Goal: Task Accomplishment & Management: Complete application form

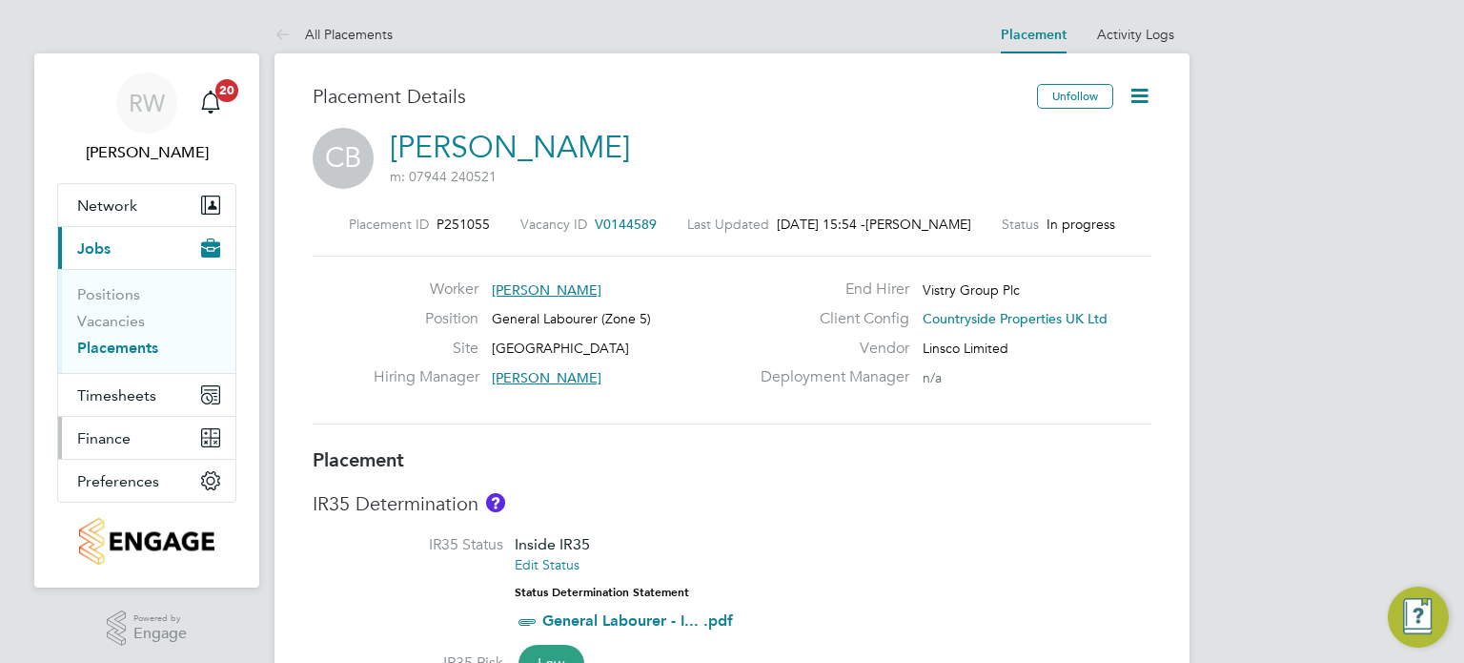
click at [96, 433] on span "Finance" at bounding box center [103, 438] width 53 height 18
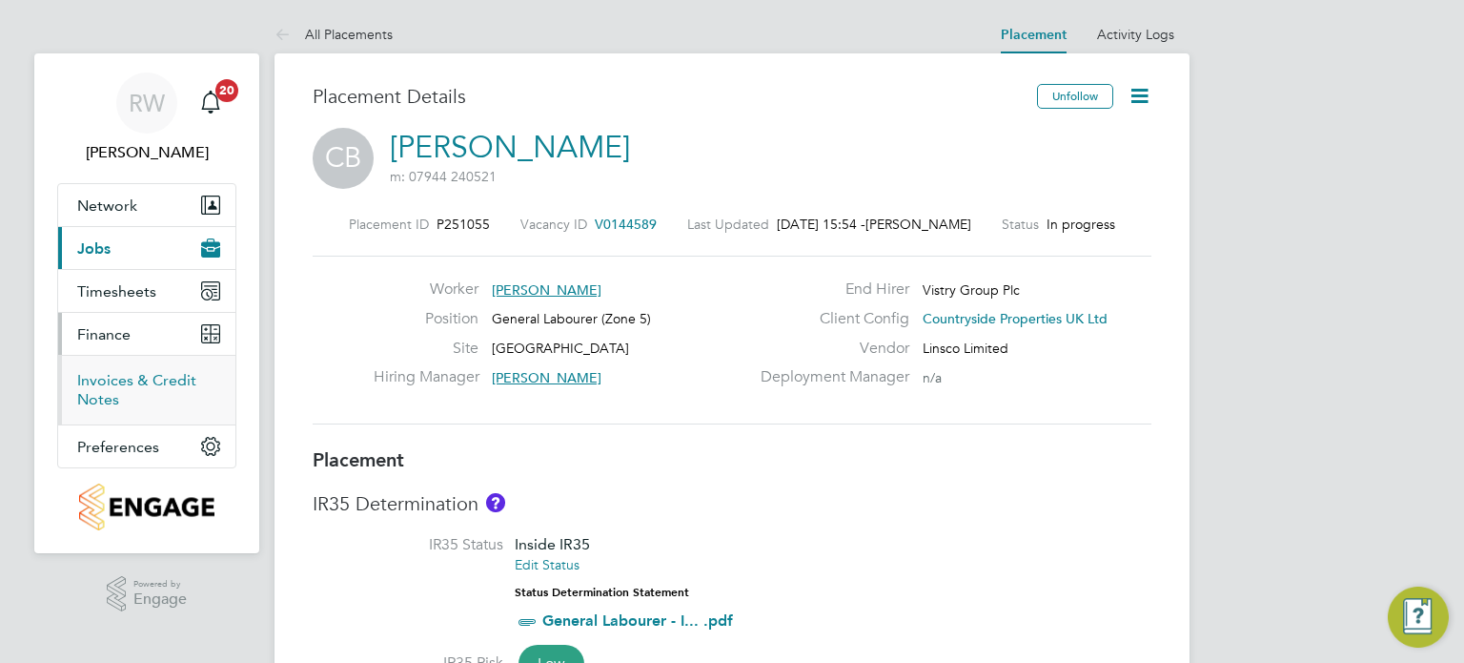
click at [116, 371] on link "Invoices & Credit Notes" at bounding box center [136, 389] width 119 height 37
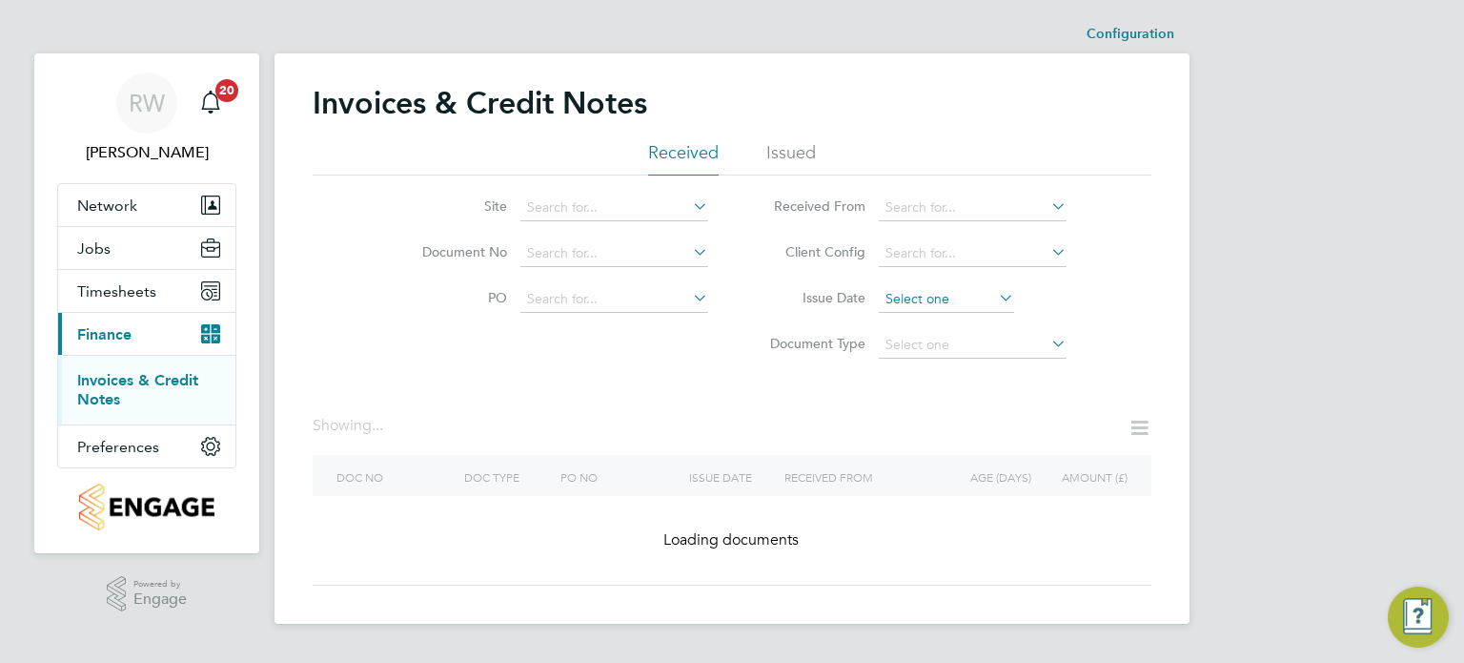
click at [949, 290] on input at bounding box center [946, 299] width 135 height 27
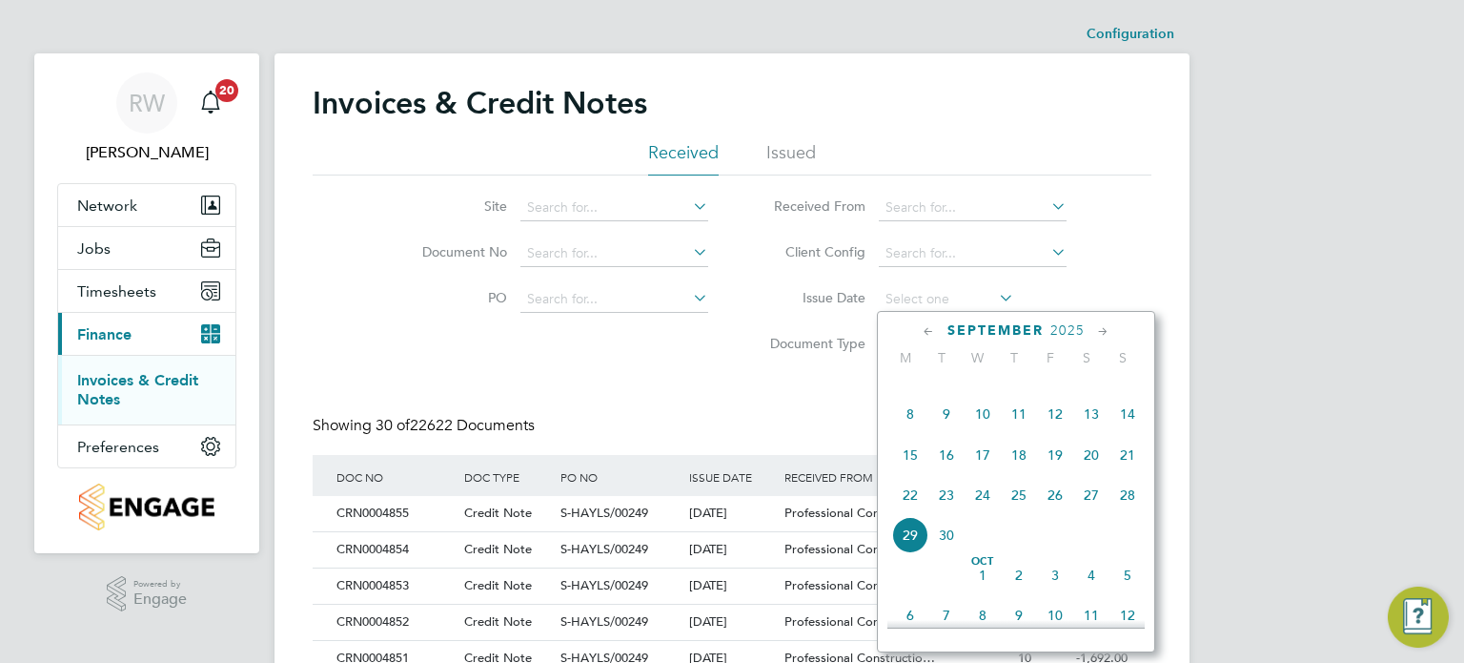
click at [910, 392] on span "[DATE]" at bounding box center [910, 374] width 36 height 36
type input "[DATE]"
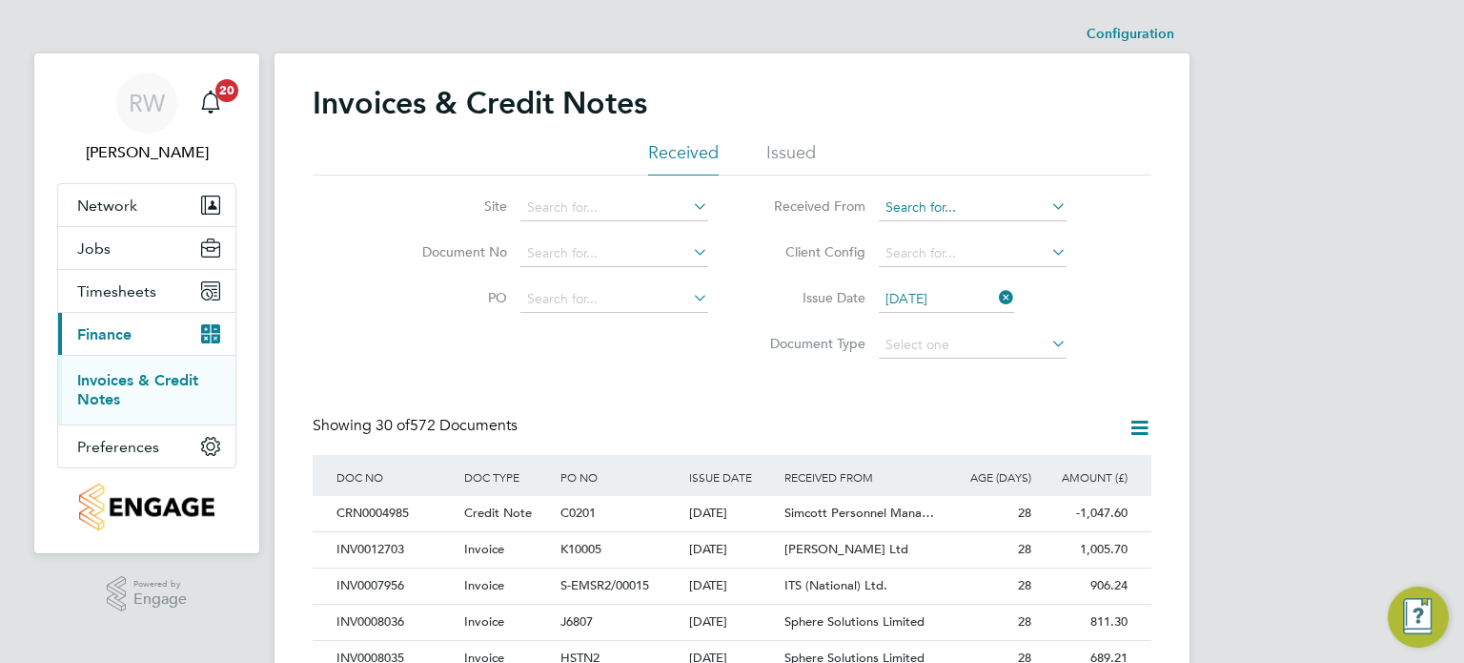
click at [938, 209] on input at bounding box center [973, 207] width 188 height 27
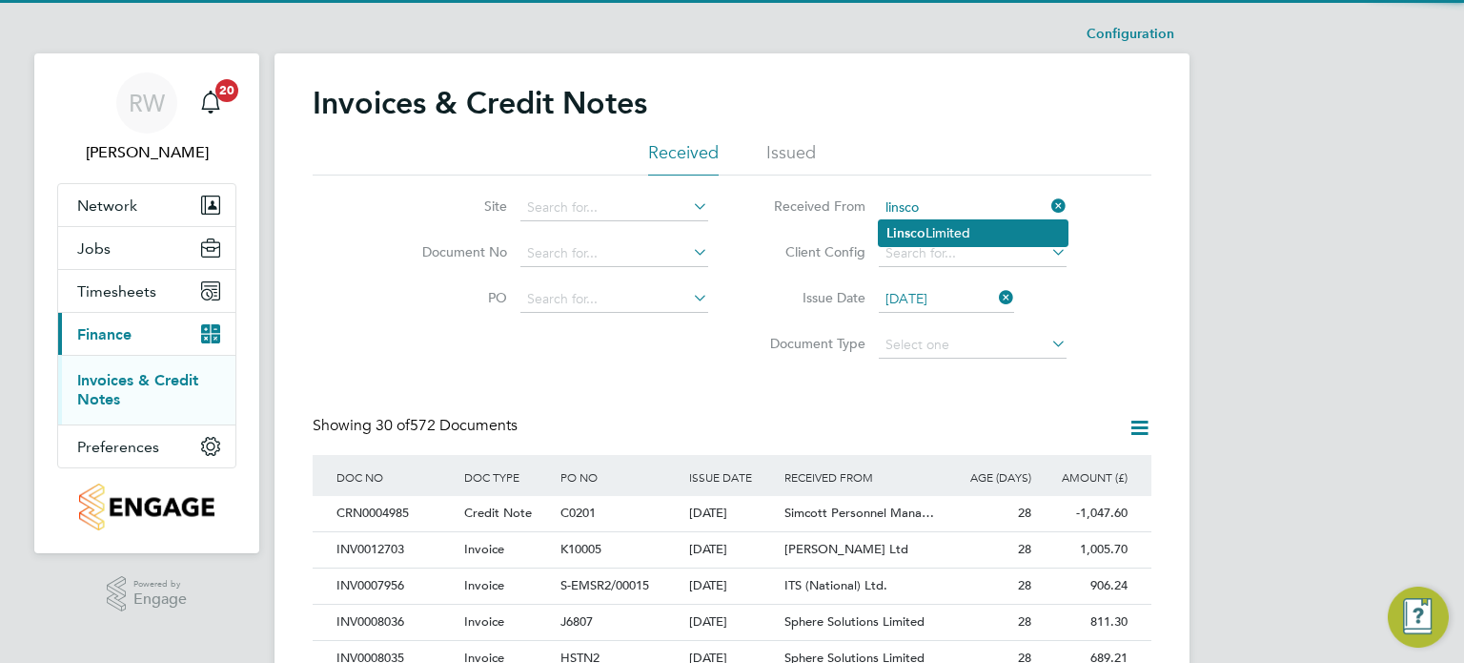
click at [938, 229] on li "Linsco Limited" at bounding box center [973, 233] width 189 height 26
type input "Linsco Limited"
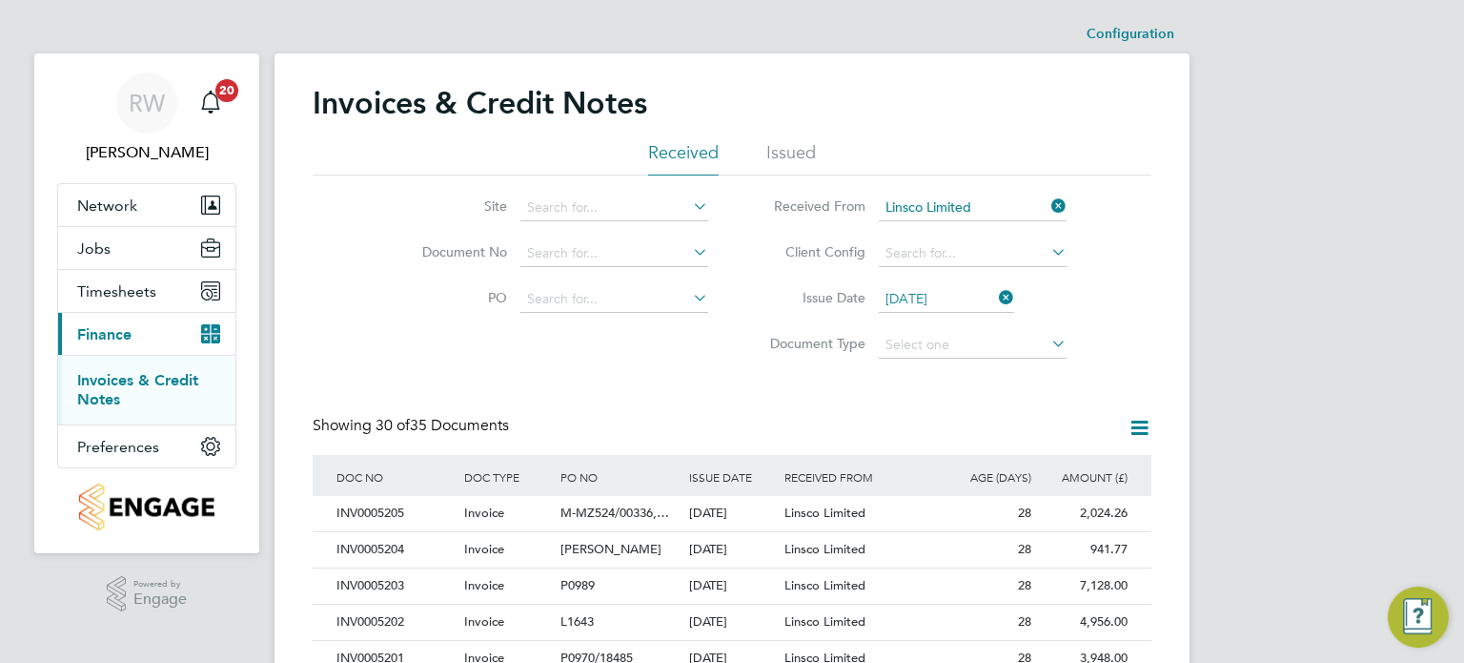
click at [1137, 432] on icon at bounding box center [1140, 428] width 24 height 24
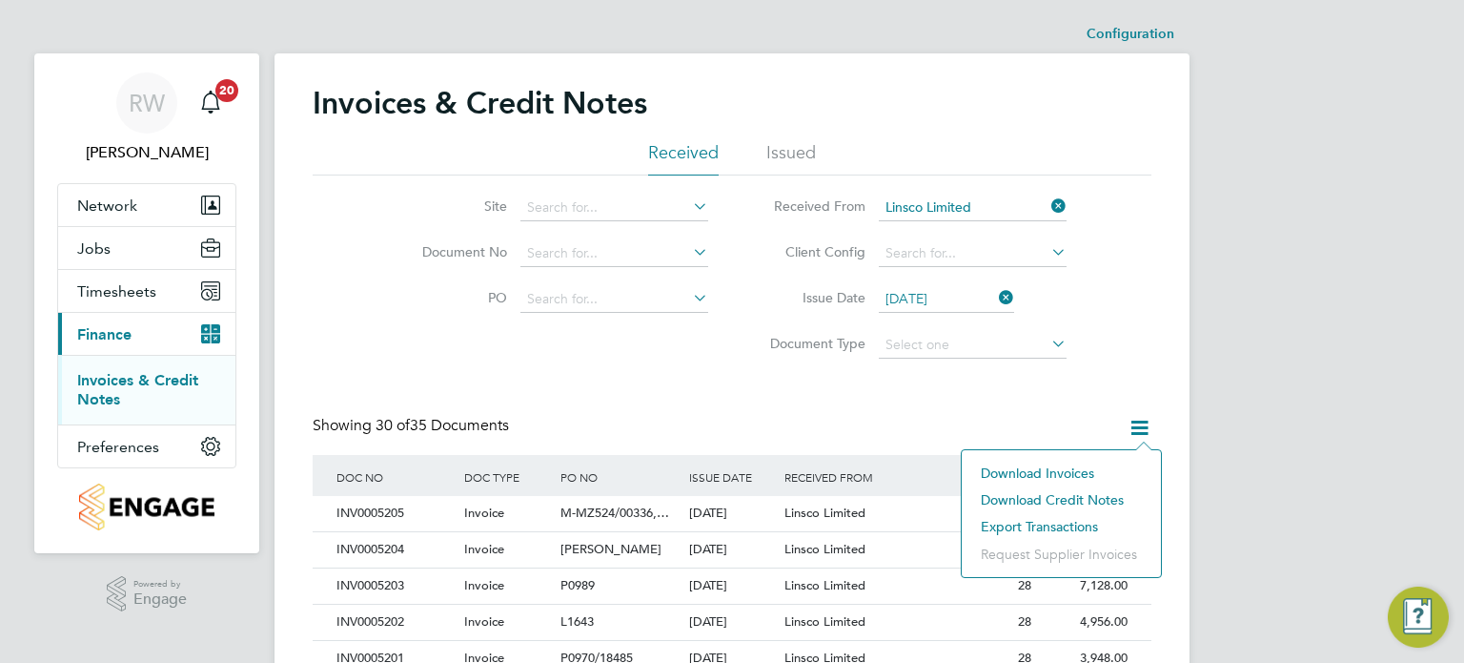
click at [1055, 467] on li "Download invoices" at bounding box center [1061, 473] width 180 height 27
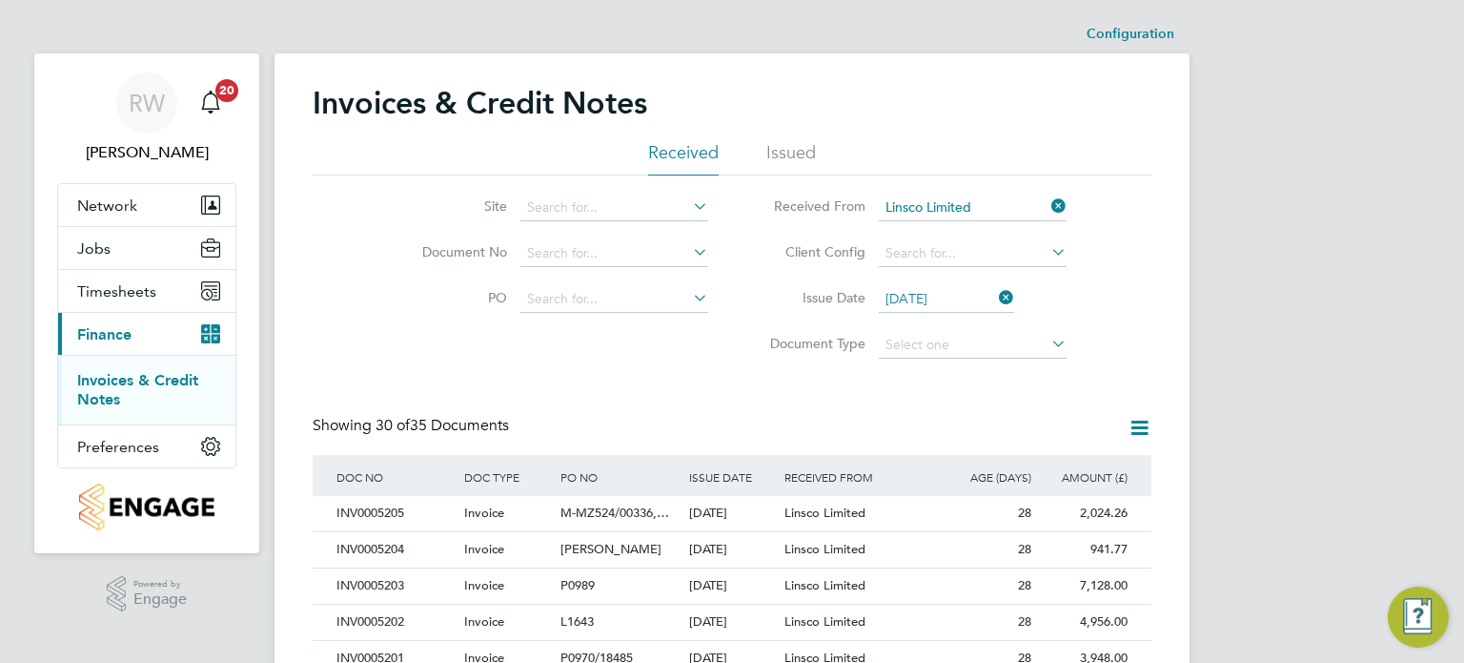
click at [1400, 610] on img "Engage Resource Center" at bounding box center [1418, 616] width 61 height 61
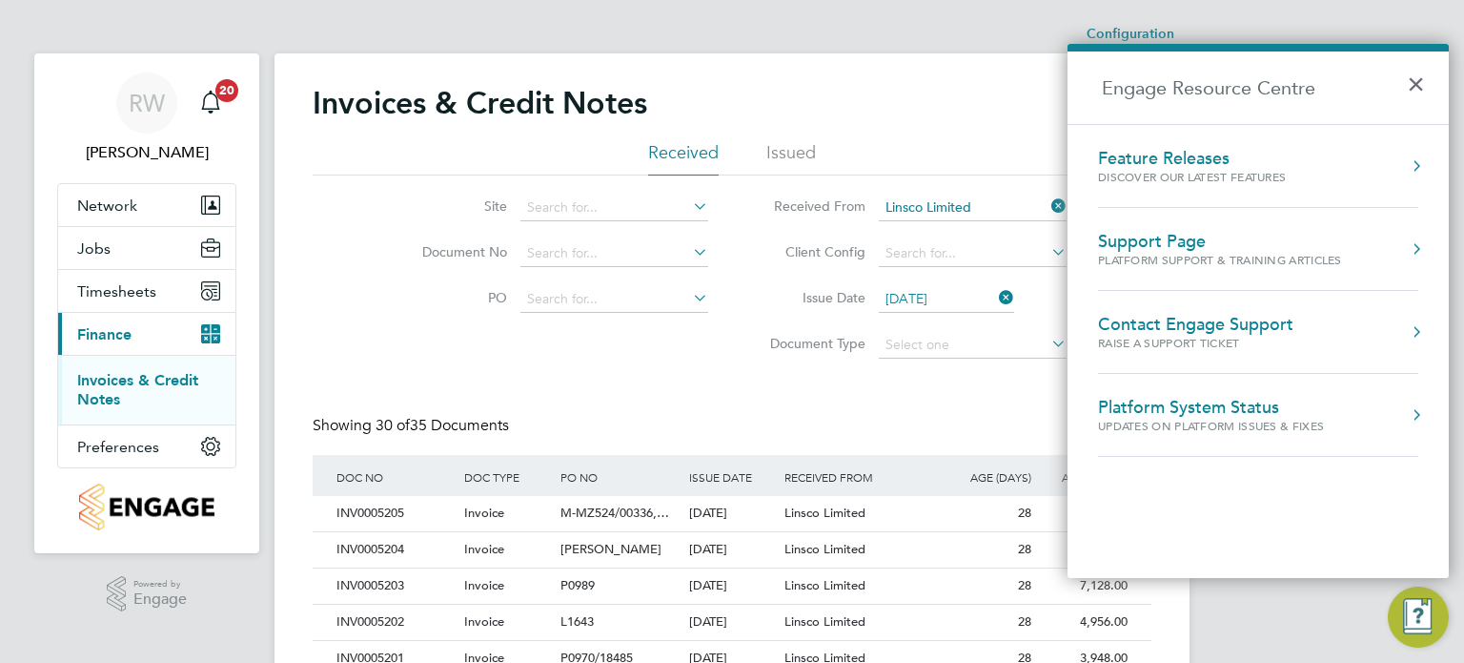
click at [1225, 237] on div "Support Page" at bounding box center [1220, 241] width 244 height 21
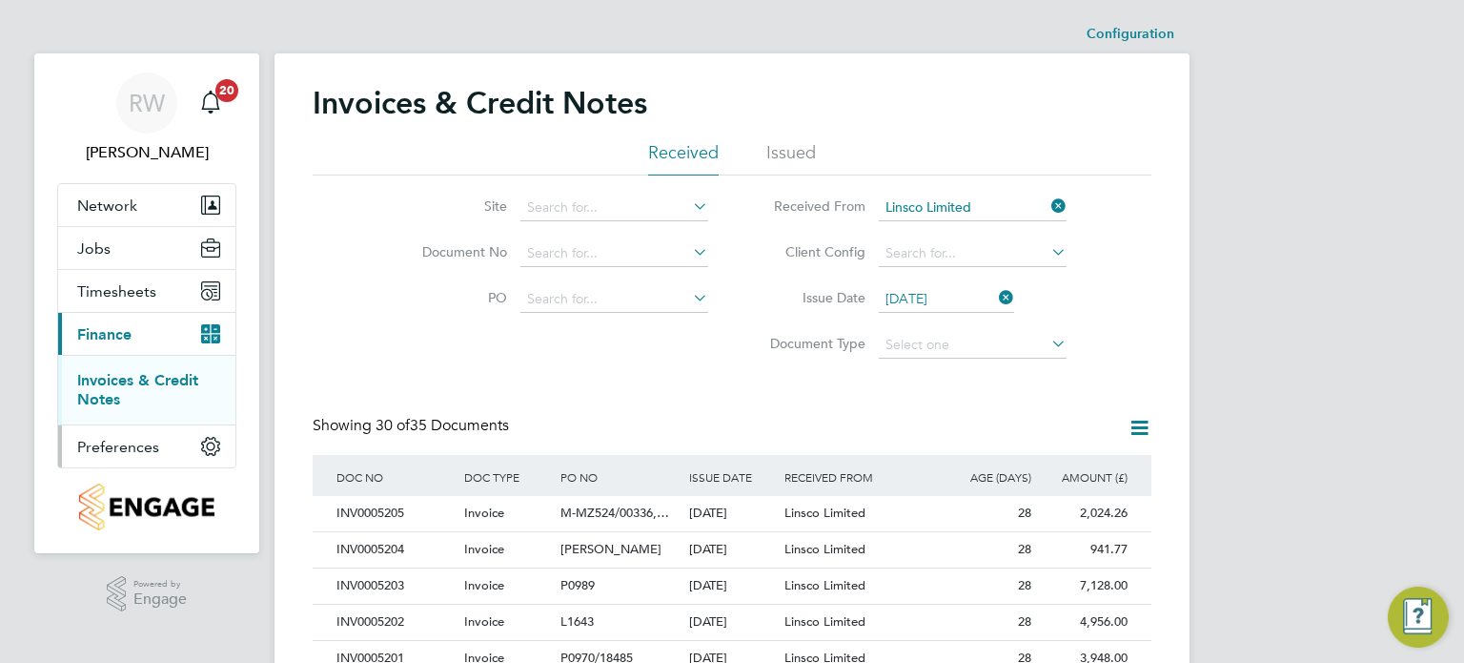
click at [119, 445] on span "Preferences" at bounding box center [118, 447] width 82 height 18
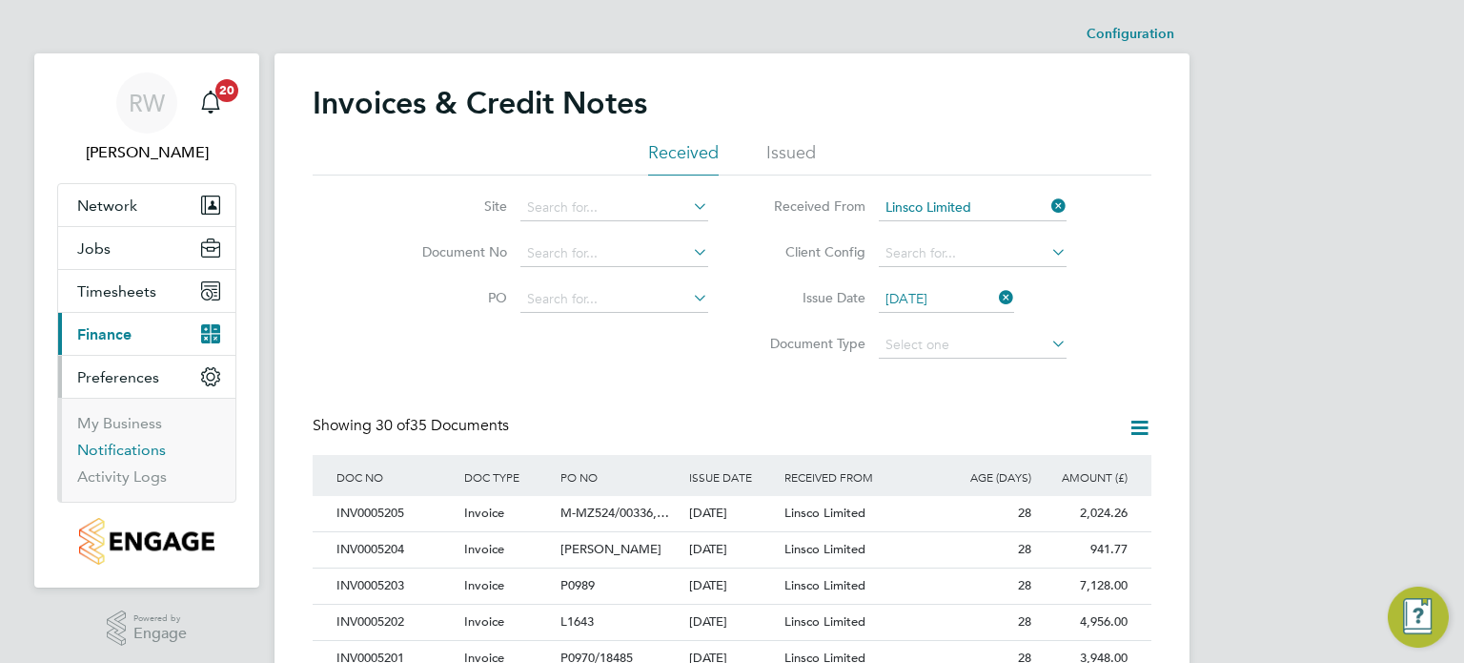
click at [156, 447] on link "Notifications" at bounding box center [121, 449] width 89 height 18
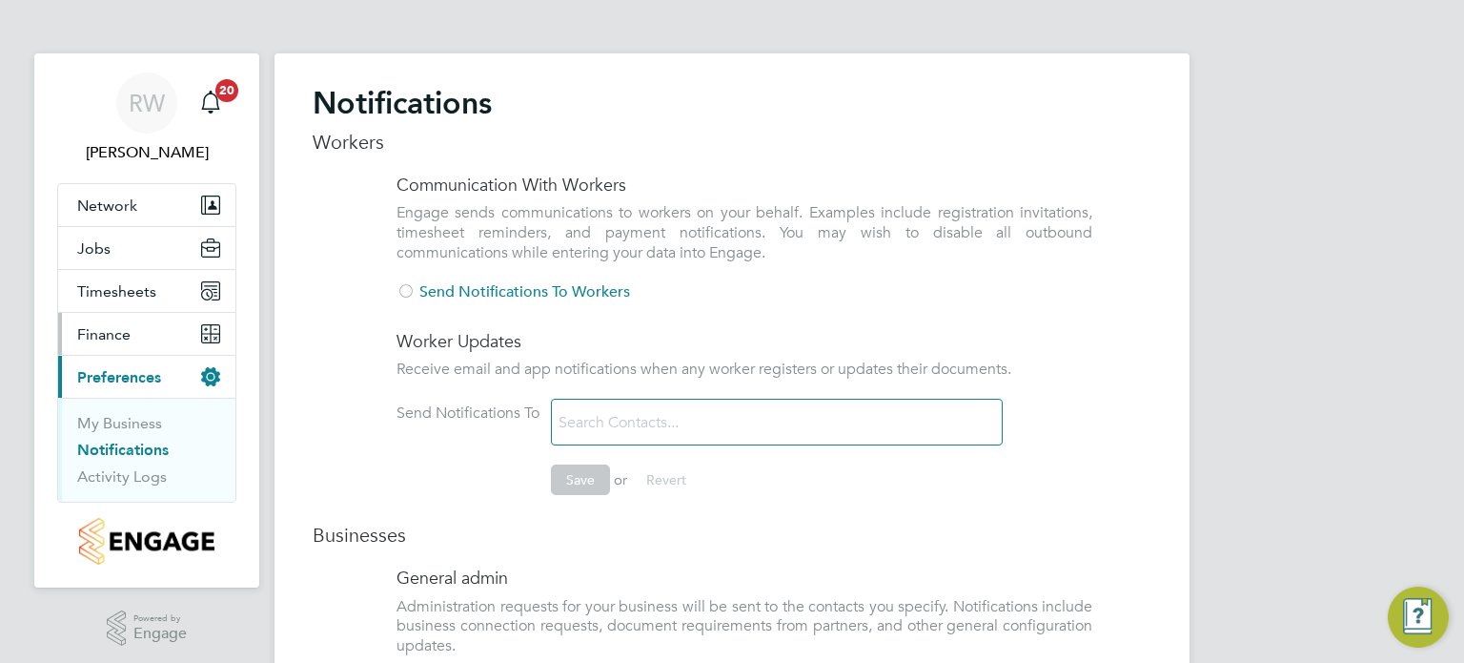
click at [124, 333] on span "Finance" at bounding box center [103, 334] width 53 height 18
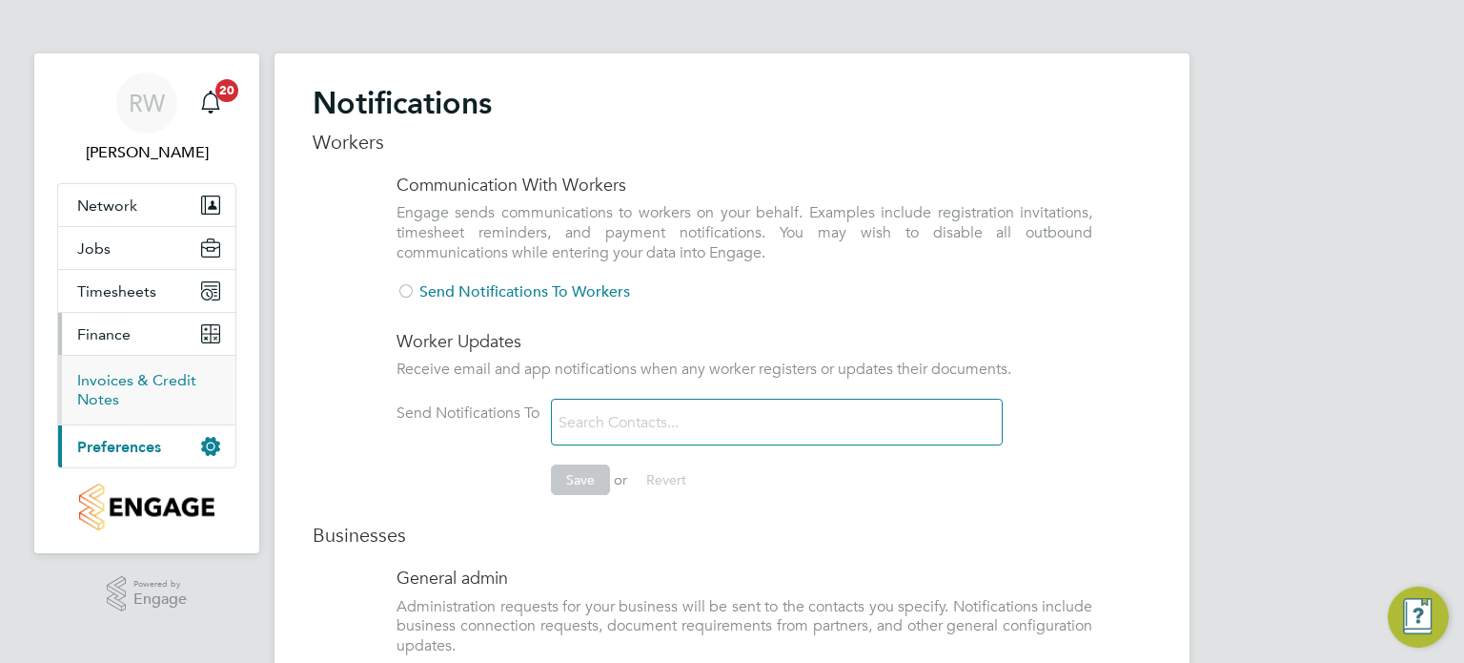
click at [113, 383] on link "Invoices & Credit Notes" at bounding box center [136, 389] width 119 height 37
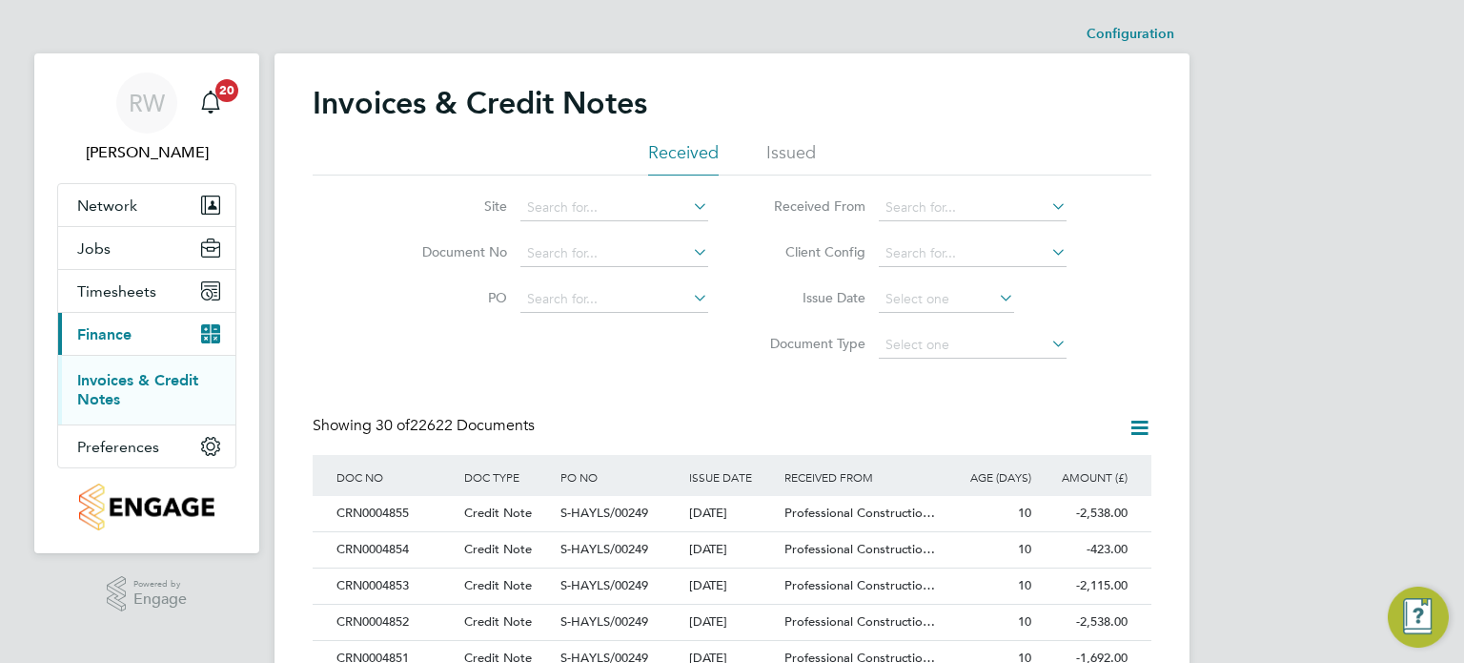
scroll to position [36, 130]
click at [102, 243] on span "Jobs" at bounding box center [93, 248] width 33 height 18
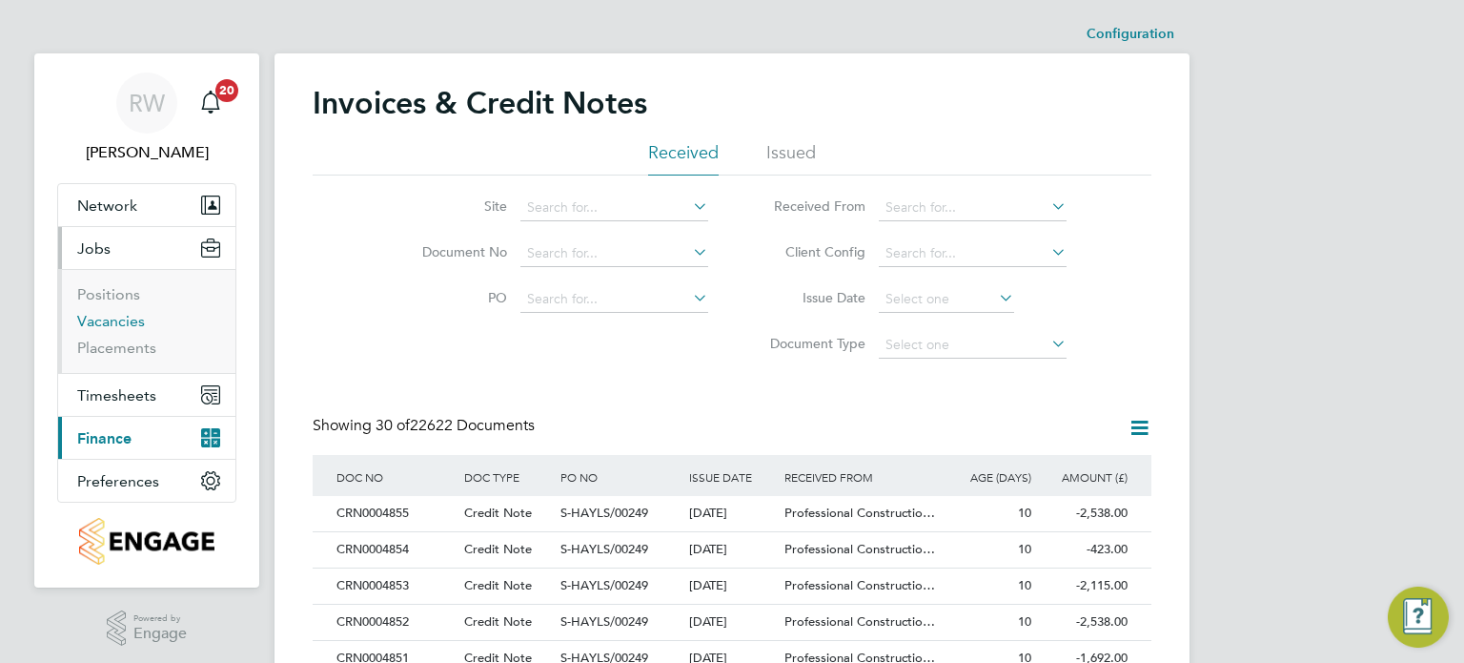
click at [112, 318] on link "Vacancies" at bounding box center [111, 321] width 68 height 18
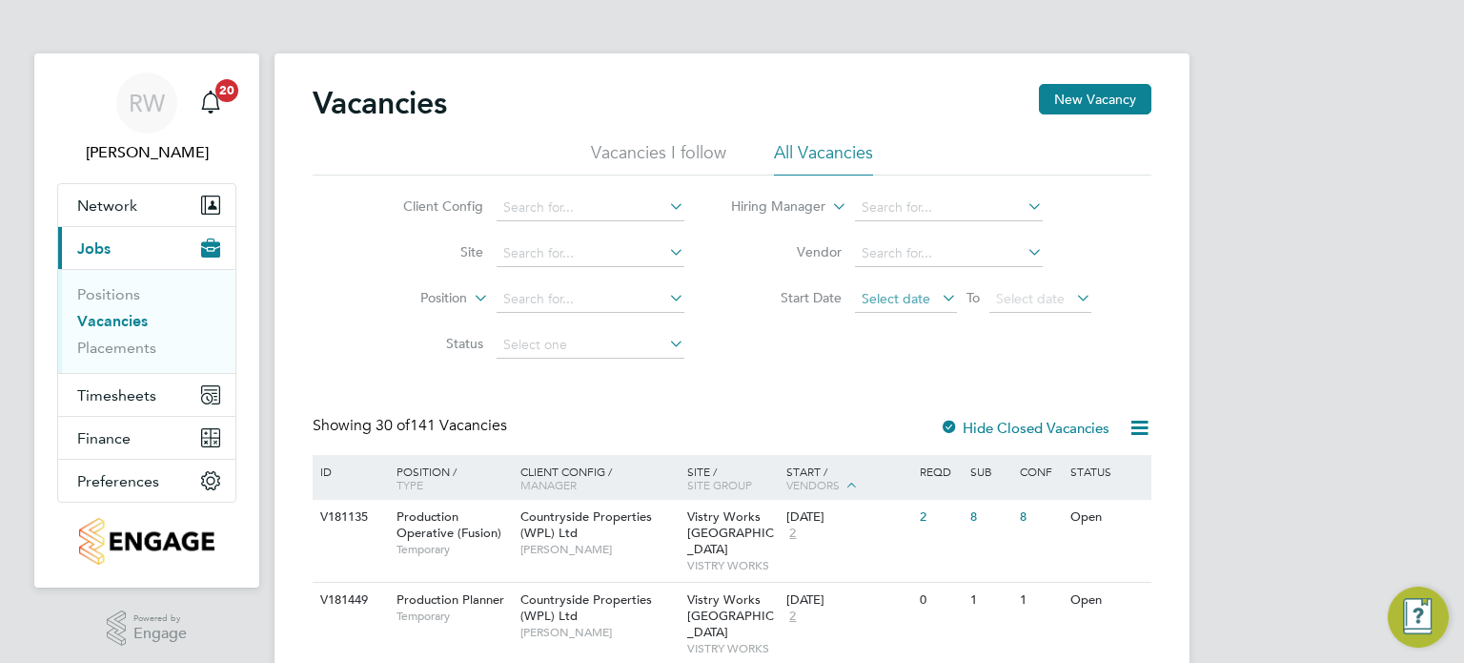
click at [876, 287] on span "Select date" at bounding box center [906, 300] width 102 height 26
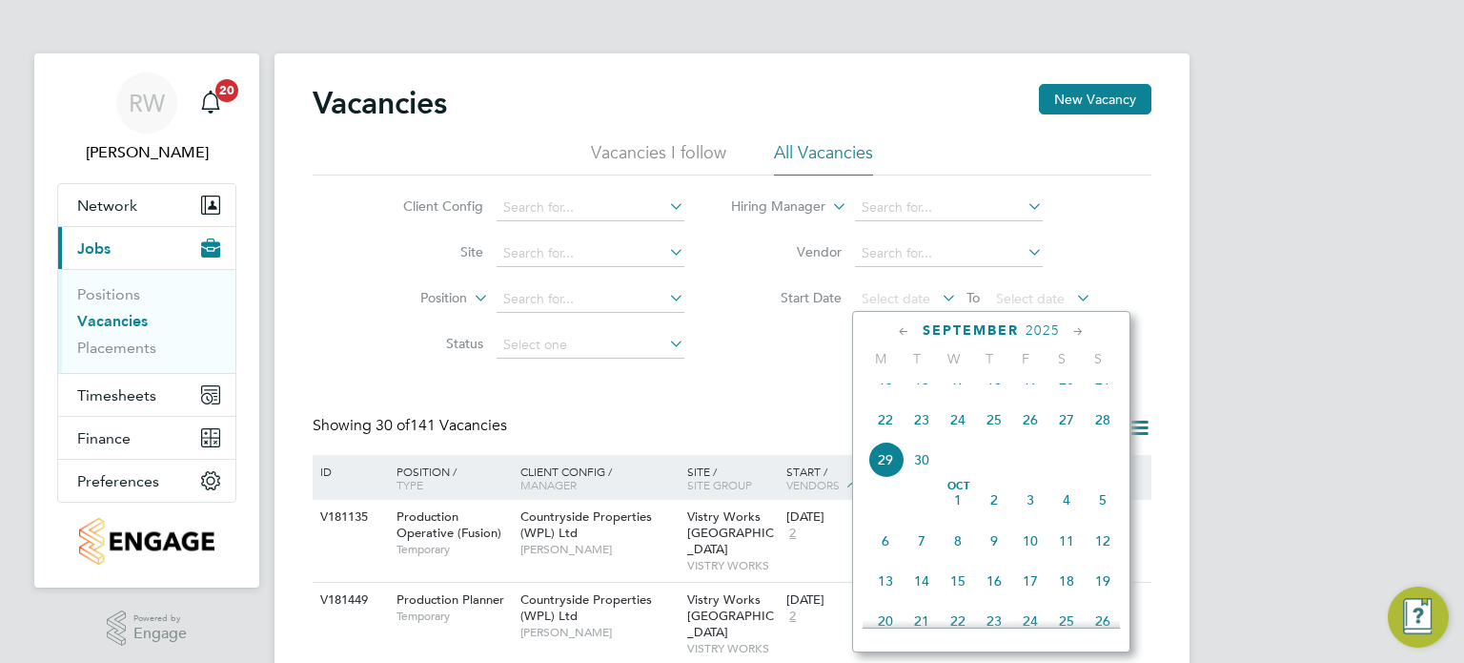
click at [889, 478] on span "29" at bounding box center [886, 459] width 36 height 36
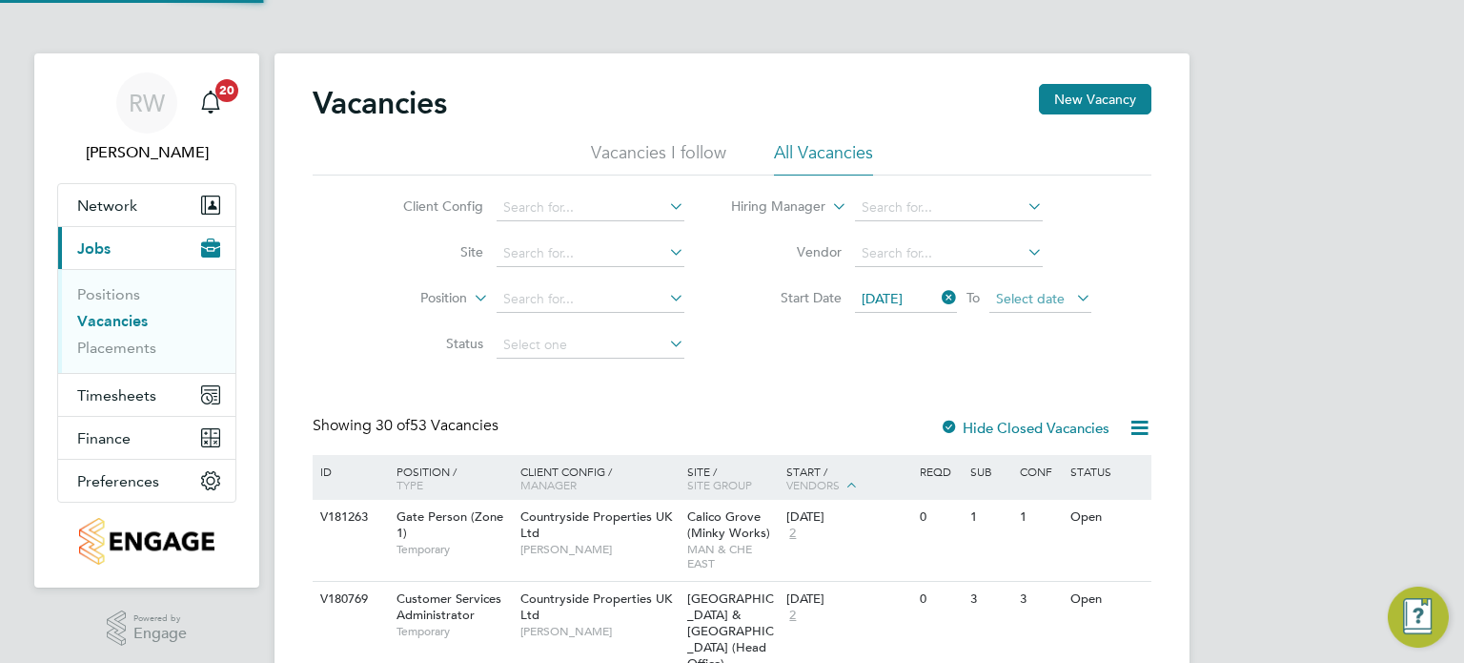
click at [1018, 301] on span "Select date" at bounding box center [1030, 298] width 69 height 17
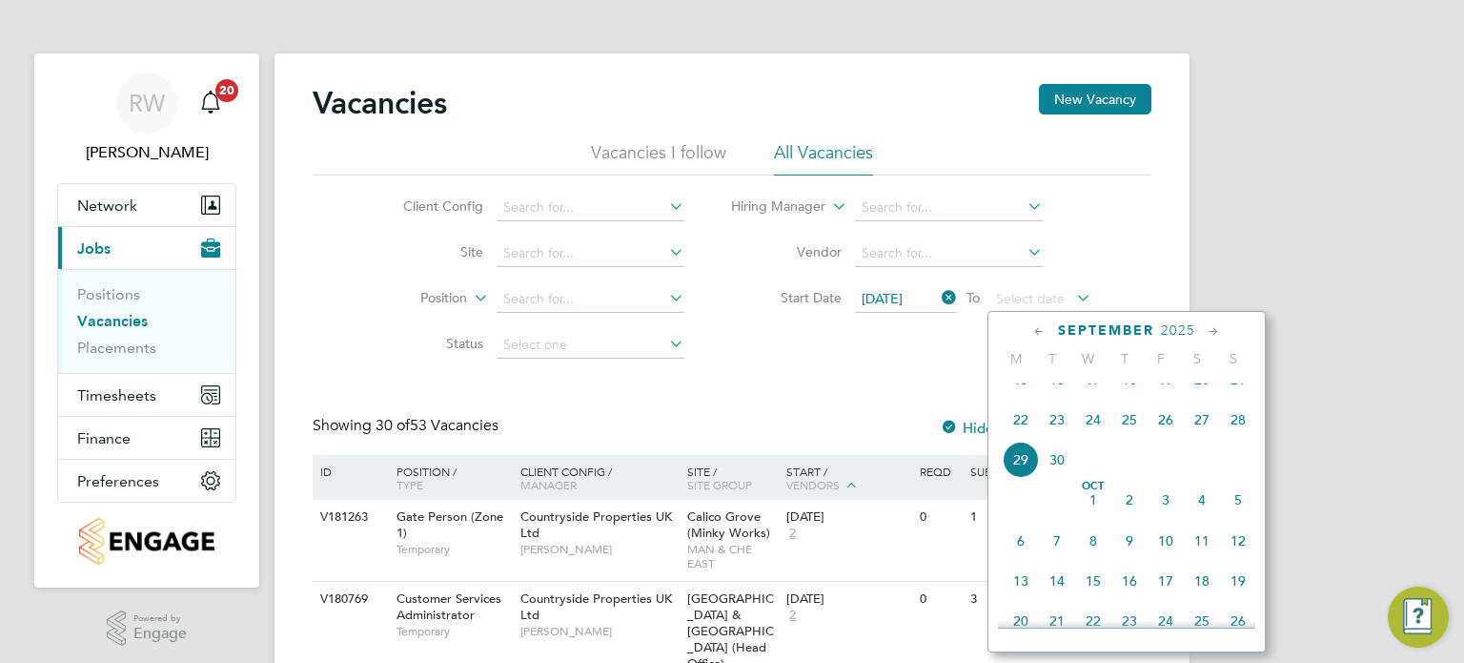
click at [1018, 478] on span "29" at bounding box center [1021, 459] width 36 height 36
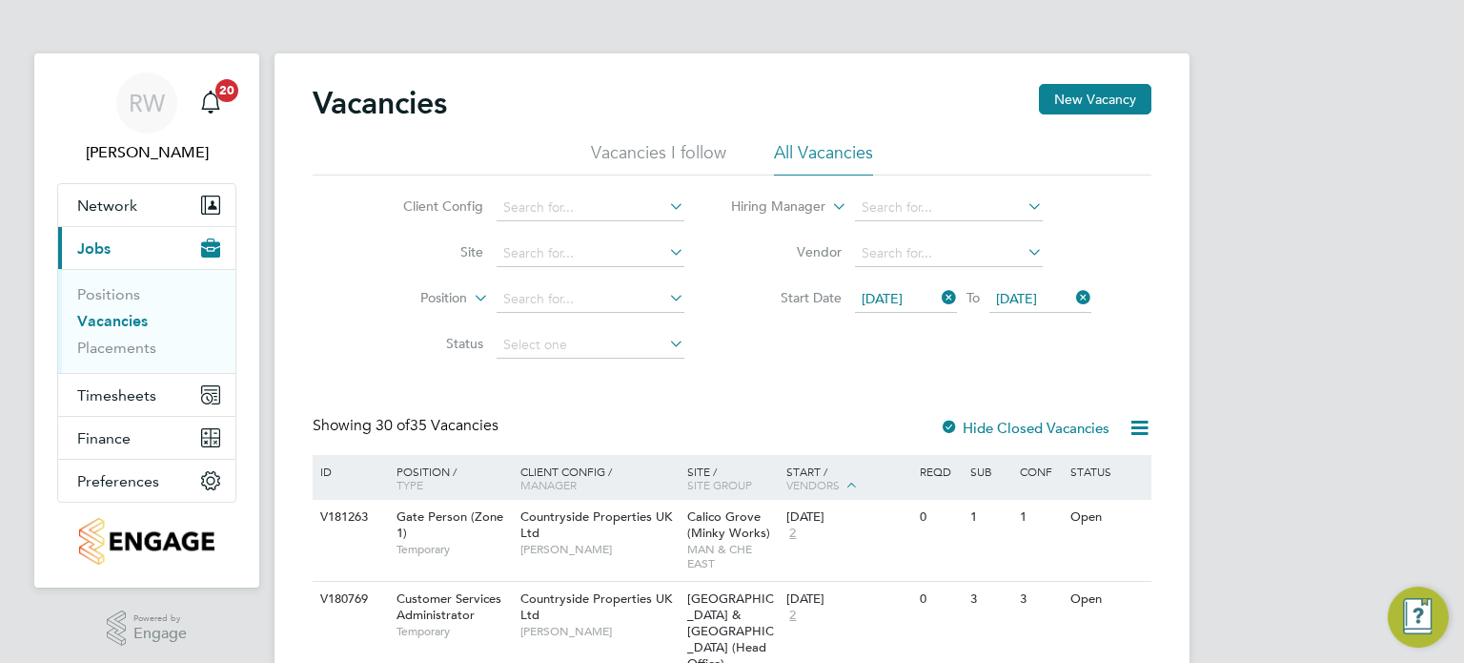
click at [1138, 424] on icon at bounding box center [1140, 428] width 24 height 24
click at [1077, 477] on li "Download Vacancies Report" at bounding box center [1052, 473] width 194 height 27
click at [877, 460] on div "Start / Vendors" at bounding box center [848, 479] width 133 height 48
click at [116, 341] on link "Placements" at bounding box center [116, 347] width 79 height 18
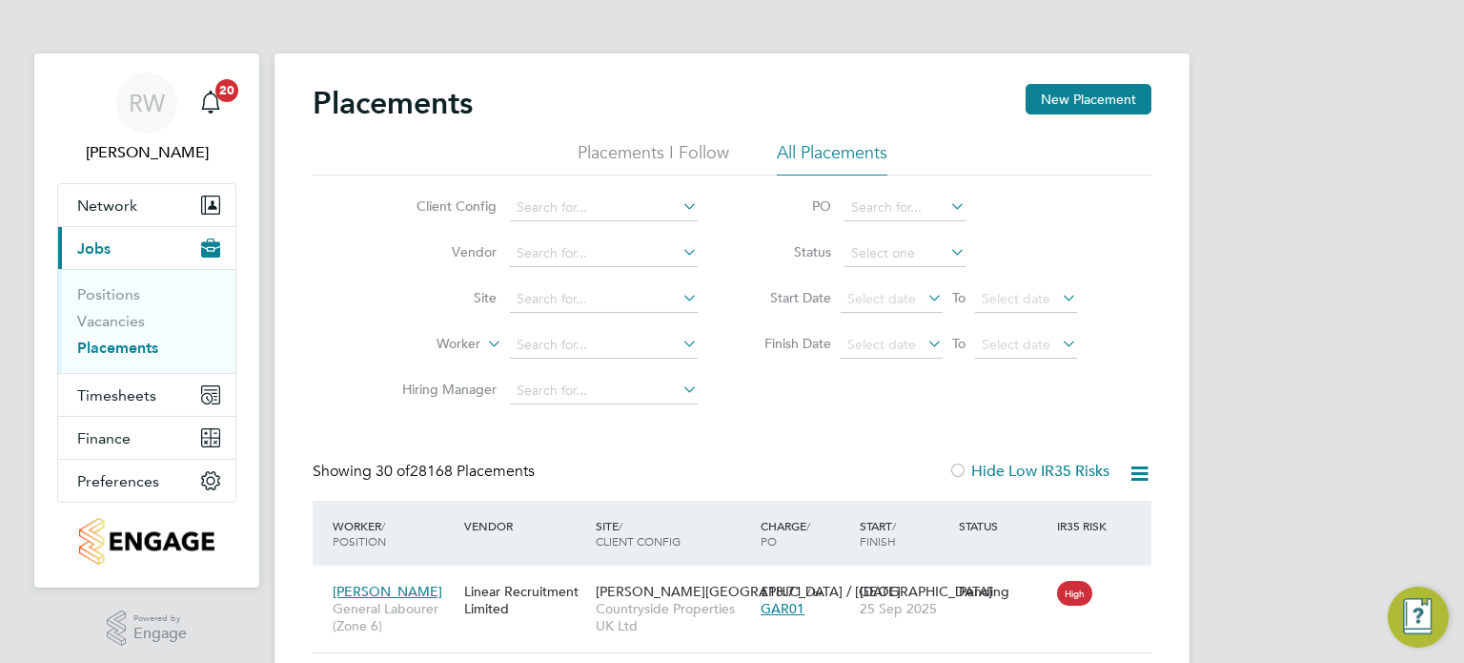
scroll to position [72, 133]
click at [612, 209] on input at bounding box center [604, 207] width 188 height 27
click at [652, 464] on li "Countryside Timber Frame Ltd" at bounding box center [754, 467] width 488 height 26
type input "Countryside Timber Frame Ltd"
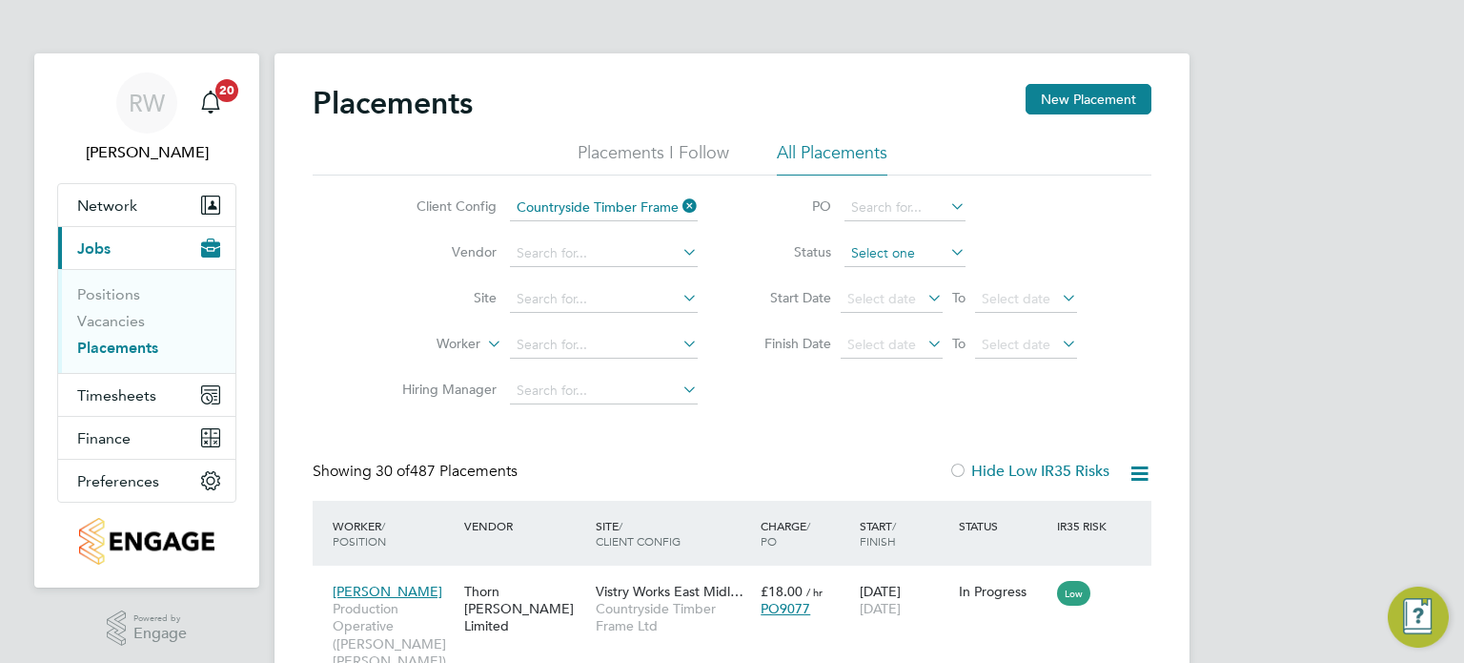
click at [879, 254] on input at bounding box center [905, 253] width 121 height 27
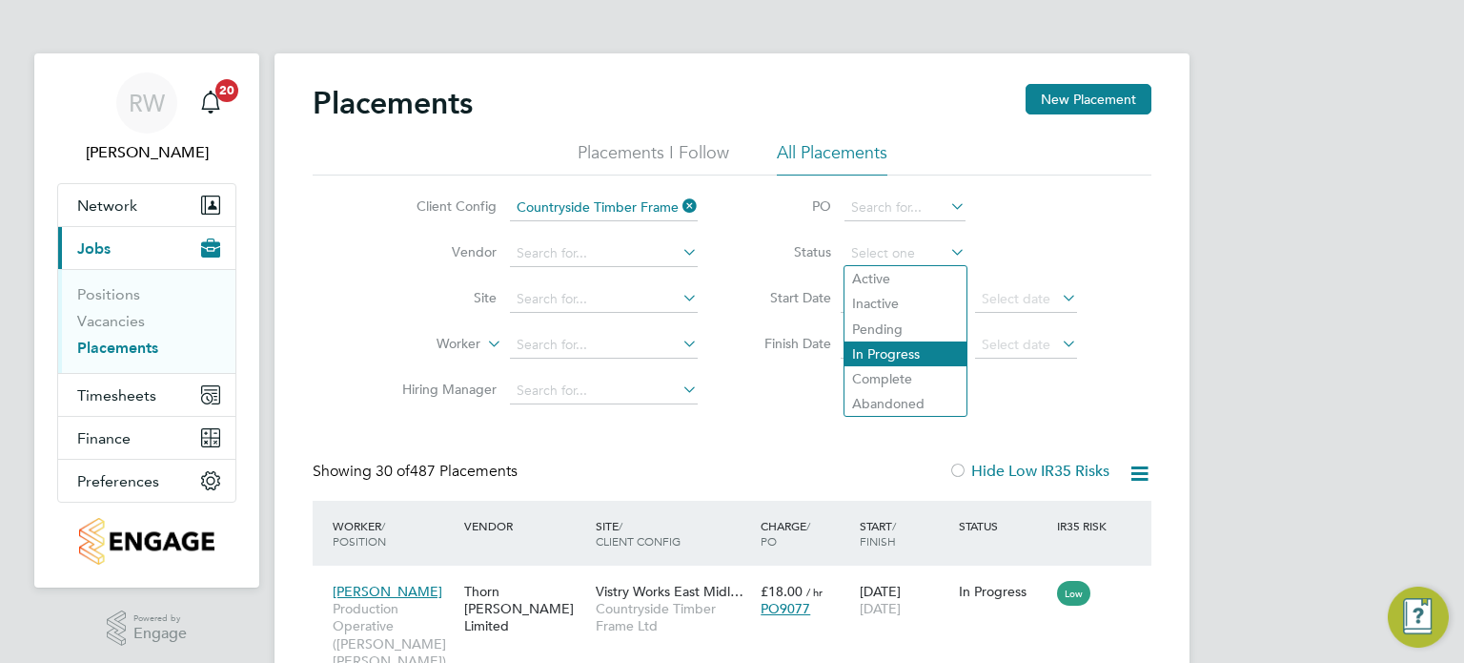
click at [895, 360] on li "In Progress" at bounding box center [906, 353] width 122 height 25
type input "In Progress"
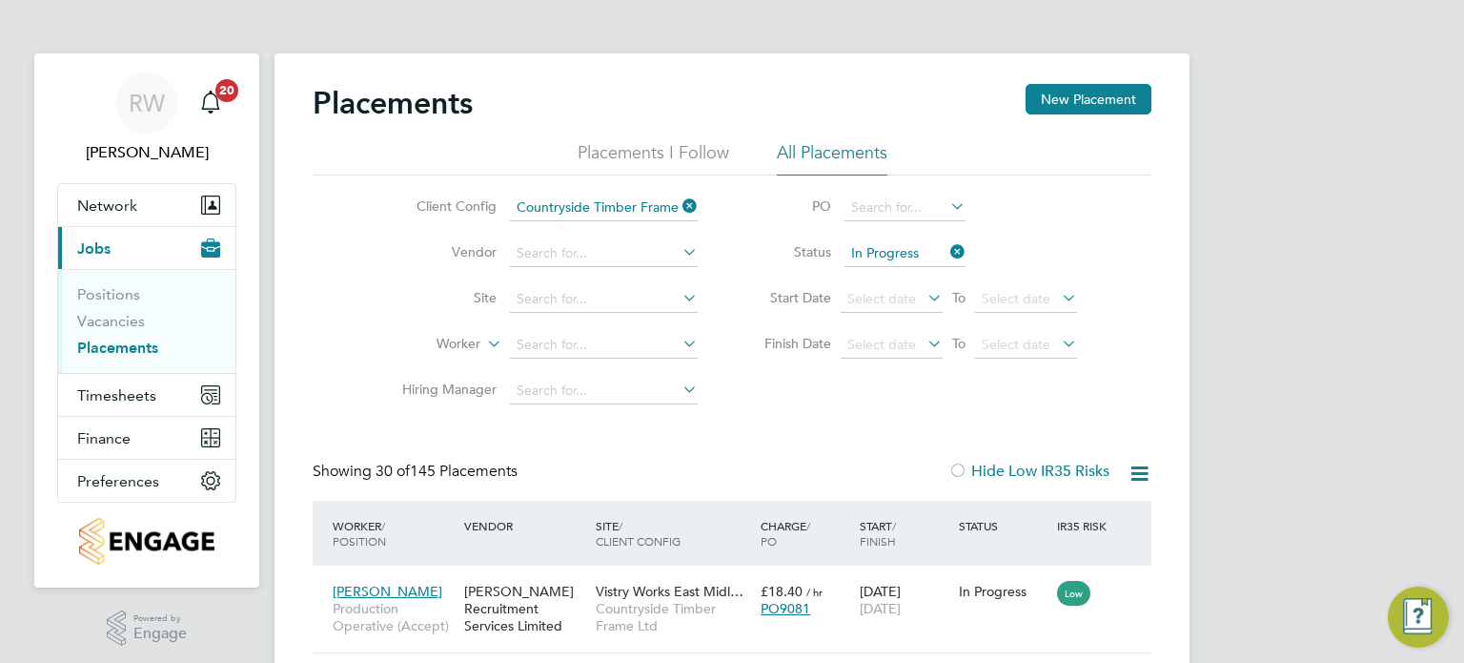
click at [1139, 476] on icon at bounding box center [1140, 473] width 24 height 24
click at [1047, 529] on li "Download Placements Report" at bounding box center [1046, 518] width 203 height 27
click at [565, 334] on input at bounding box center [604, 345] width 188 height 27
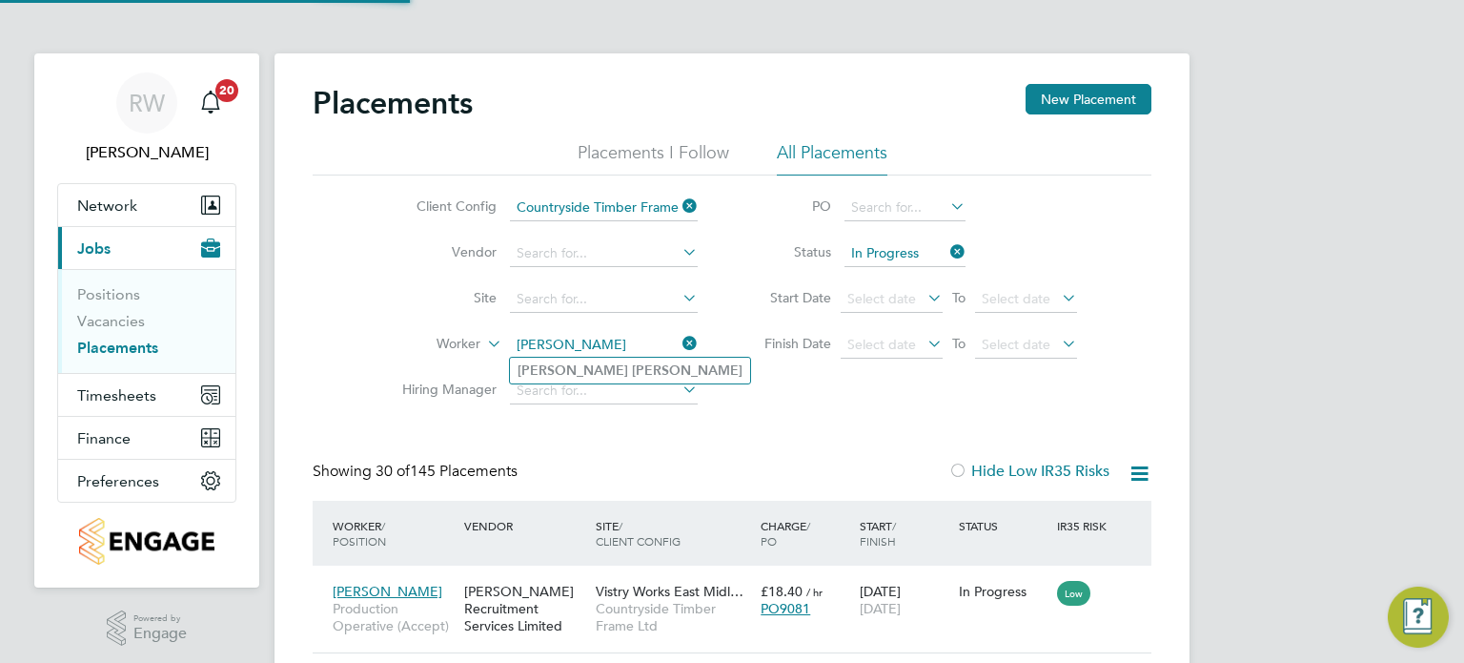
click at [632, 370] on b "[PERSON_NAME]" at bounding box center [687, 370] width 111 height 16
type input "[PERSON_NAME]"
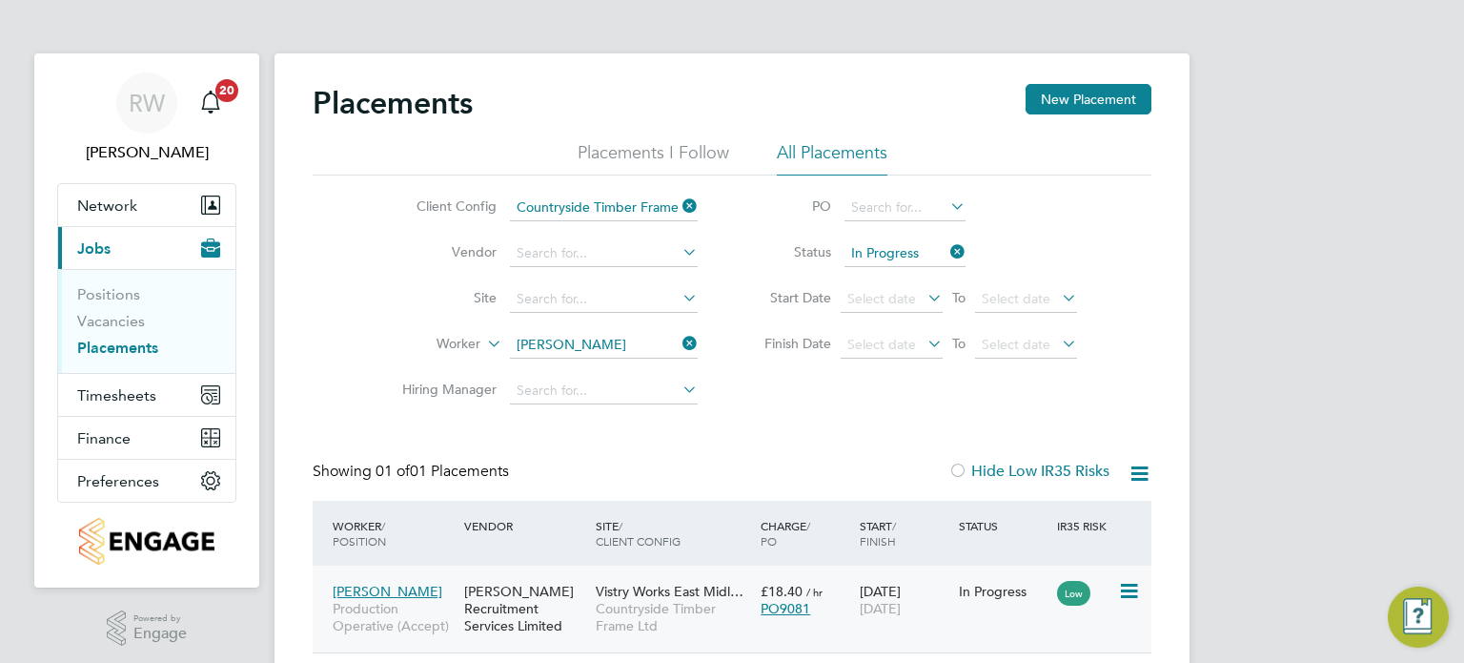
click at [643, 599] on div "Vistry Works East Midl… Countryside Timber Frame Ltd" at bounding box center [673, 609] width 165 height 72
click at [123, 323] on link "Vacancies" at bounding box center [111, 321] width 68 height 18
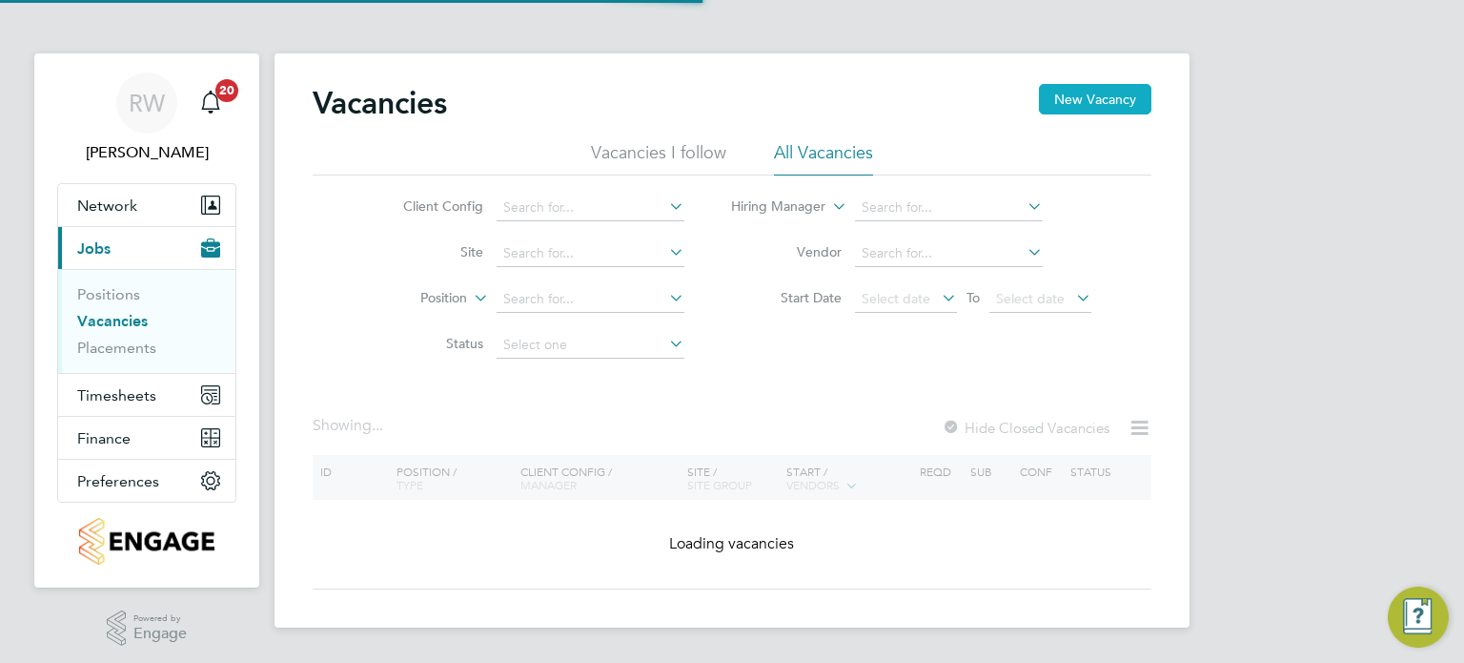
click at [1106, 92] on button "New Vacancy" at bounding box center [1095, 99] width 112 height 31
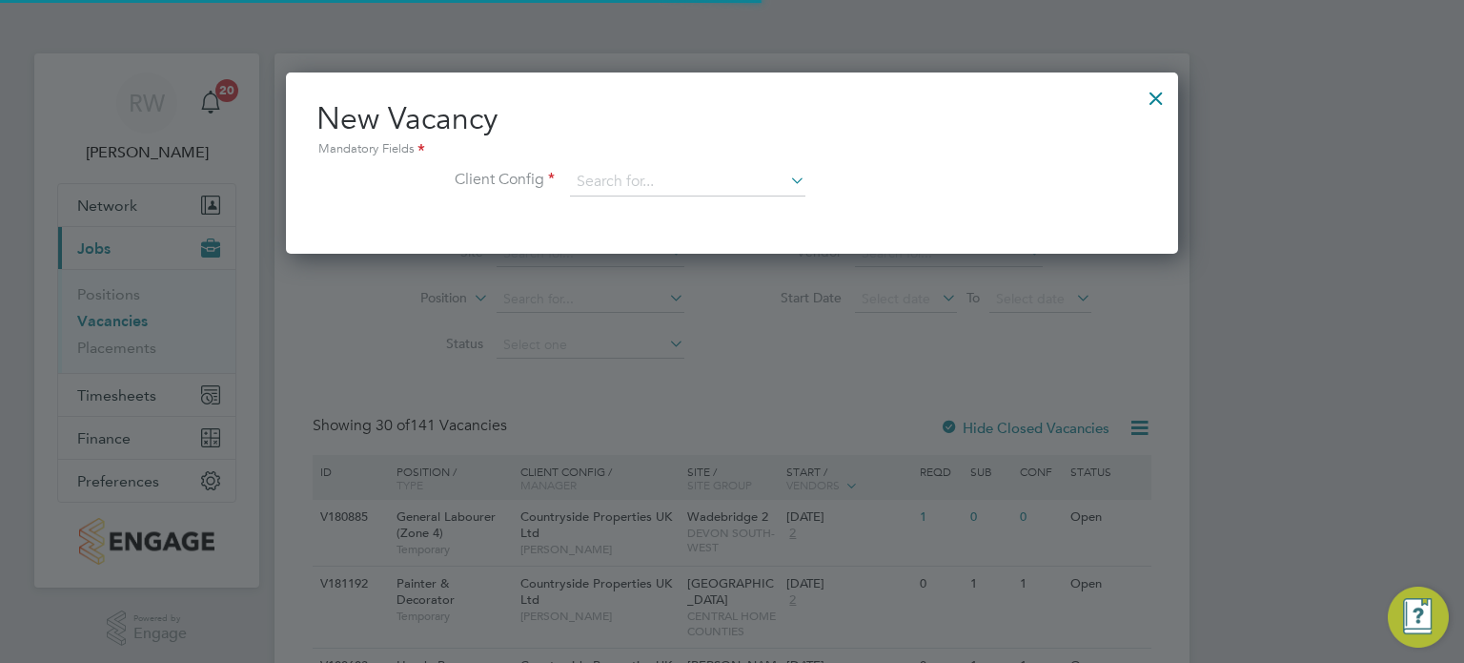
scroll to position [180, 893]
click at [717, 175] on input at bounding box center [687, 182] width 235 height 29
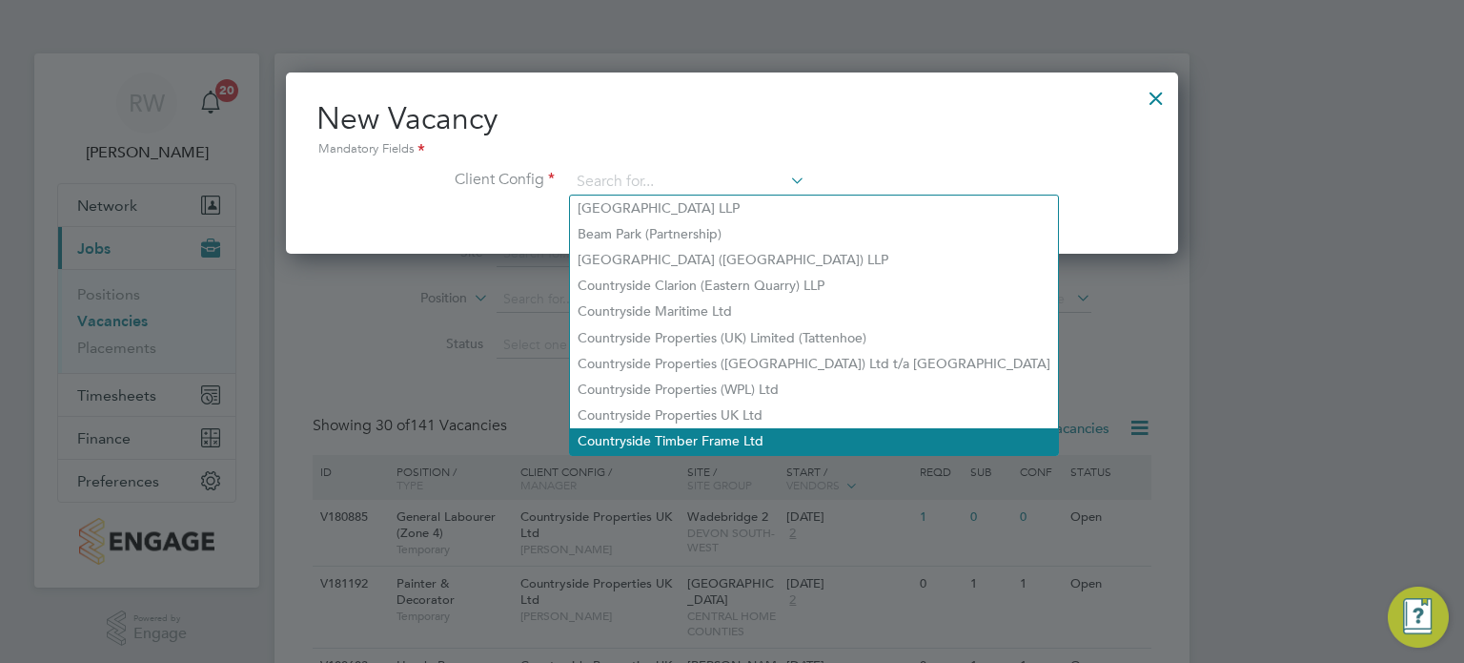
click at [705, 430] on li "Countryside Timber Frame Ltd" at bounding box center [814, 441] width 488 height 26
type input "Countryside Timber Frame Ltd"
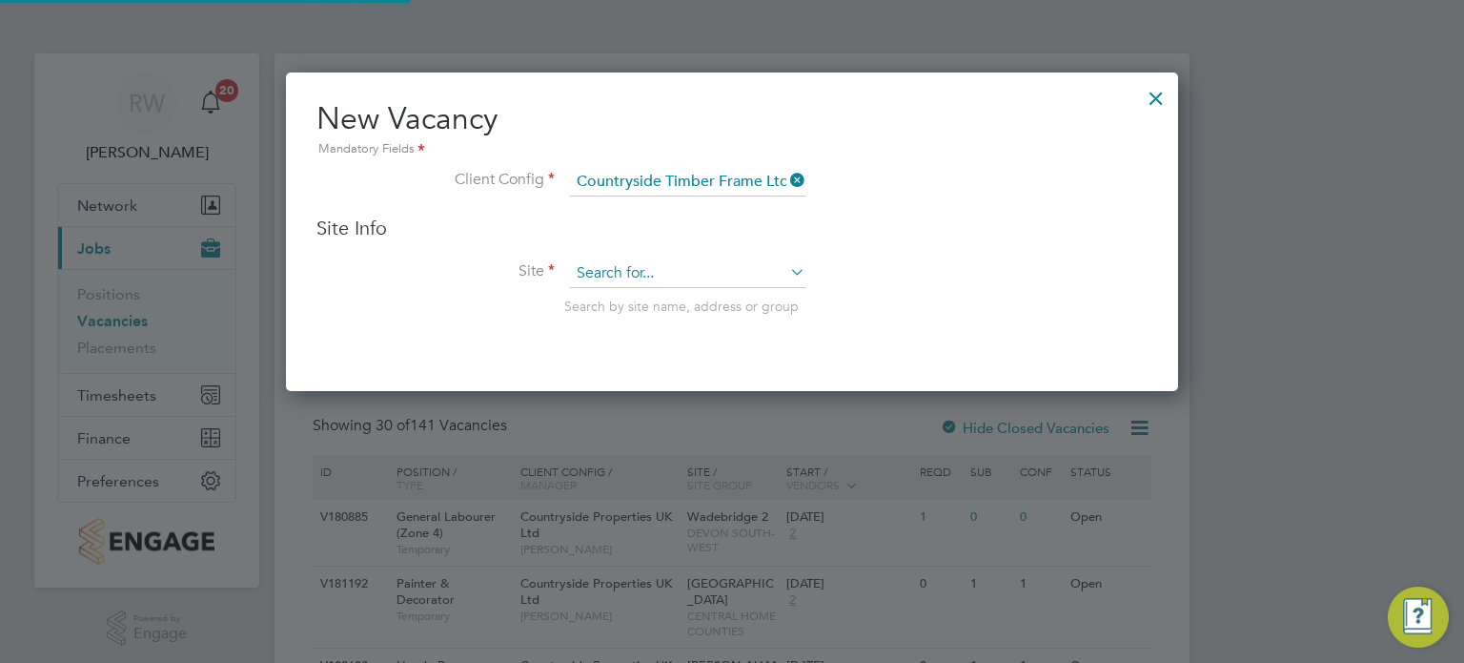
click at [682, 273] on input at bounding box center [687, 273] width 235 height 29
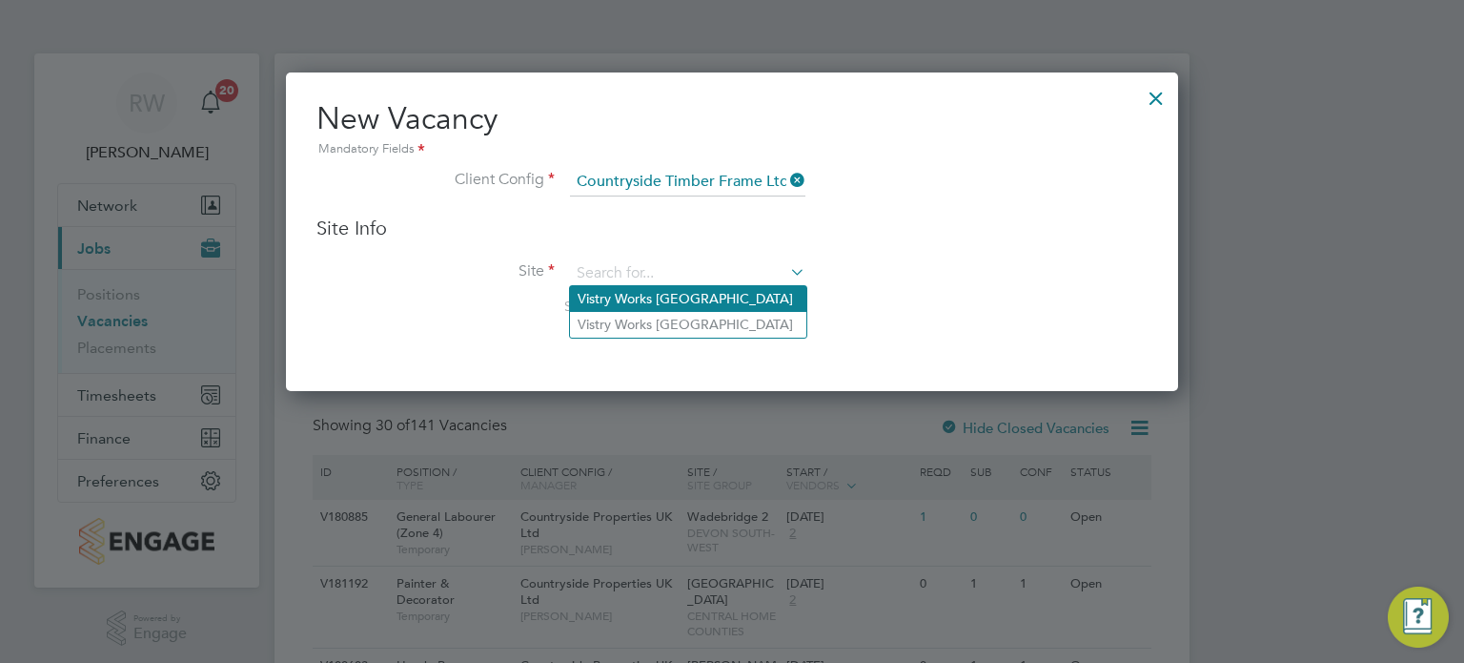
click at [680, 300] on li "Vistry Works [GEOGRAPHIC_DATA]" at bounding box center [688, 299] width 236 height 26
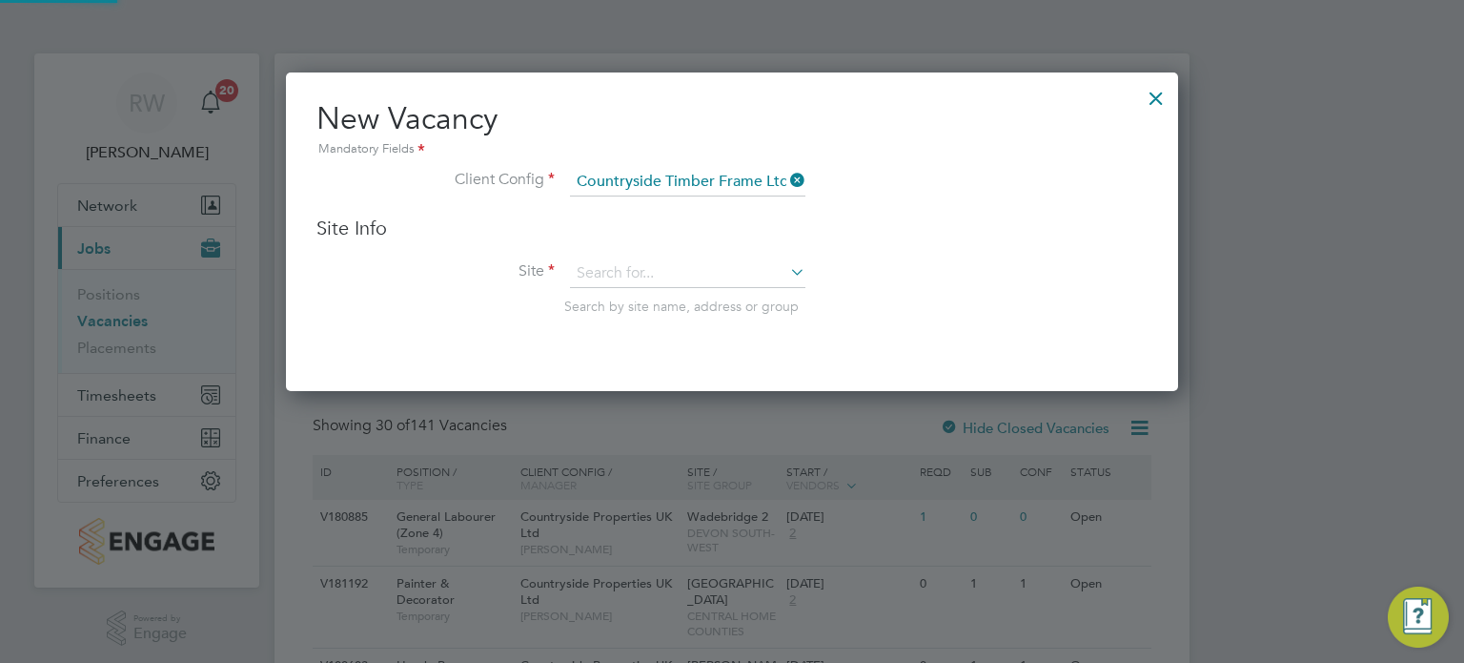
type input "Vistry Works [GEOGRAPHIC_DATA]"
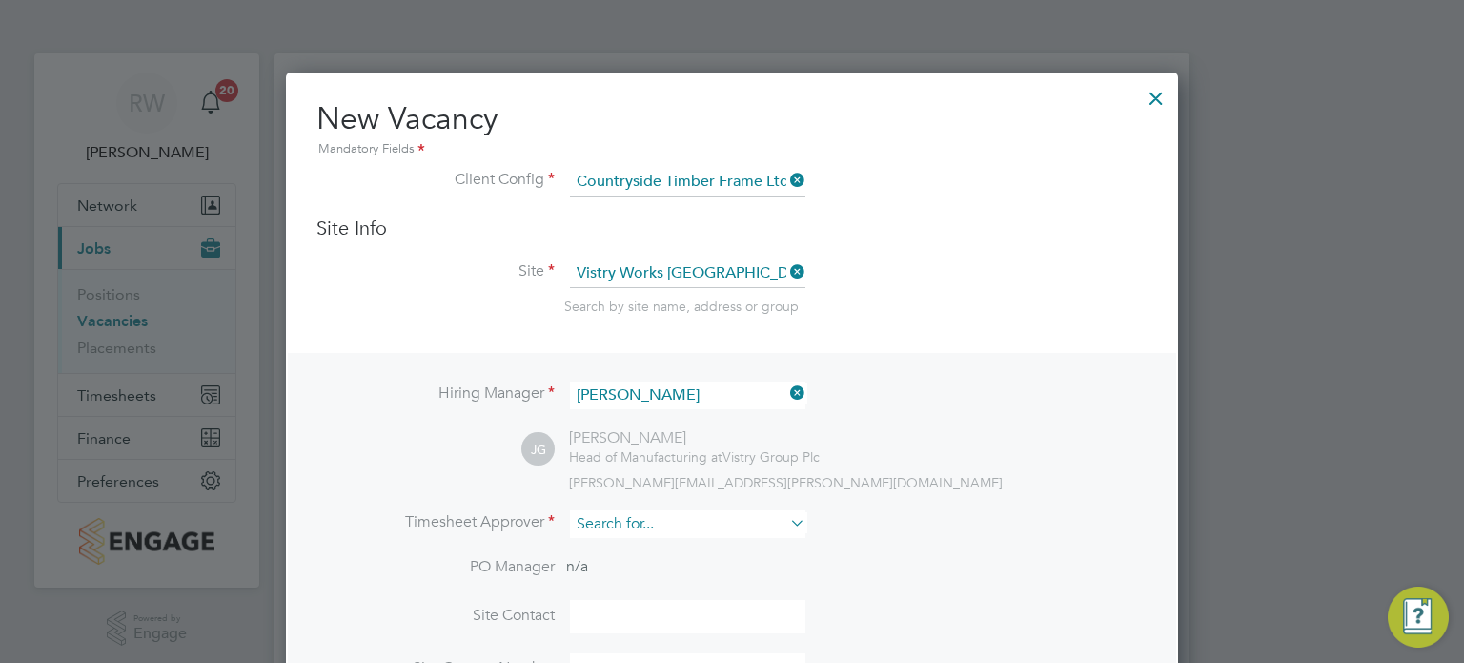
click at [630, 523] on input at bounding box center [687, 524] width 235 height 28
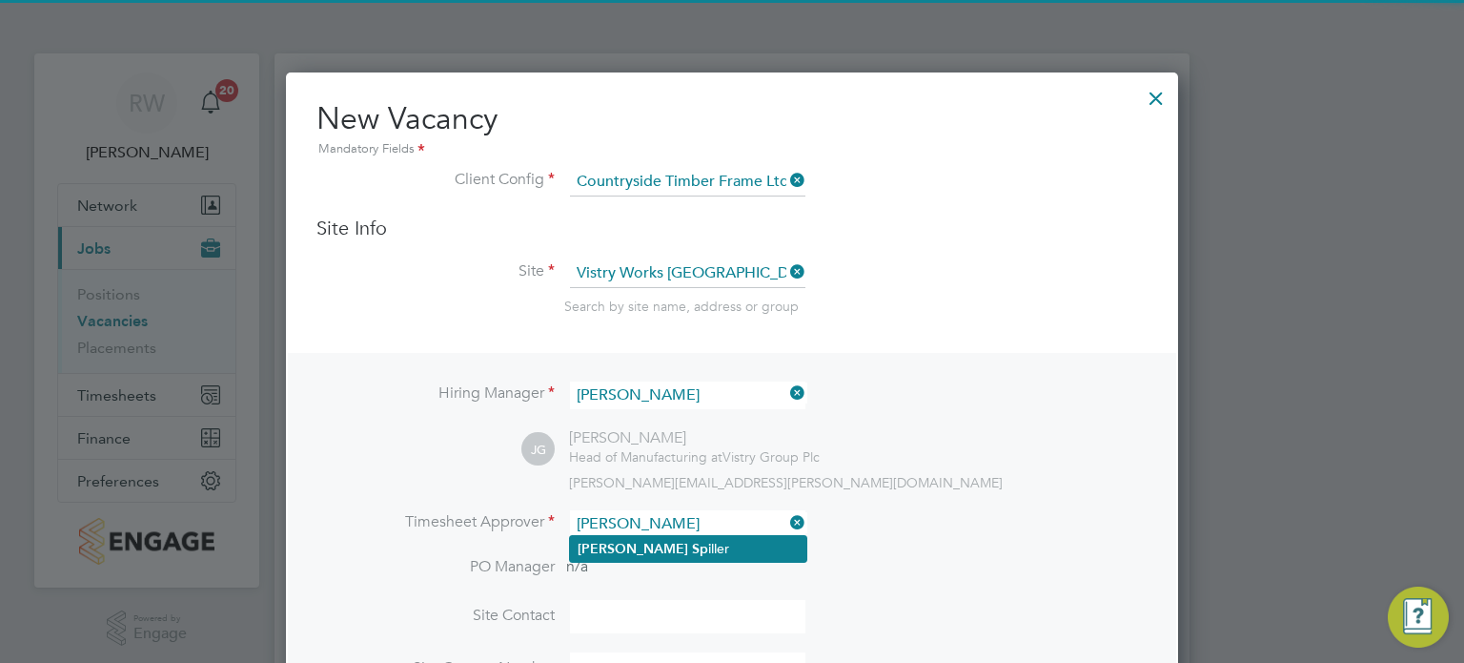
click at [632, 542] on li "[PERSON_NAME] [PERSON_NAME]" at bounding box center [688, 549] width 236 height 26
type input "[PERSON_NAME]"
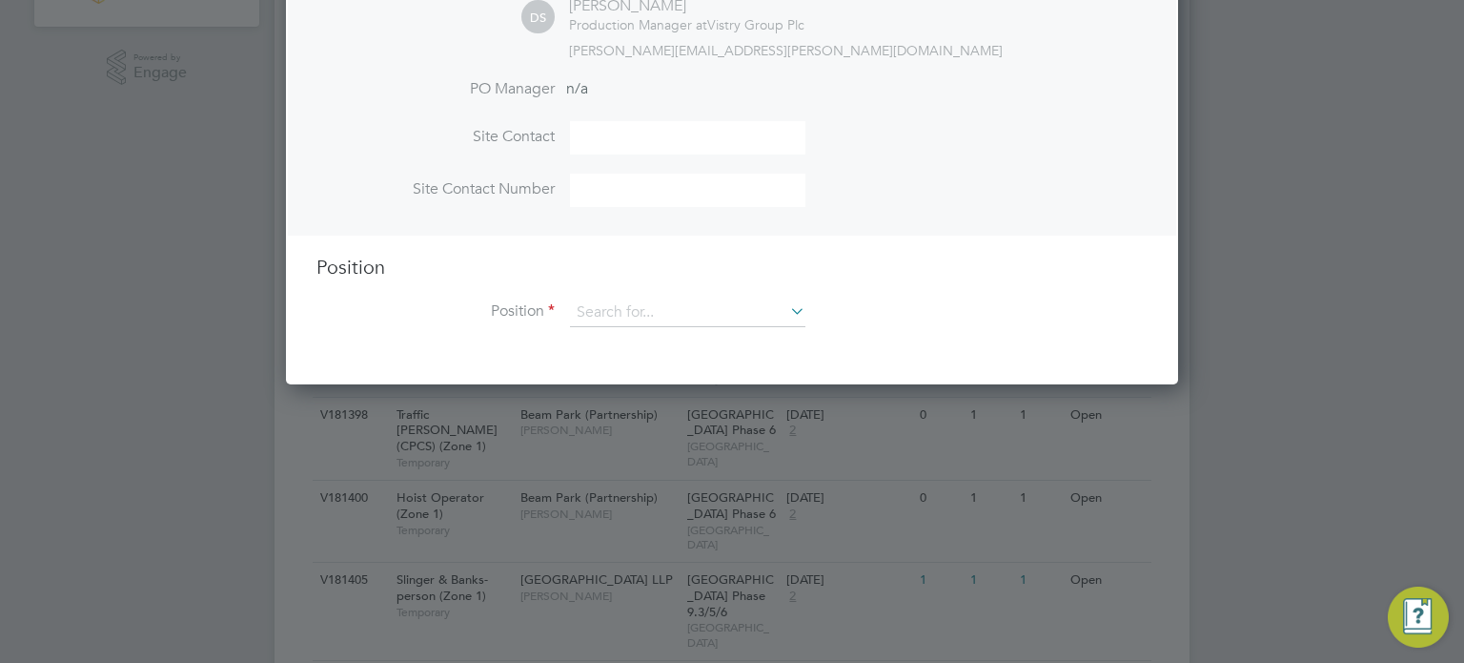
scroll to position [561, 0]
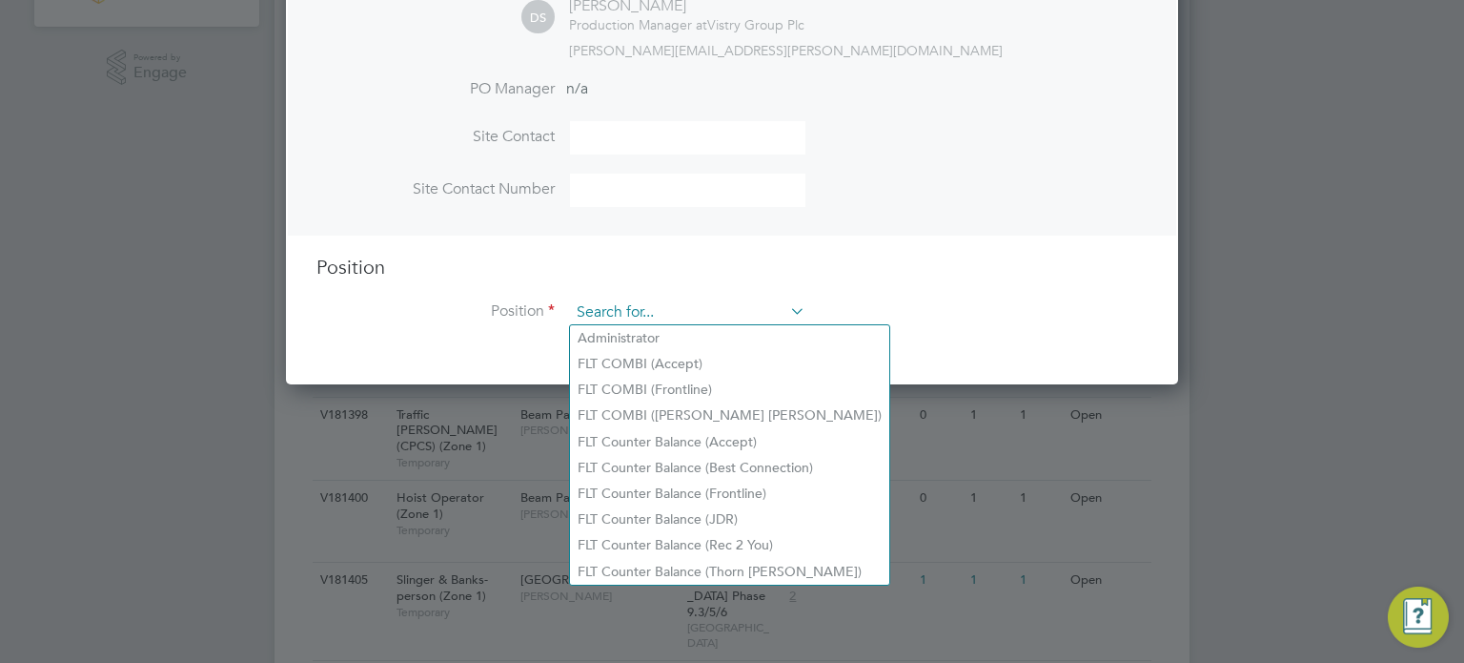
click at [681, 317] on input at bounding box center [687, 312] width 235 height 29
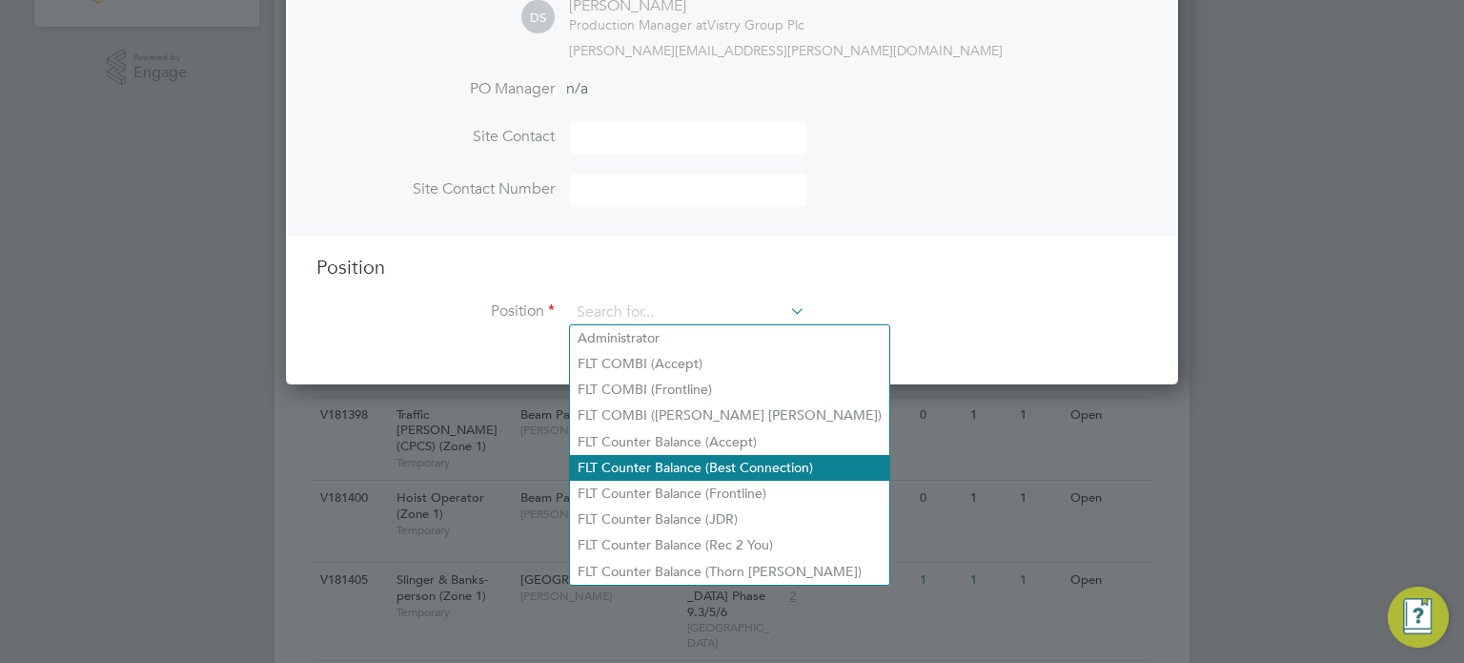
click at [673, 455] on li "FLT Counter Balance (Best Connection)" at bounding box center [729, 468] width 319 height 26
type input "FLT Counter Balance (Best Connection)"
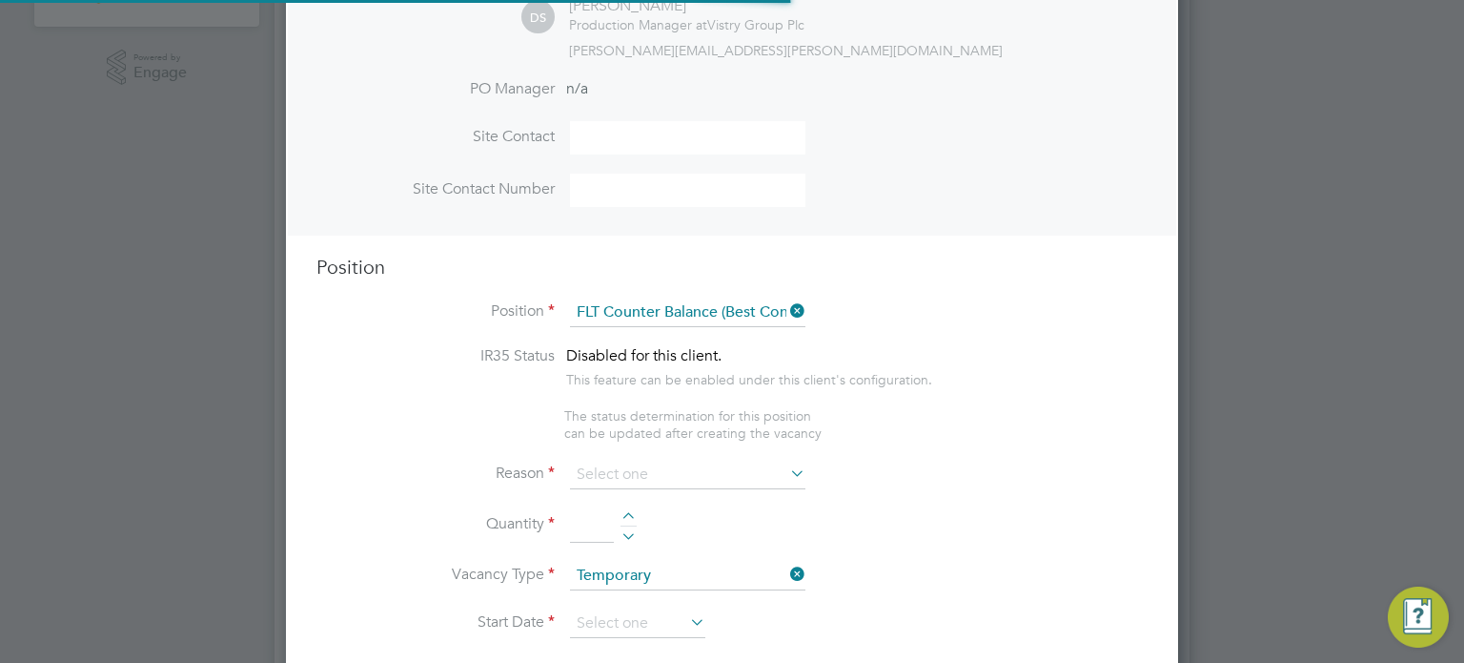
scroll to position [2730, 893]
type textarea "Unloading vehicles carrying inbound goods.Locating goods into cantilever rackin…"
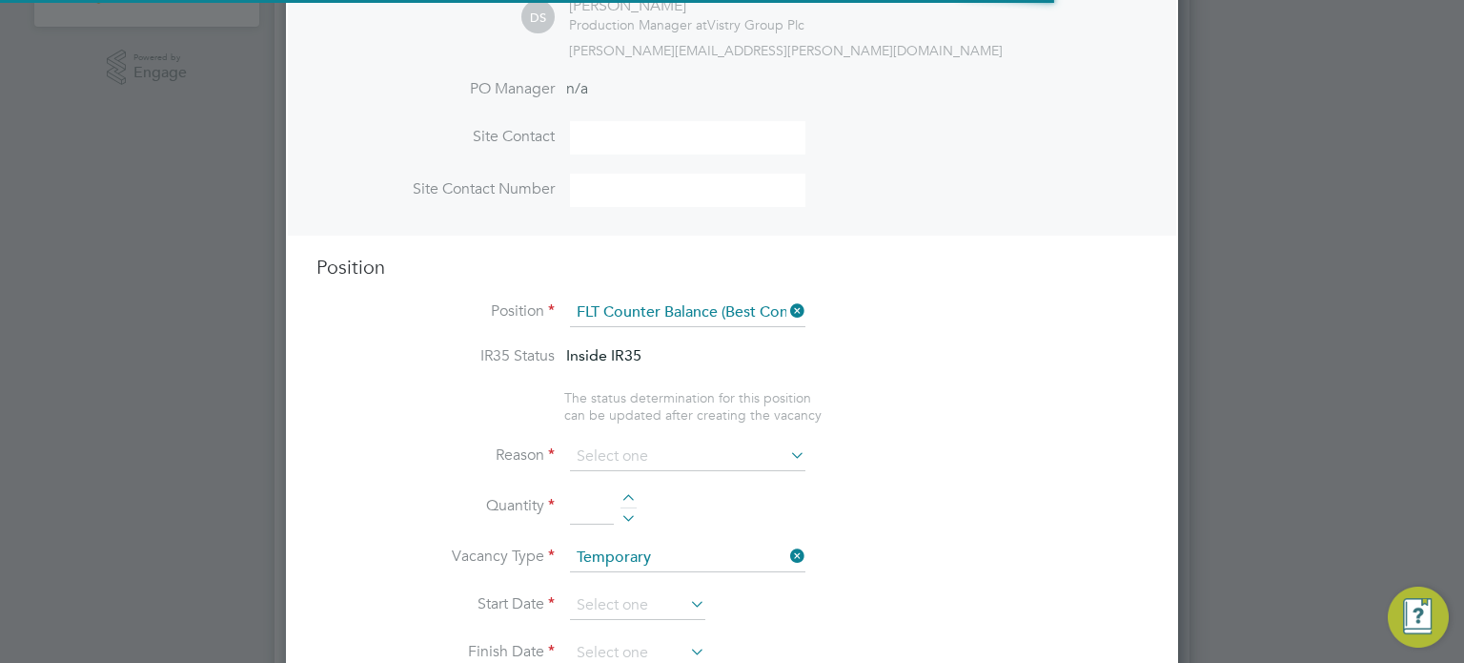
scroll to position [56, 99]
click at [744, 308] on input at bounding box center [687, 312] width 235 height 29
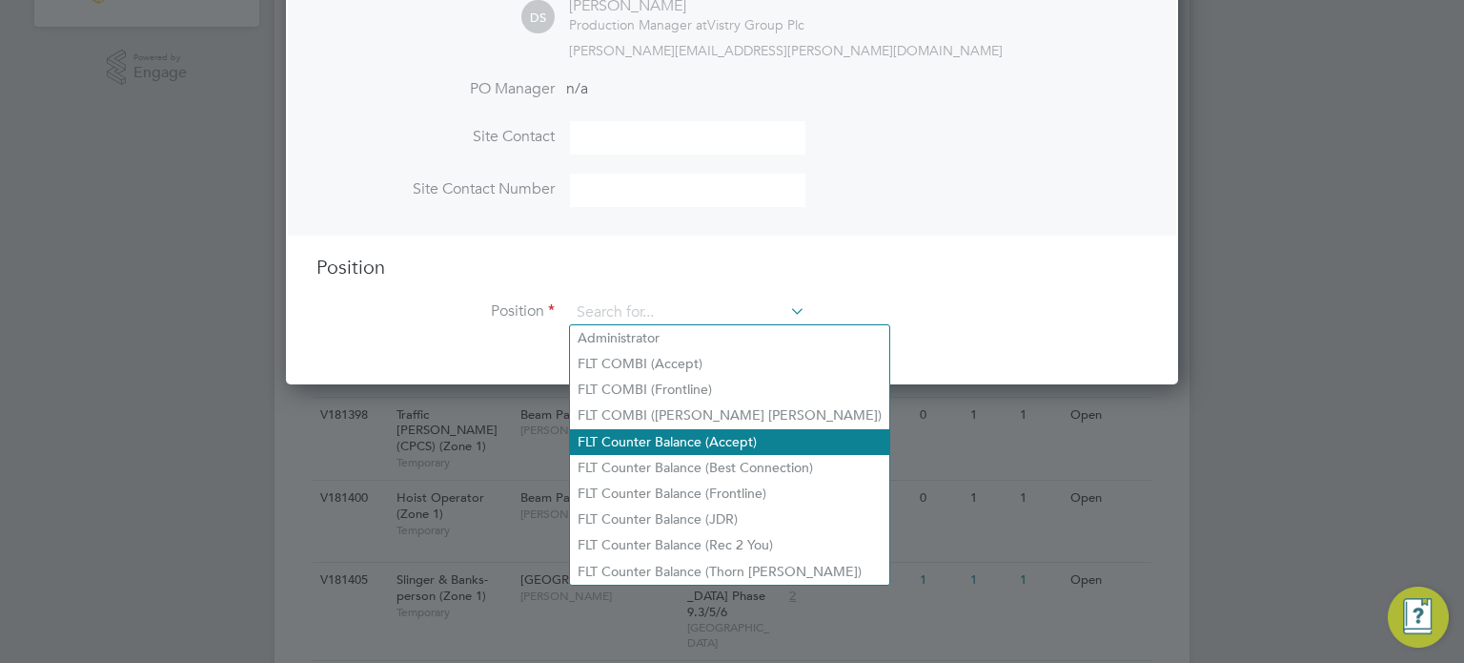
click at [674, 441] on li "FLT Counter Balance (Accept)" at bounding box center [729, 442] width 319 height 26
type input "FLT Counter Balance (Accept)"
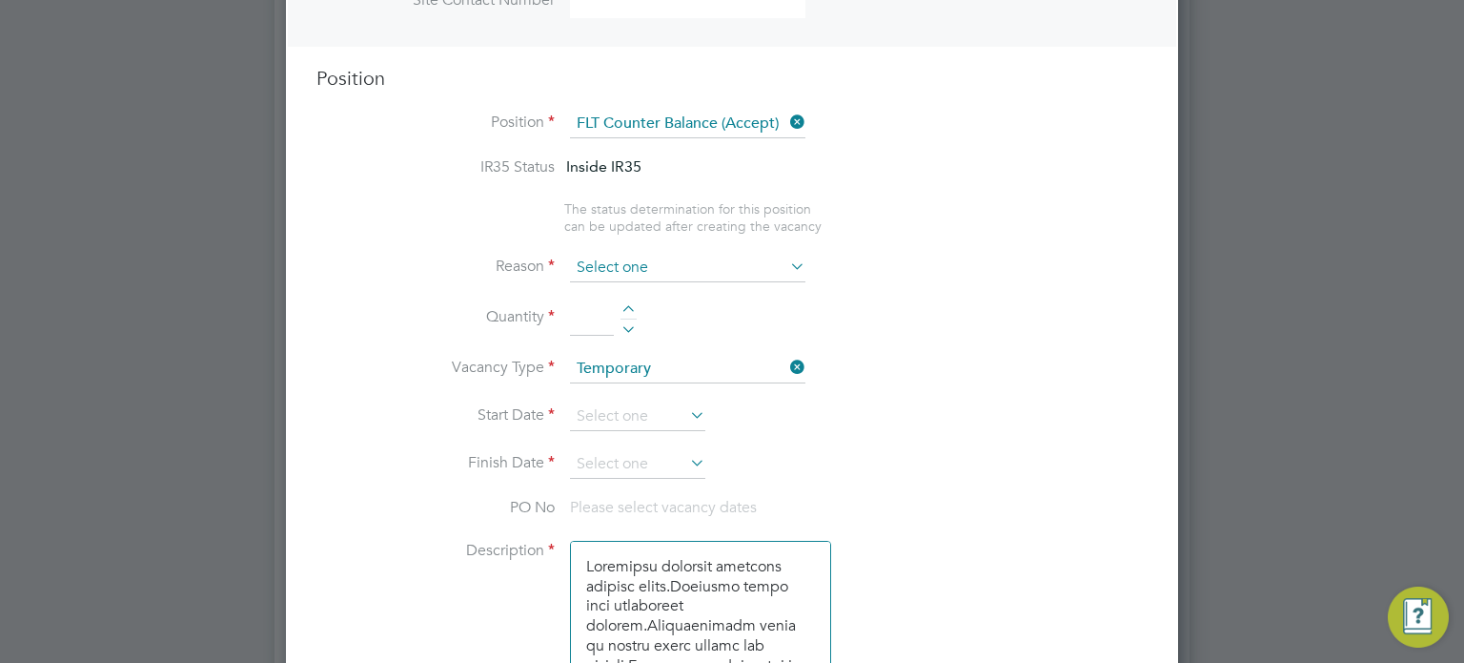
click at [744, 254] on input at bounding box center [687, 268] width 235 height 29
click at [625, 436] on li "Vacant Role" at bounding box center [688, 441] width 236 height 25
type input "Vacant Role"
click at [627, 309] on div at bounding box center [629, 311] width 16 height 13
type input "1"
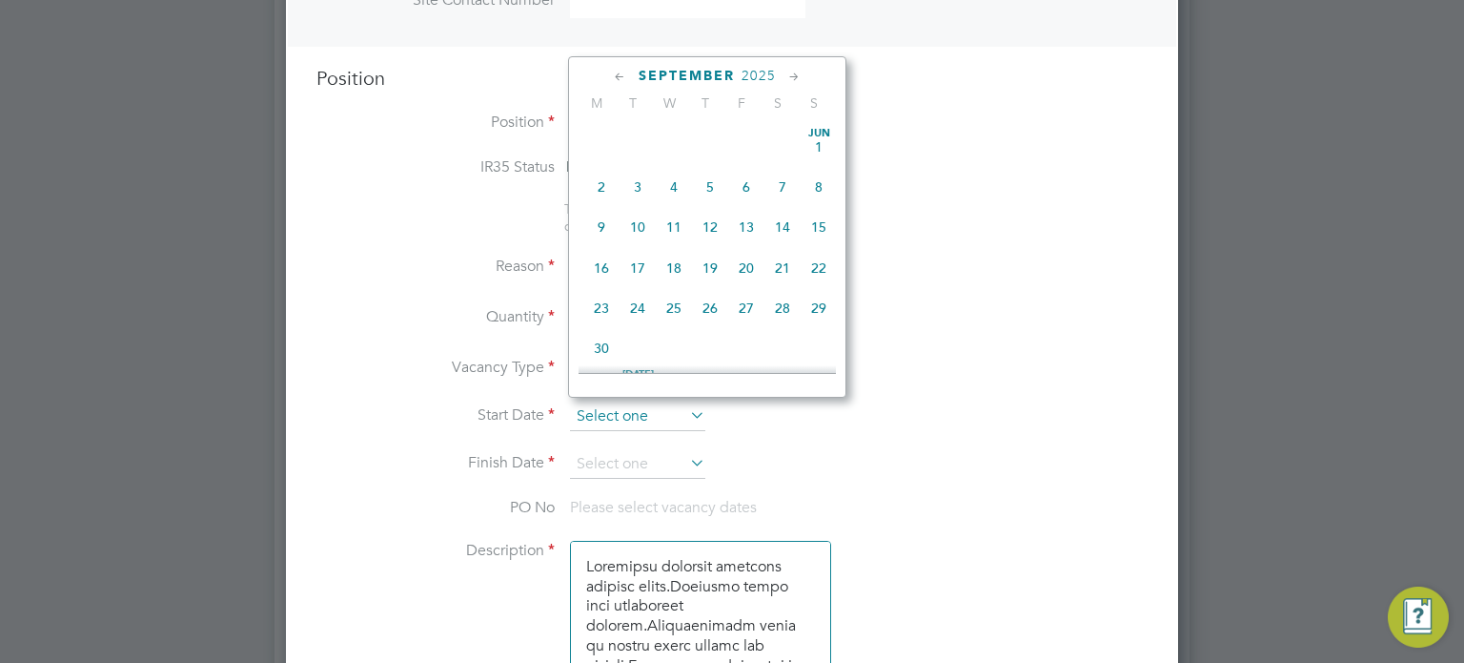
click at [607, 415] on input at bounding box center [637, 416] width 135 height 29
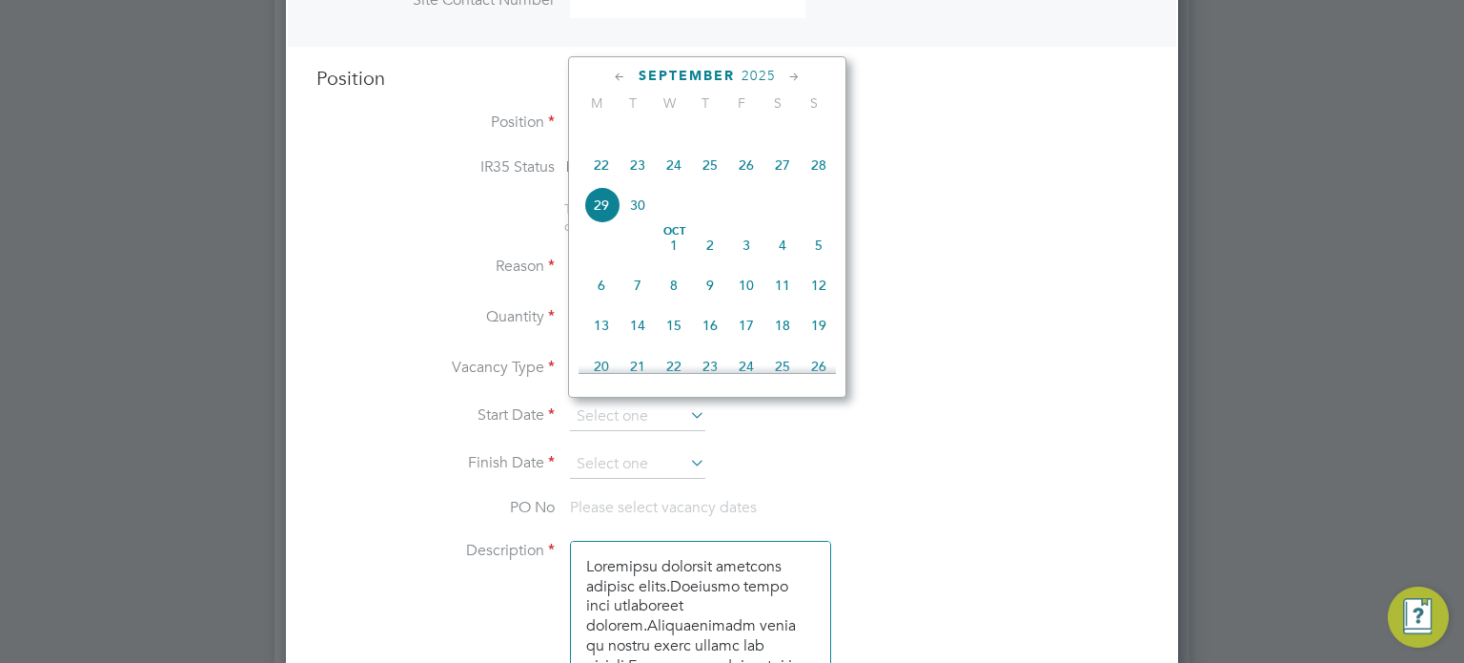
click at [746, 183] on span "26" at bounding box center [746, 165] width 36 height 36
type input "[DATE]"
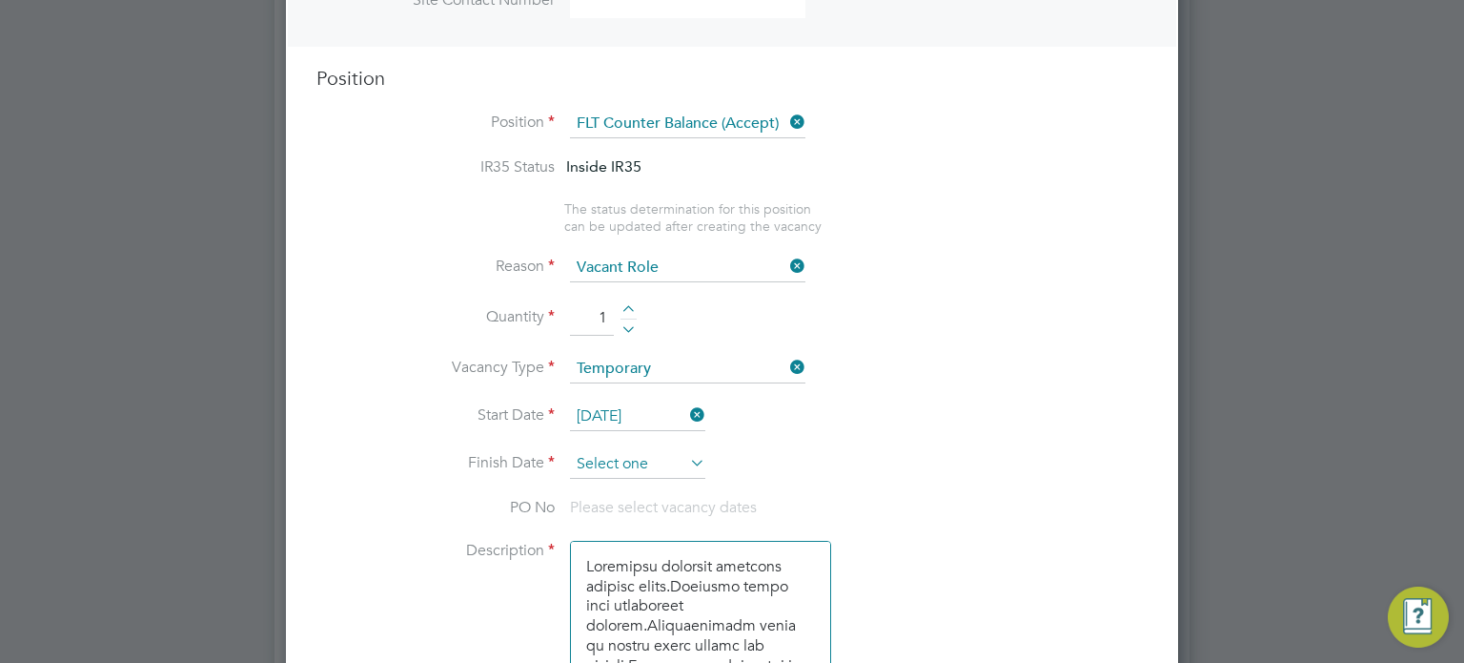
click at [615, 452] on input at bounding box center [637, 464] width 135 height 29
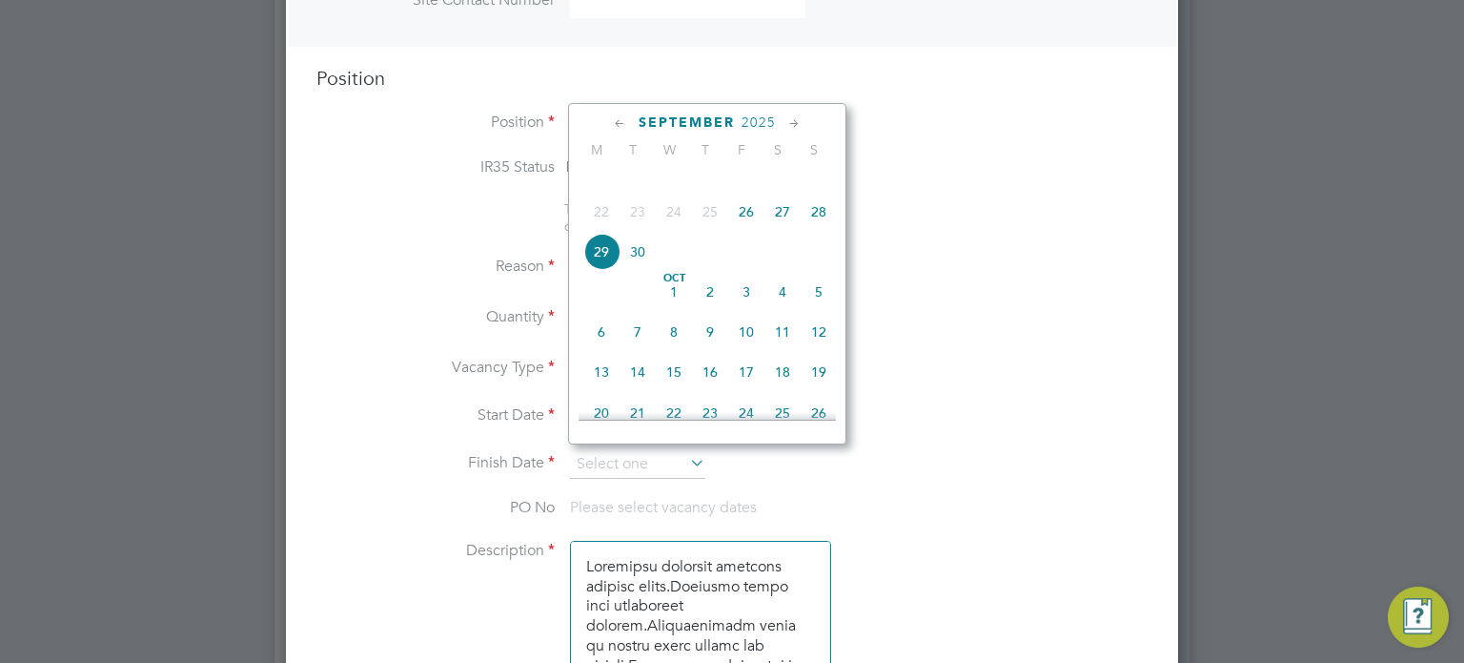
click at [820, 310] on span "5" at bounding box center [819, 292] width 36 height 36
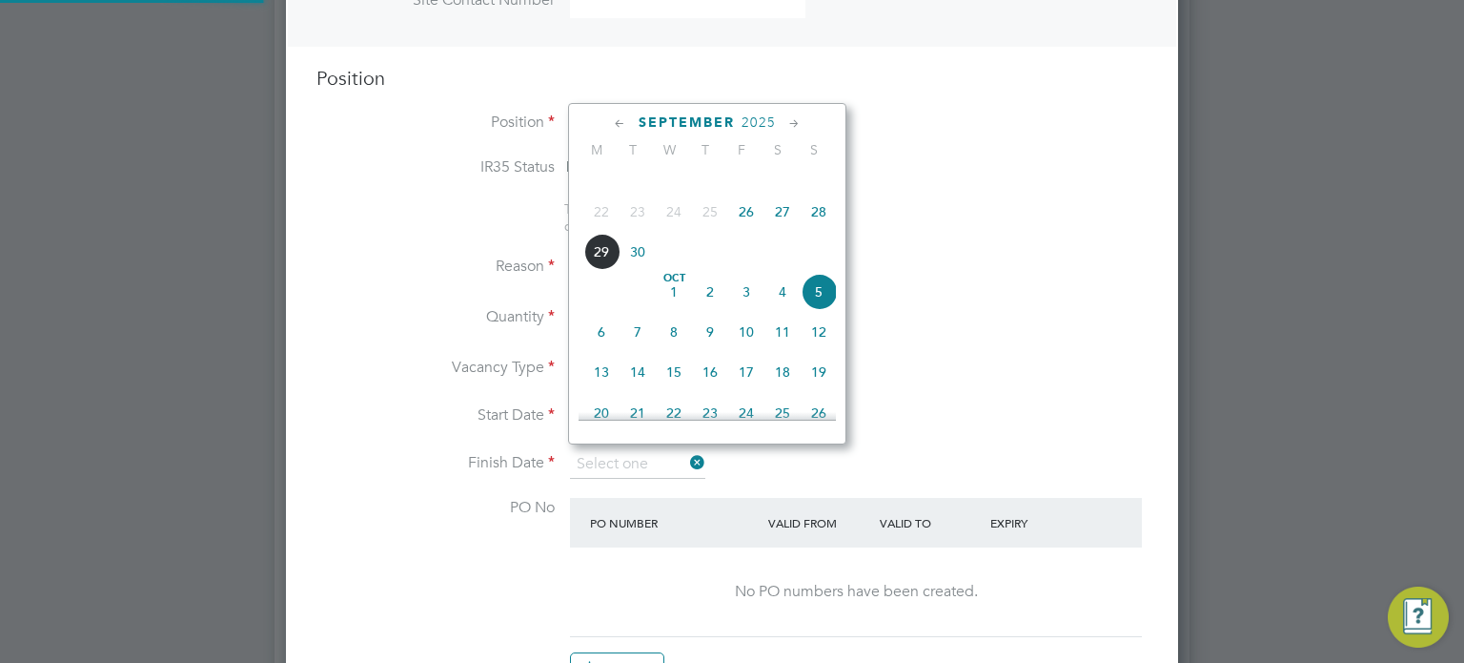
type input "[DATE]"
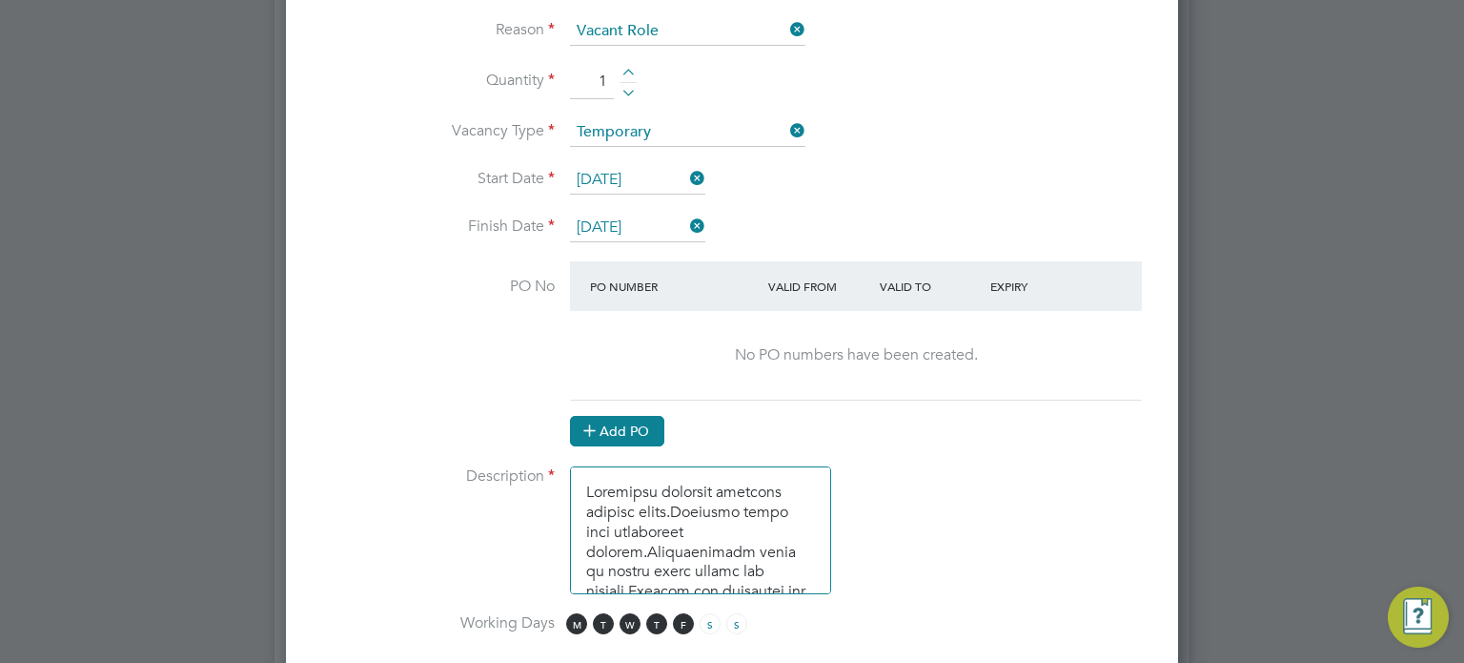
click at [648, 426] on button "Add PO" at bounding box center [617, 431] width 94 height 31
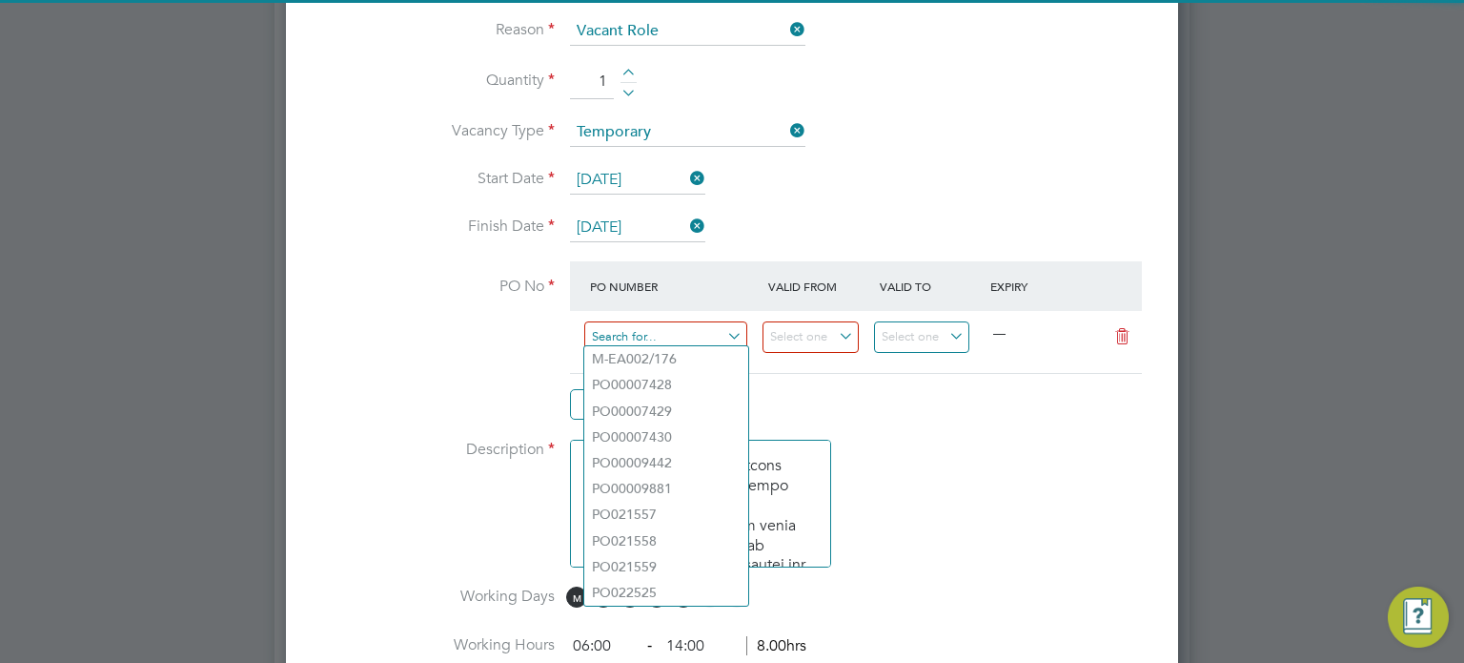
paste input "PO9081"
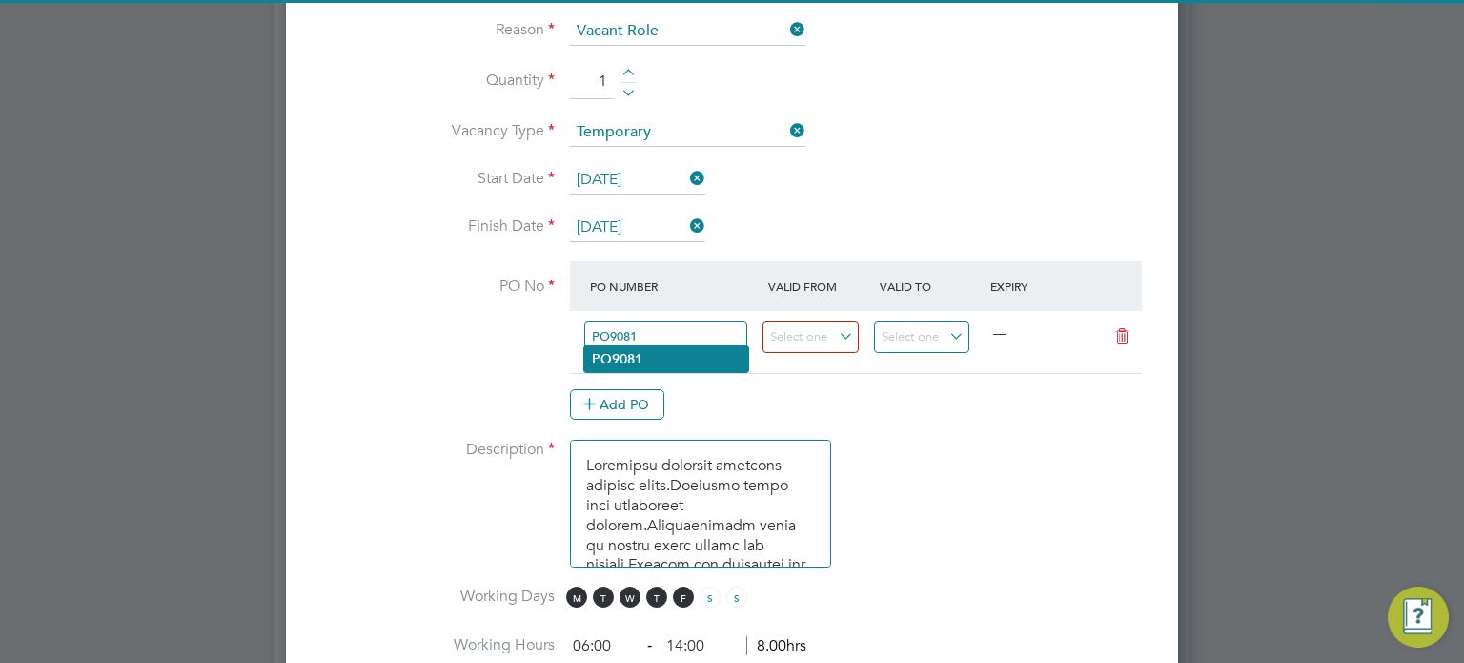
type input "PO9081"
click at [643, 358] on b "PO9081" at bounding box center [617, 359] width 51 height 16
type input "[DATE]"
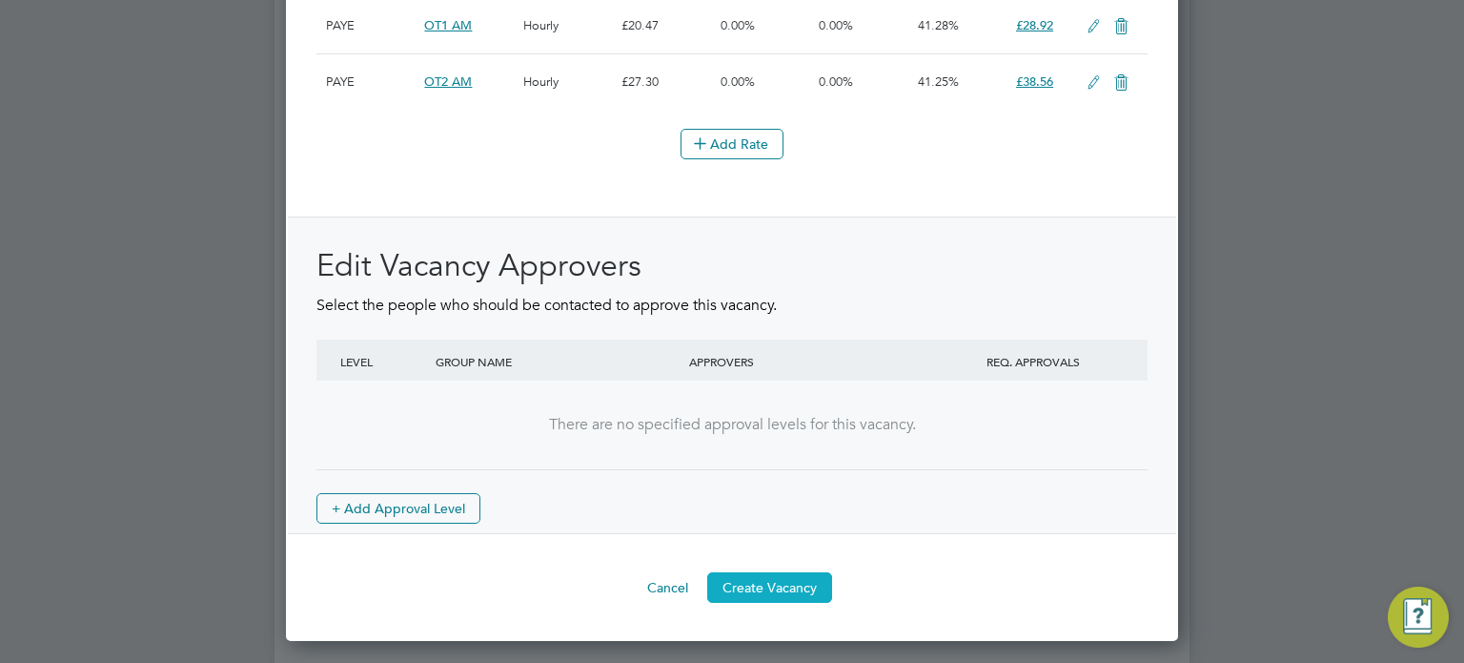
click at [767, 603] on button "Create Vacancy" at bounding box center [769, 587] width 125 height 31
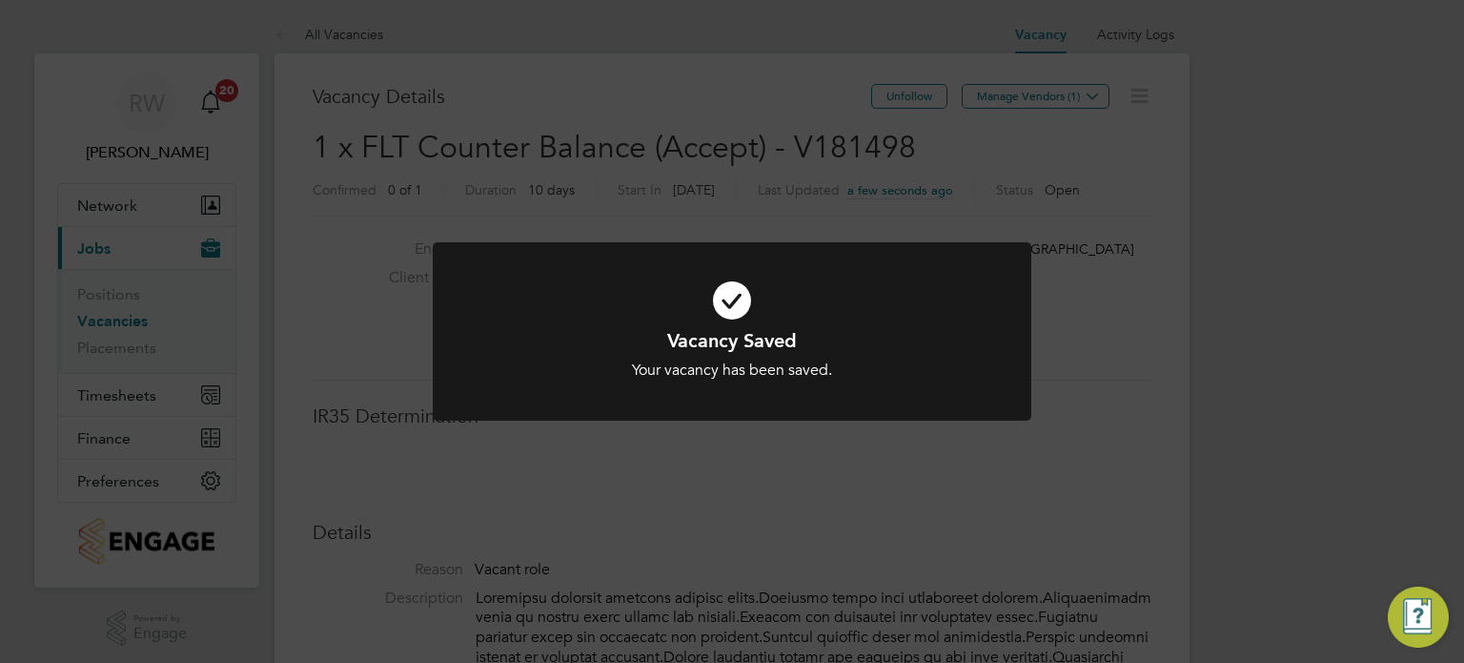
click at [877, 510] on div "Vacancy Saved Your vacancy has been saved. Cancel Okay" at bounding box center [732, 331] width 1464 height 663
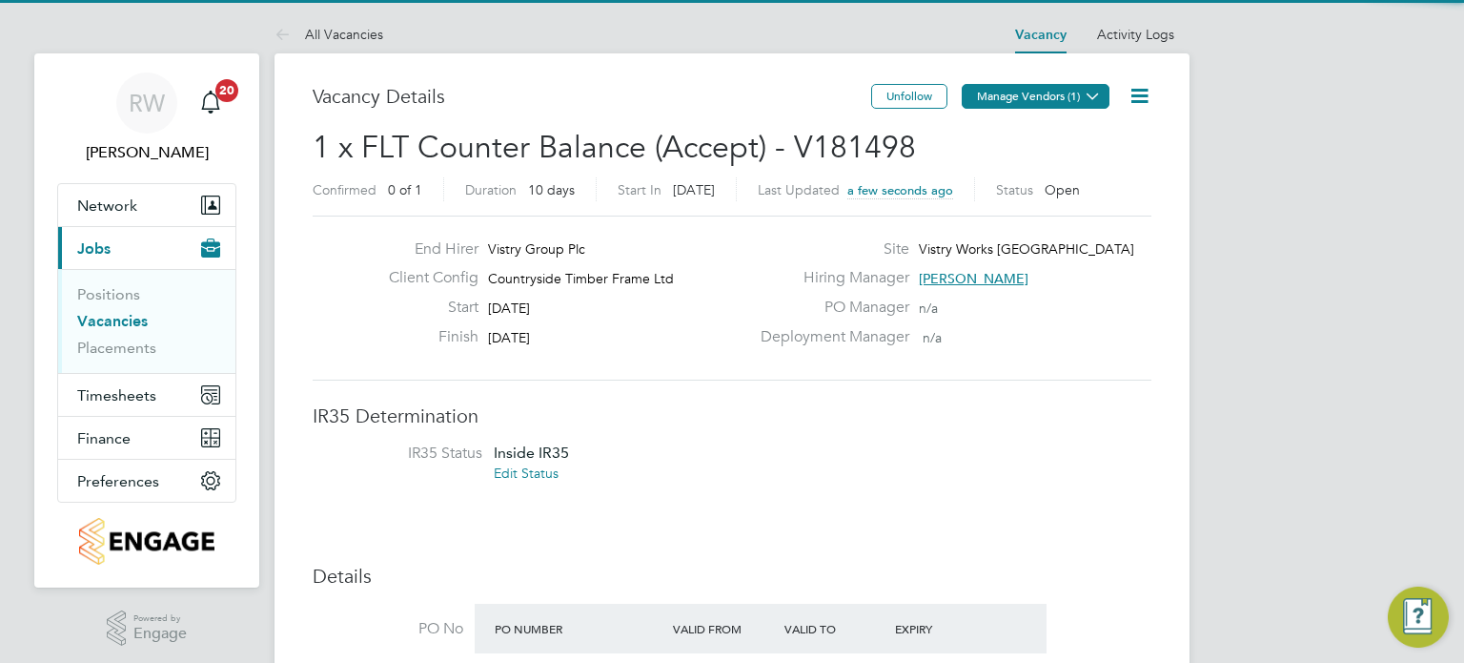
click at [1060, 96] on button "Manage Vendors (1)" at bounding box center [1036, 96] width 148 height 25
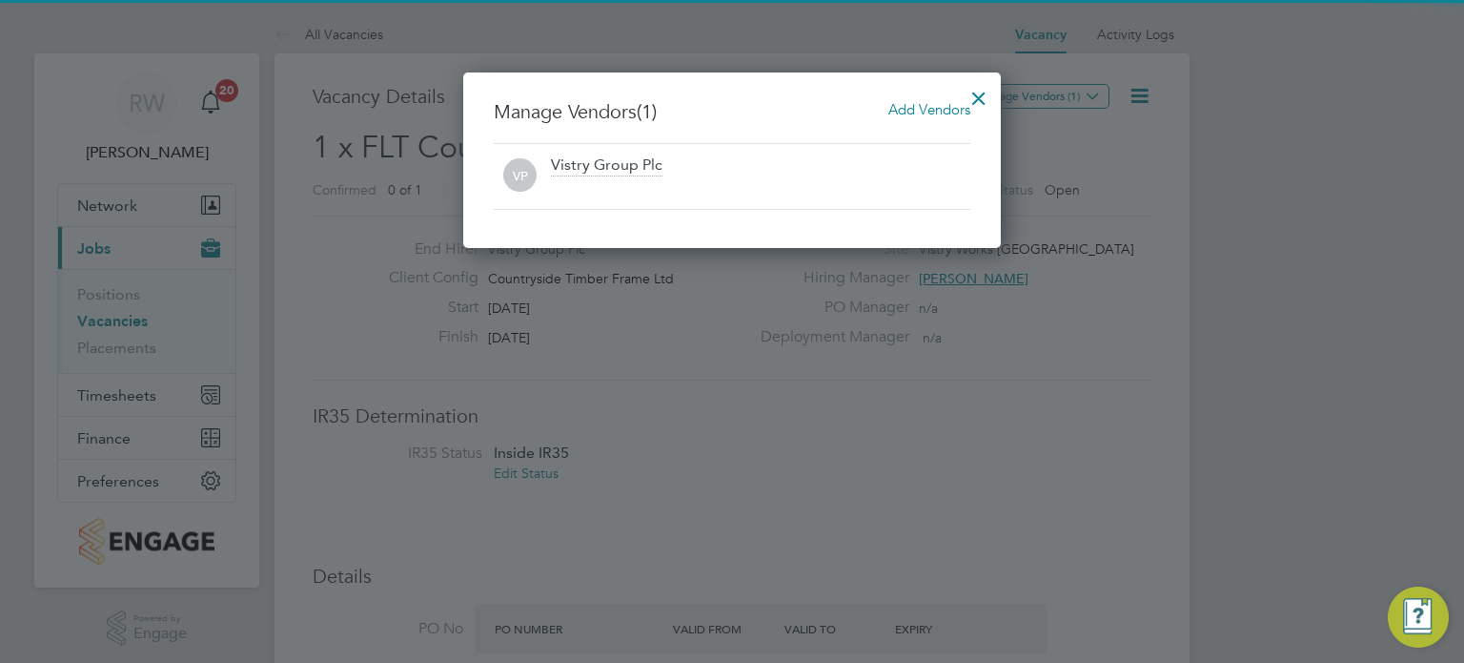
click at [927, 111] on span "Add Vendors" at bounding box center [930, 109] width 82 height 18
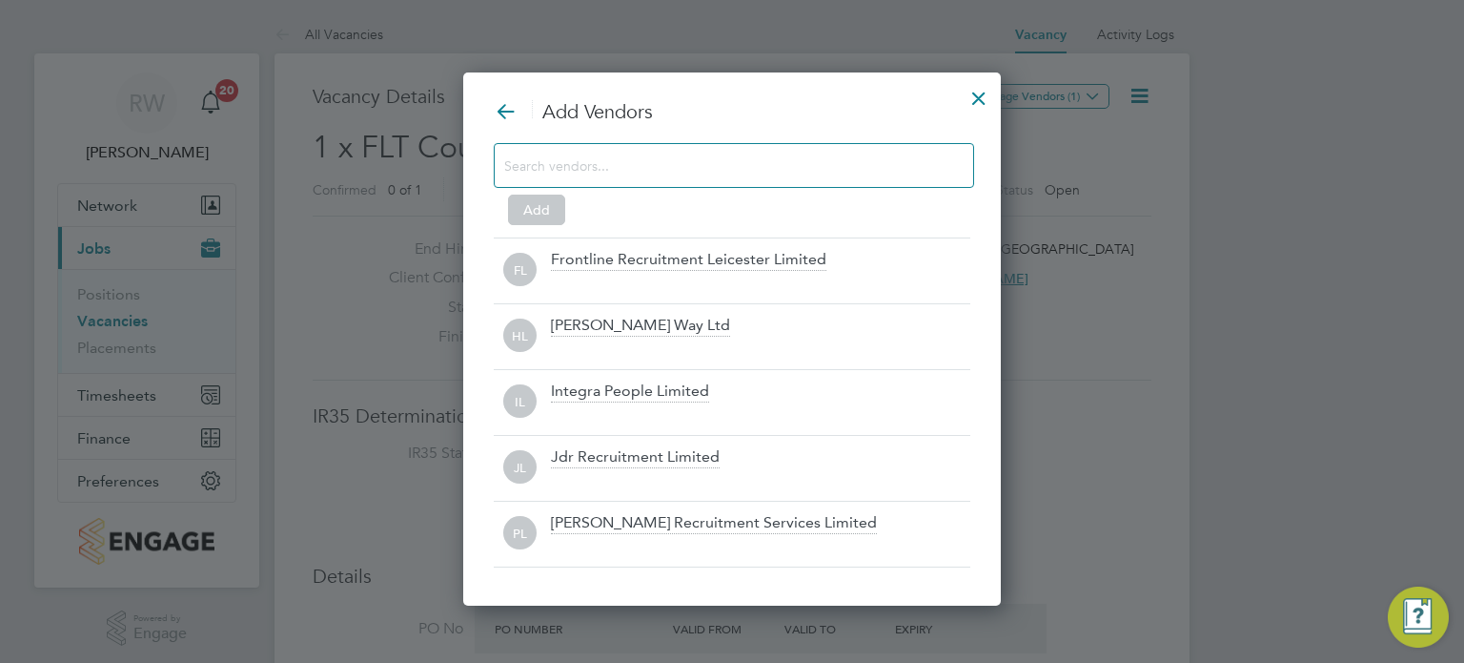
click at [717, 163] on input at bounding box center [718, 165] width 429 height 25
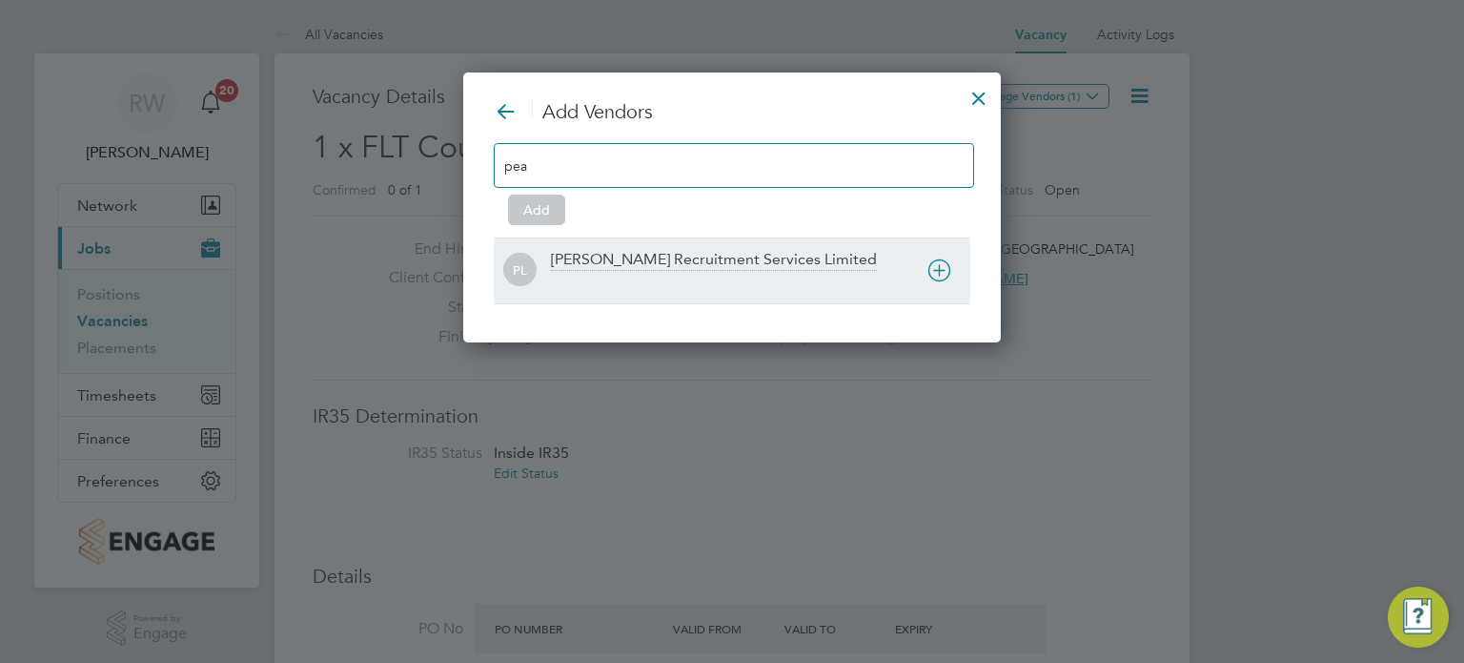
type input "pea"
click at [675, 254] on div "[PERSON_NAME] Recruitment Services Limited" at bounding box center [714, 260] width 326 height 21
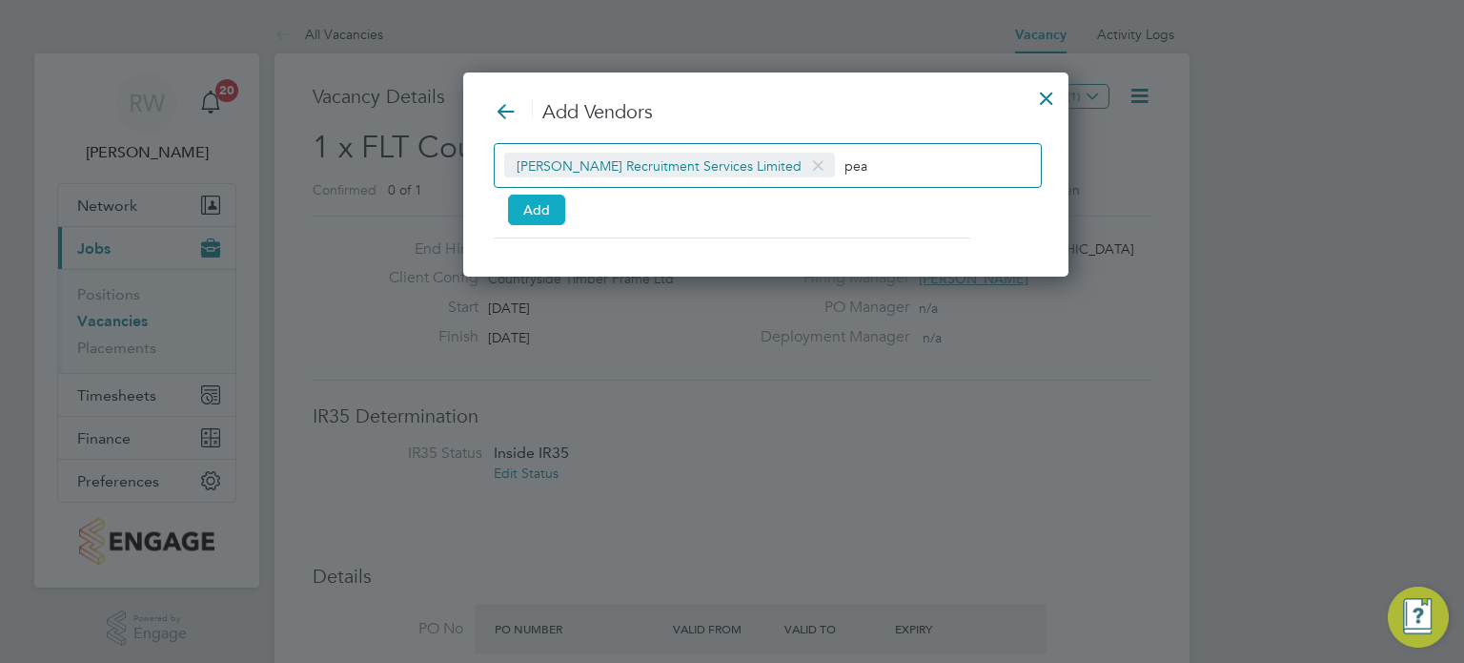
click at [522, 213] on button "Add" at bounding box center [536, 209] width 57 height 31
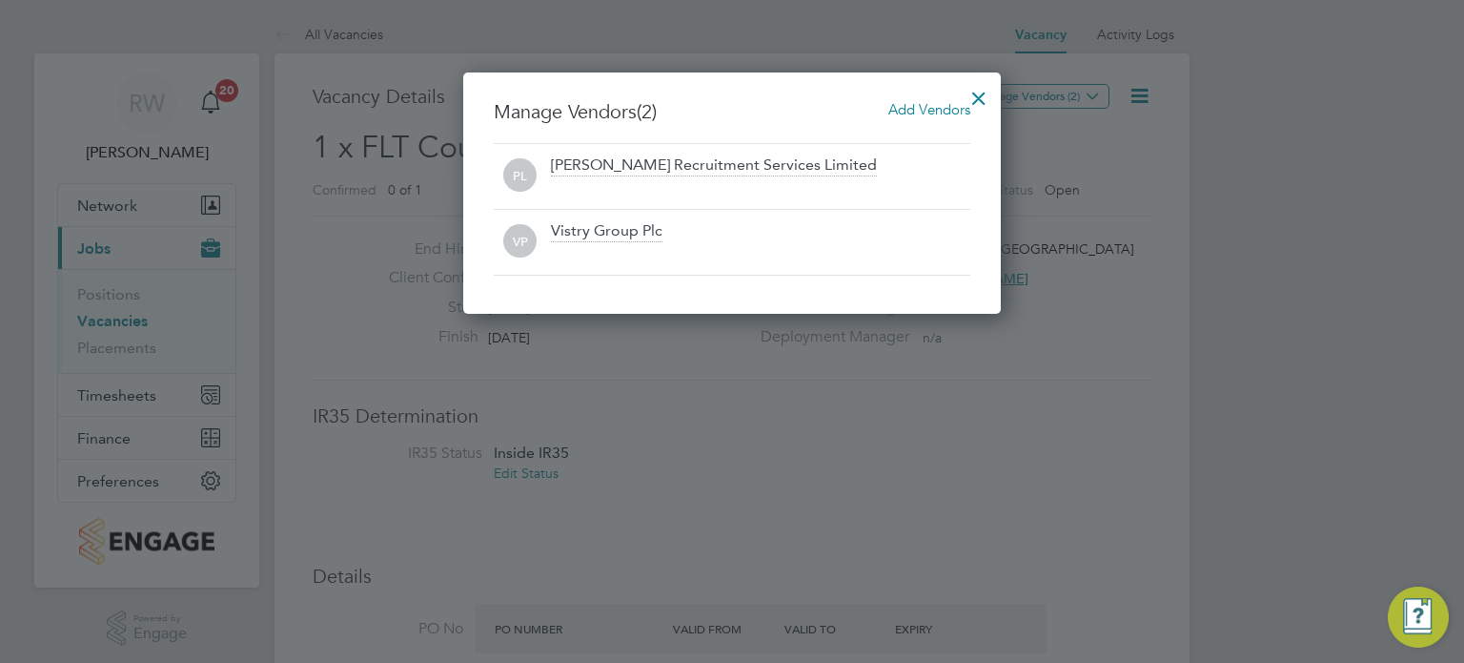
click at [977, 89] on div at bounding box center [979, 93] width 34 height 34
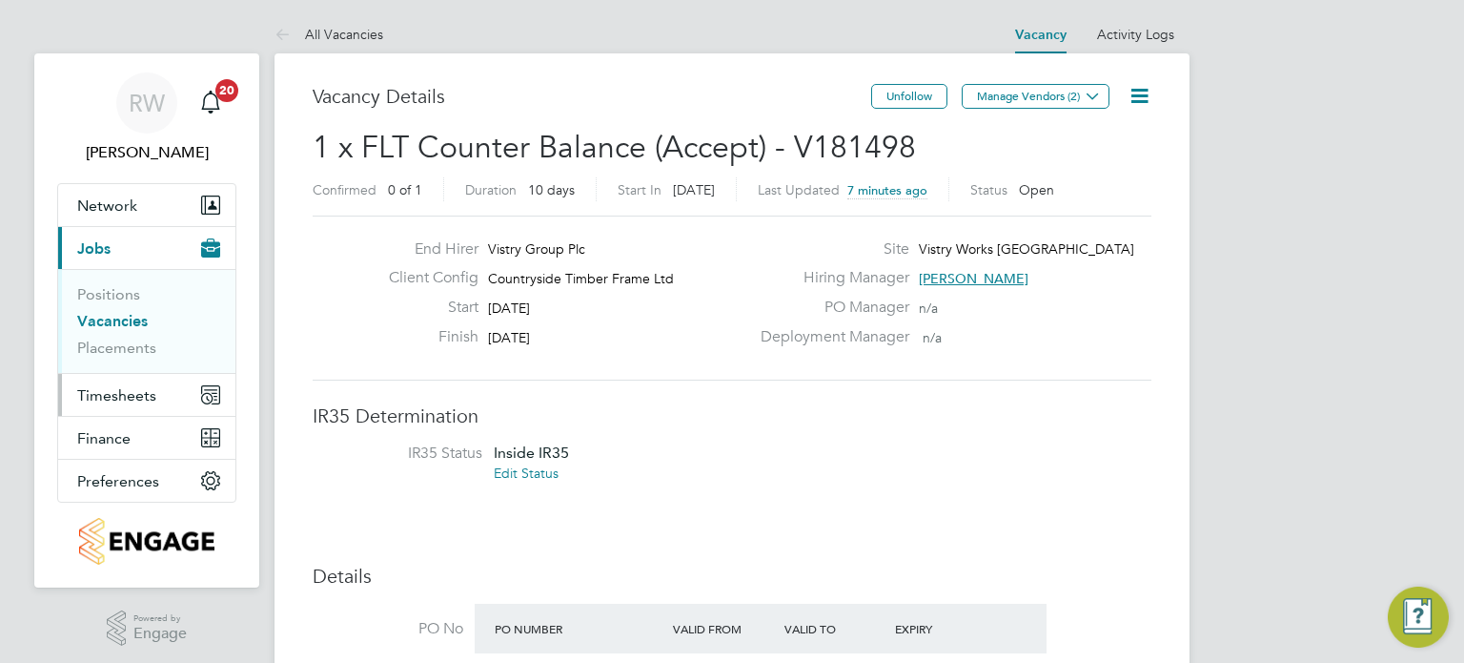
click at [105, 400] on span "Timesheets" at bounding box center [116, 395] width 79 height 18
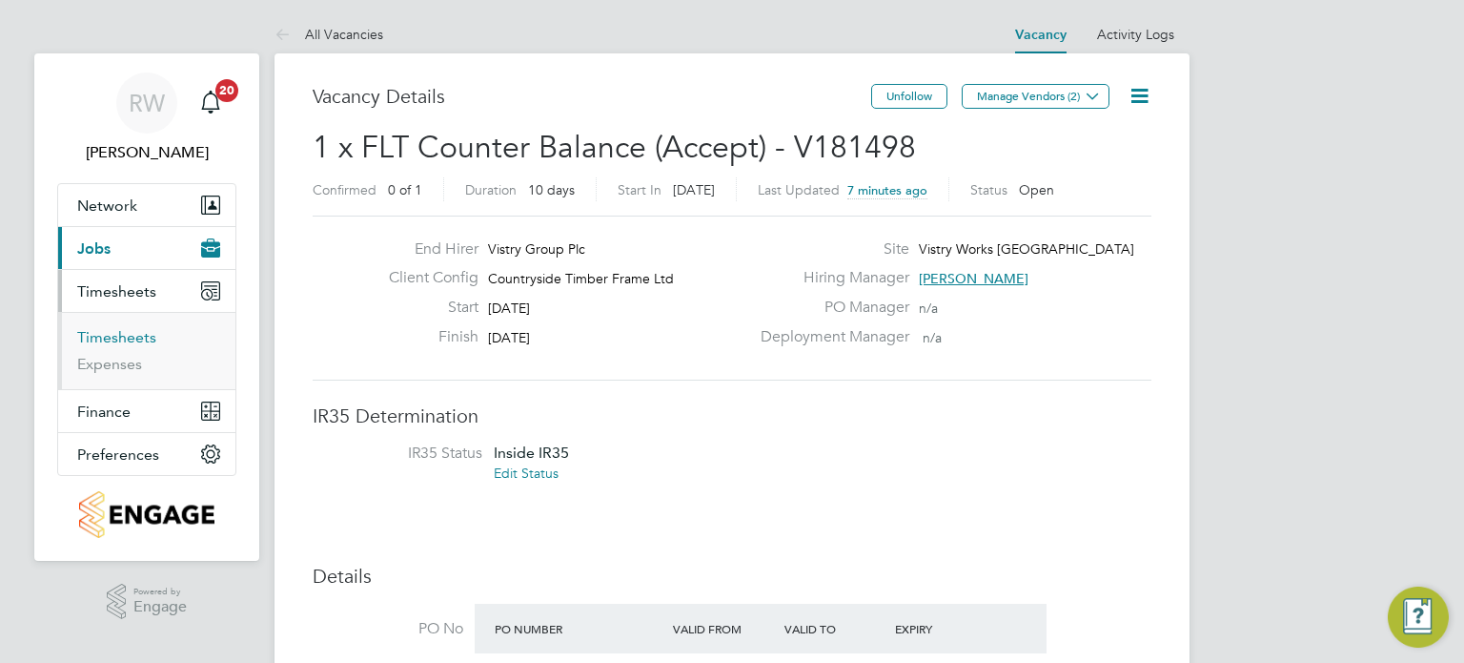
click at [122, 336] on link "Timesheets" at bounding box center [116, 337] width 79 height 18
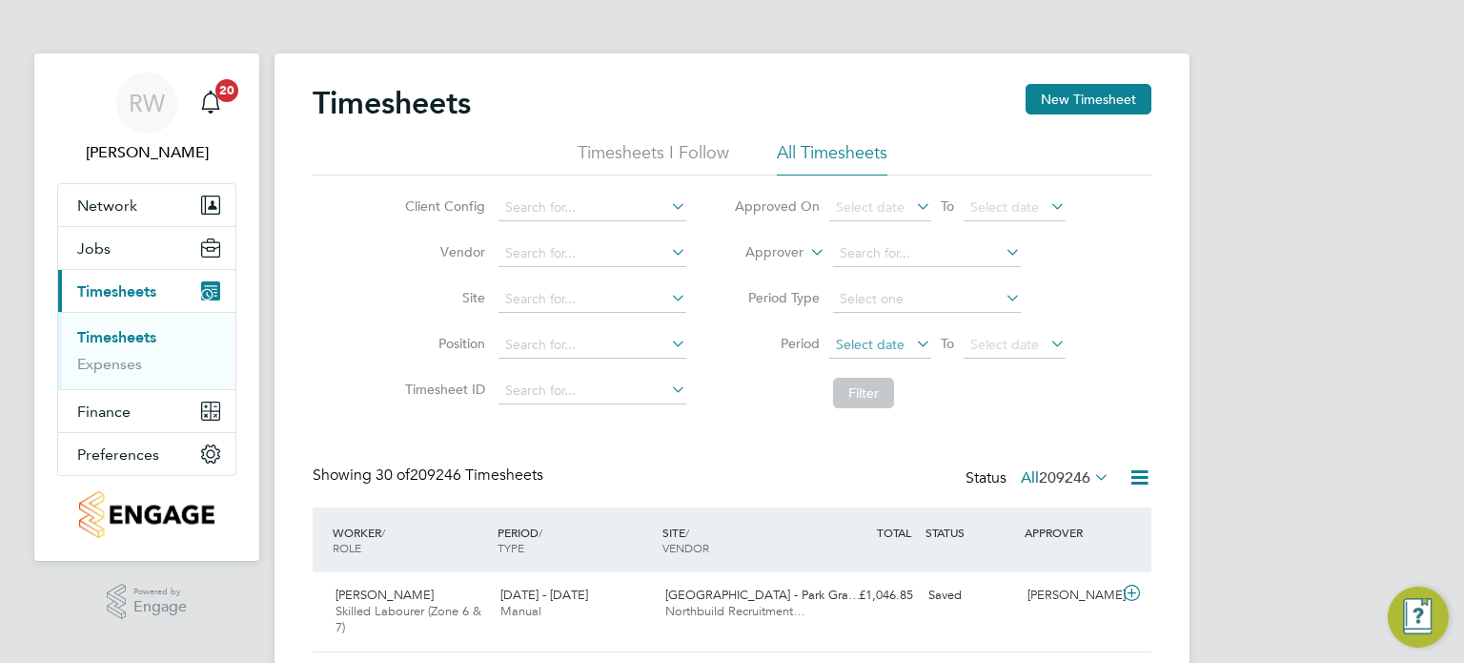
scroll to position [48, 166]
click at [884, 344] on span "Select date" at bounding box center [870, 344] width 69 height 17
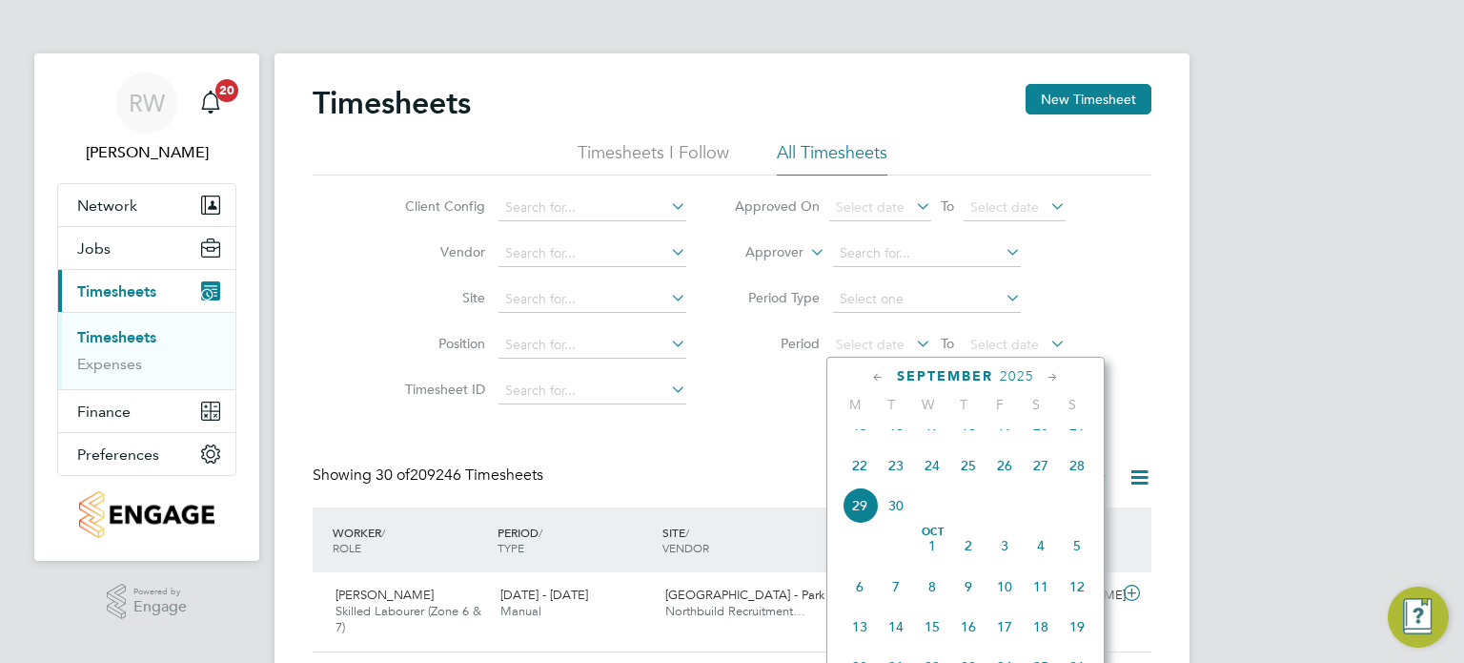
click at [861, 443] on span "15" at bounding box center [860, 425] width 36 height 36
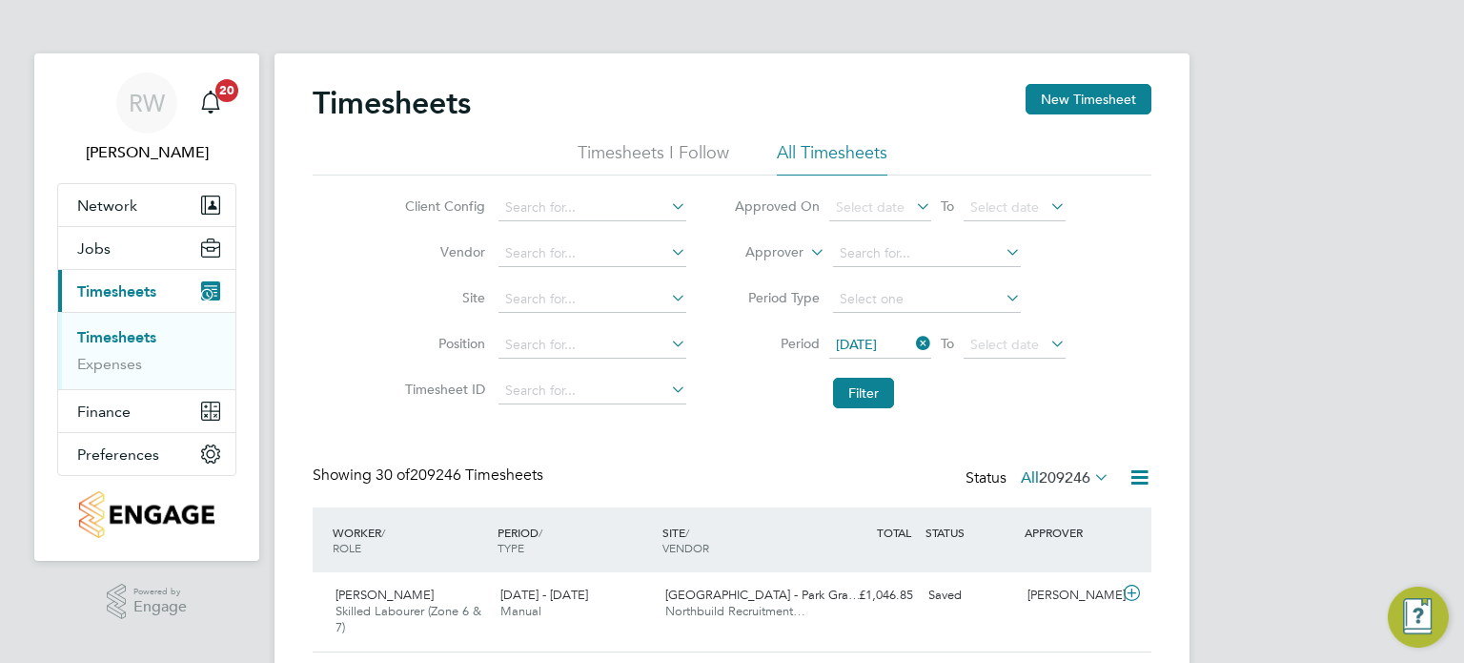
click at [590, 235] on li "Vendor" at bounding box center [543, 254] width 335 height 46
click at [586, 250] on input at bounding box center [593, 253] width 188 height 27
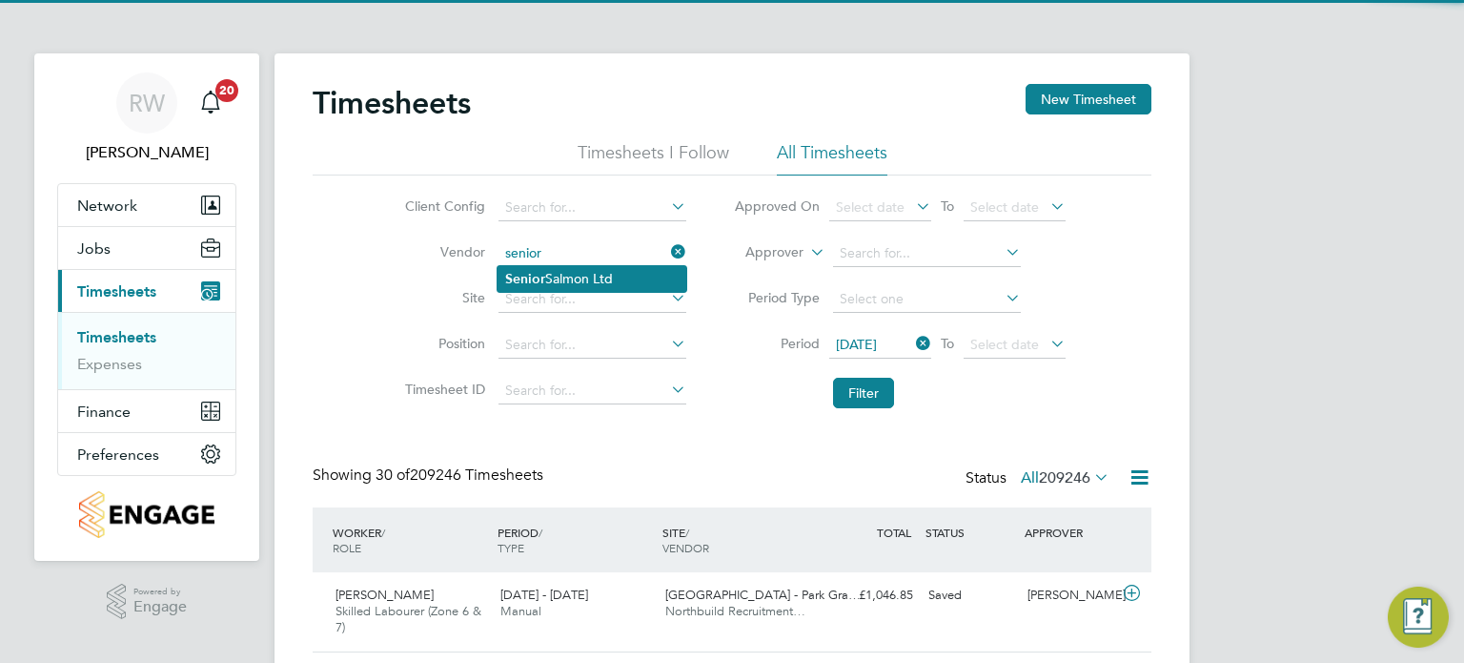
click at [583, 270] on li "Senior Salmon Ltd" at bounding box center [592, 279] width 189 height 26
type input "Senior Salmon Ltd"
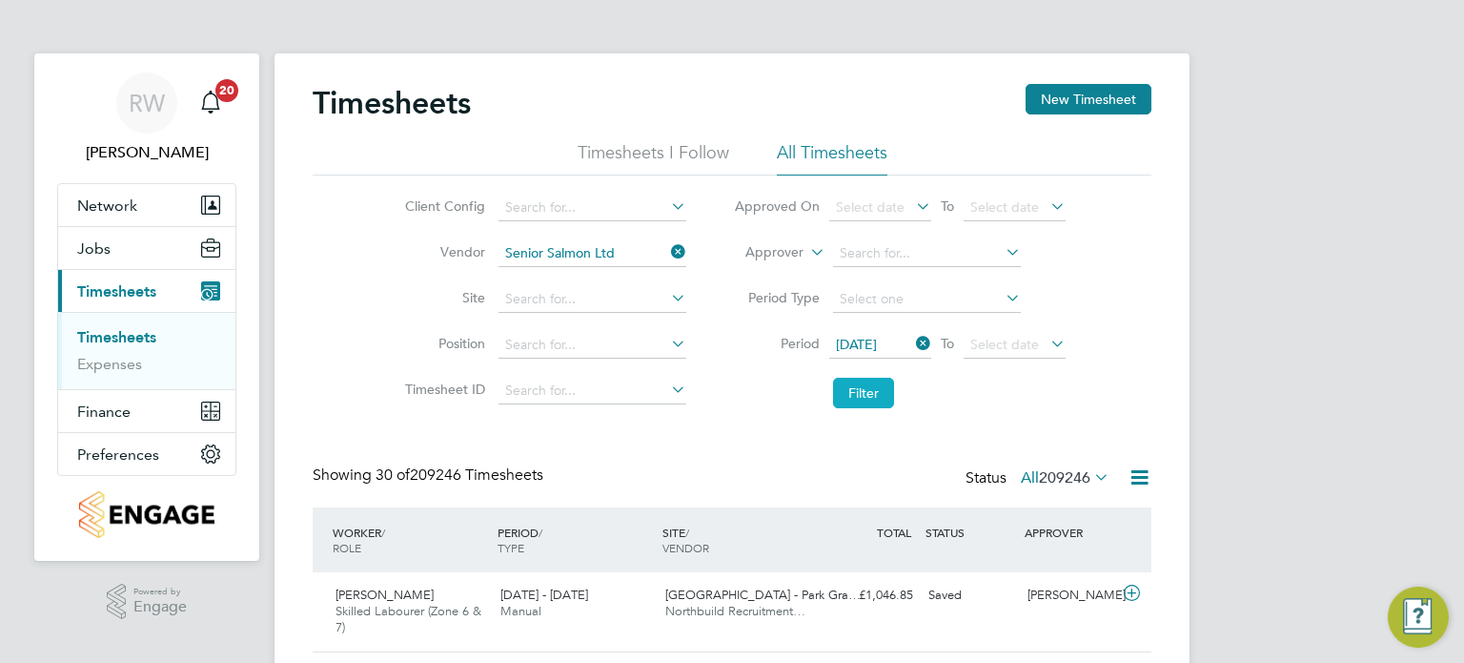
click at [852, 390] on button "Filter" at bounding box center [863, 393] width 61 height 31
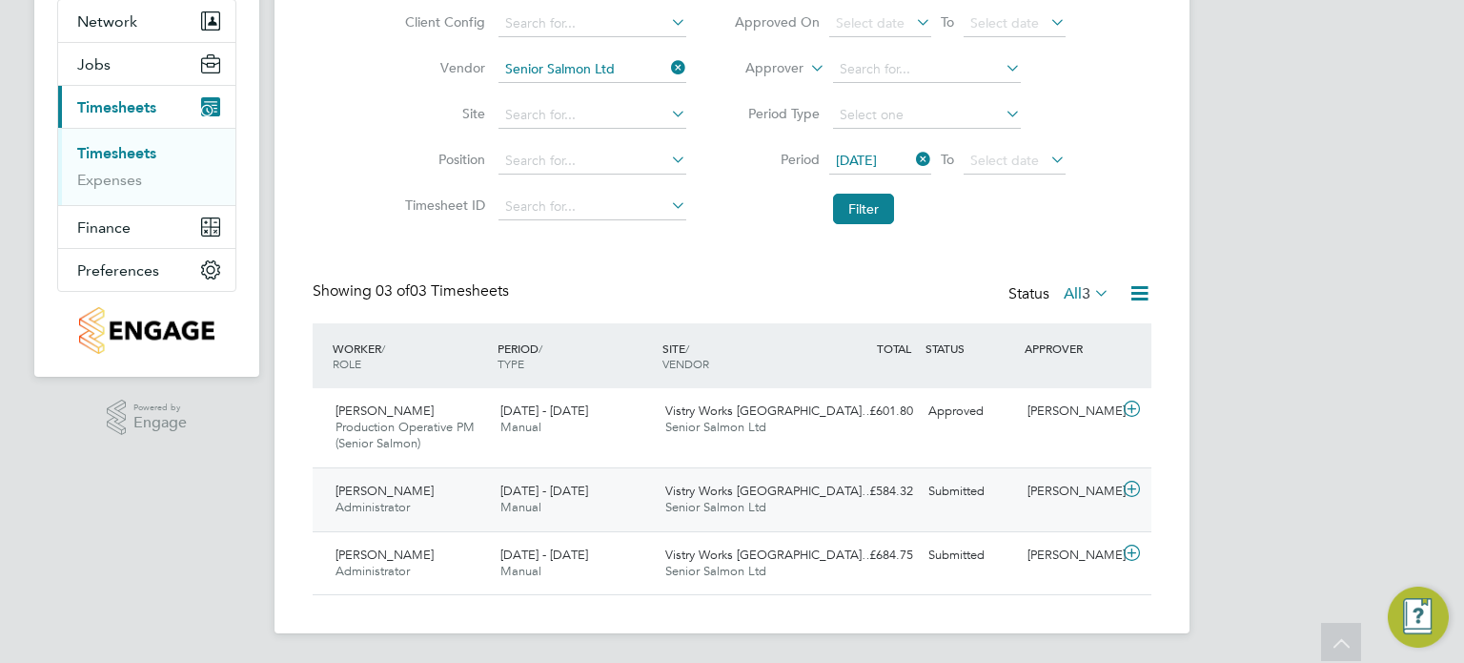
scroll to position [0, 0]
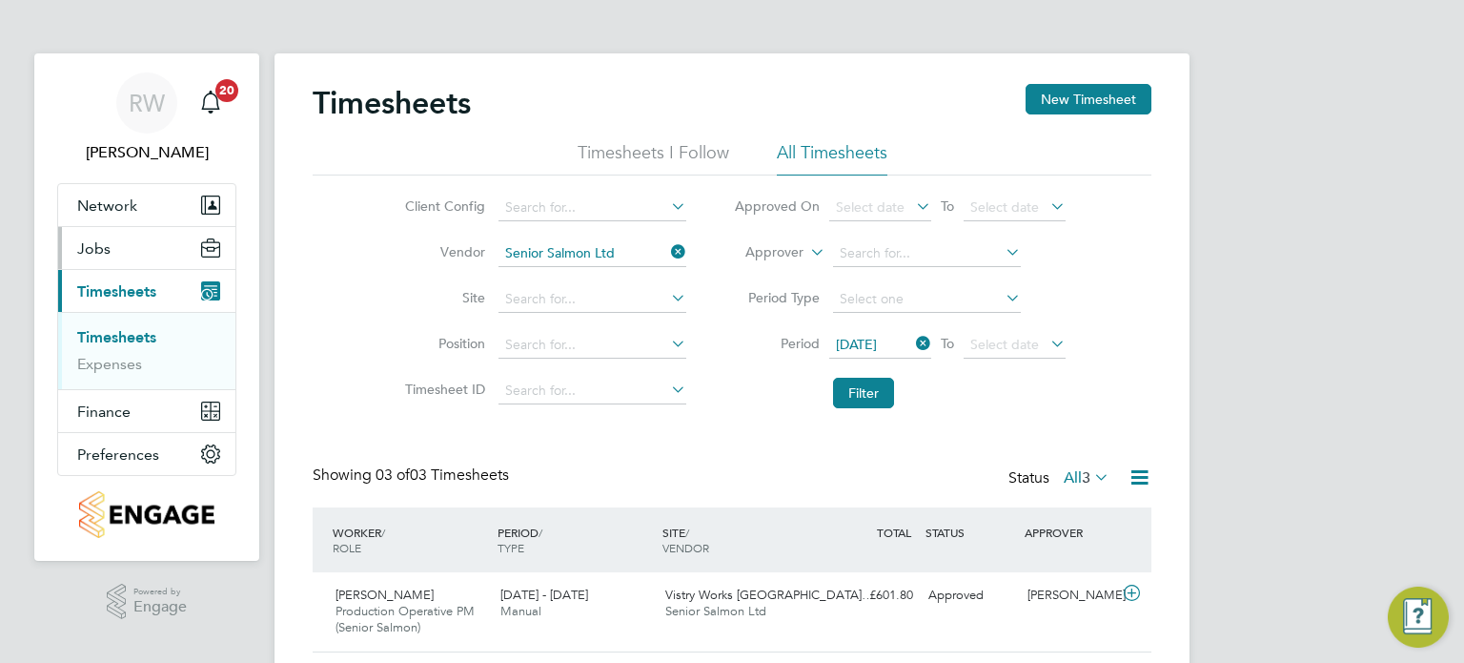
click at [92, 245] on span "Jobs" at bounding box center [93, 248] width 33 height 18
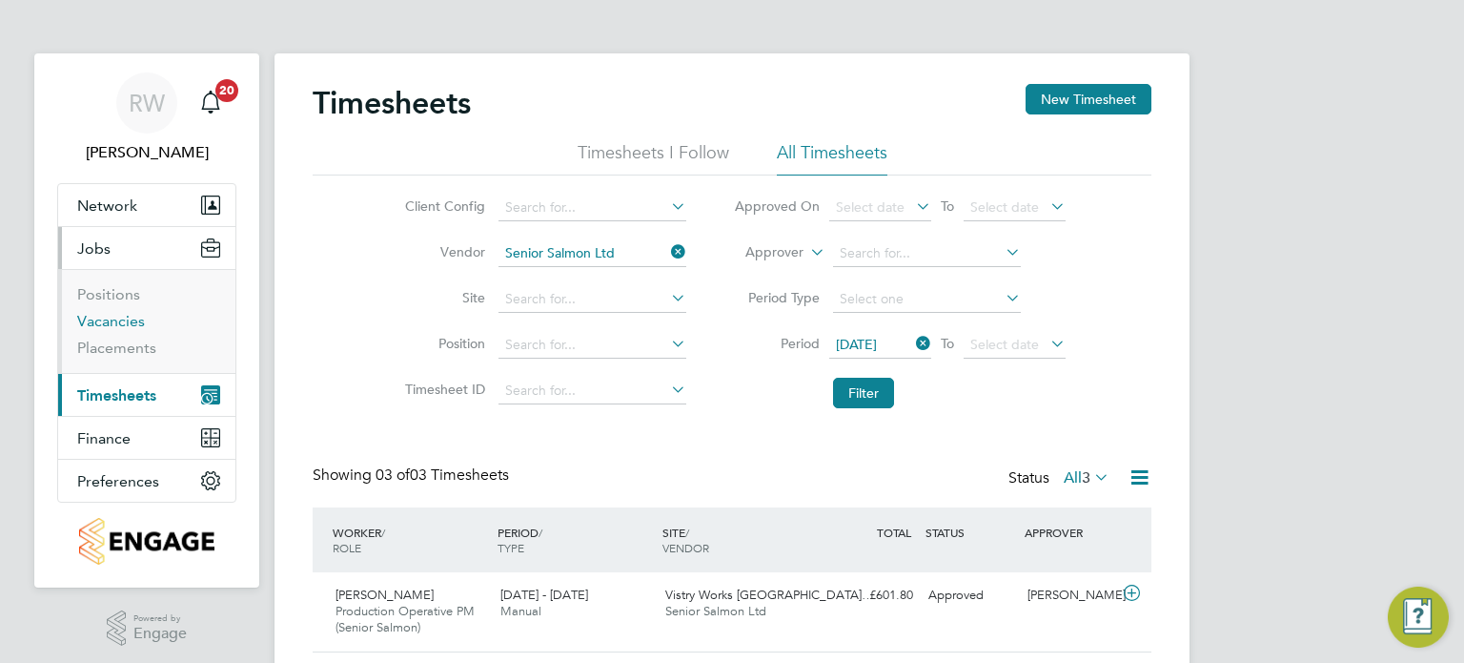
click at [112, 312] on link "Vacancies" at bounding box center [111, 321] width 68 height 18
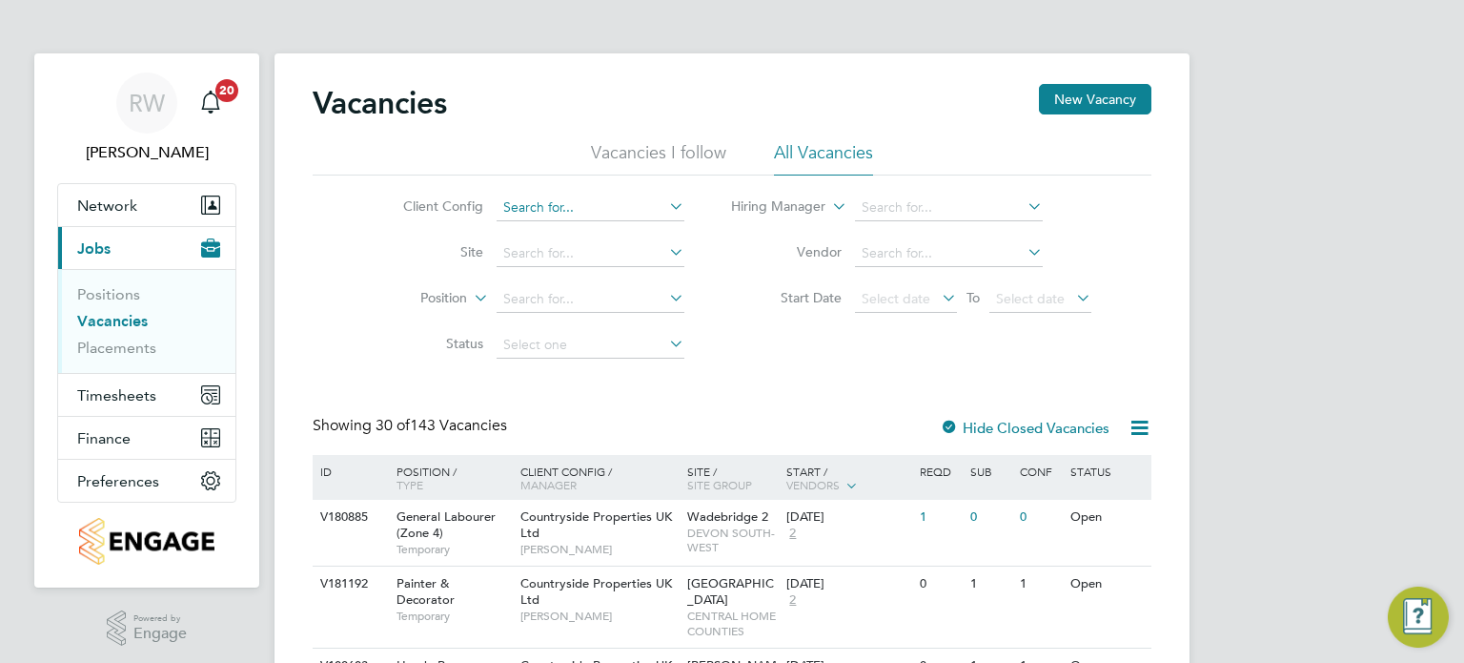
click at [562, 210] on input at bounding box center [591, 207] width 188 height 27
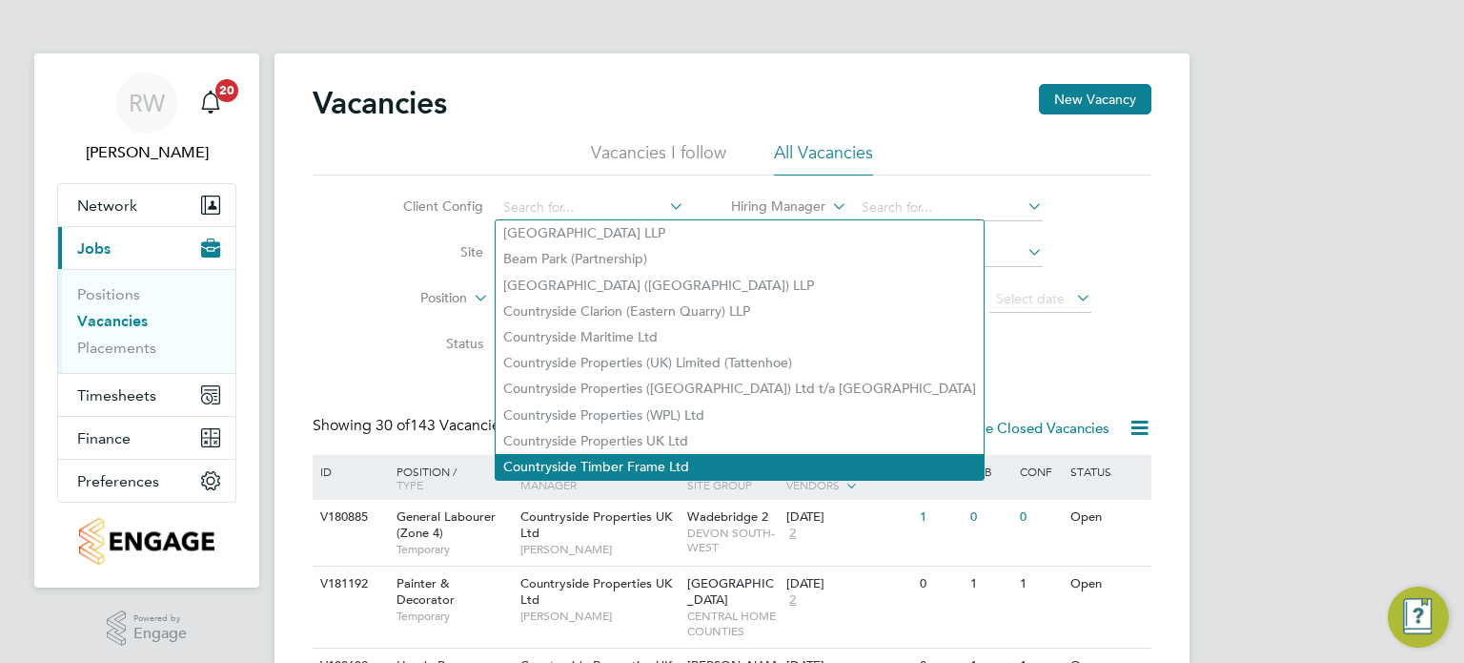
click at [597, 466] on li "Countryside Timber Frame Ltd" at bounding box center [740, 467] width 488 height 26
type input "Countryside Timber Frame Ltd"
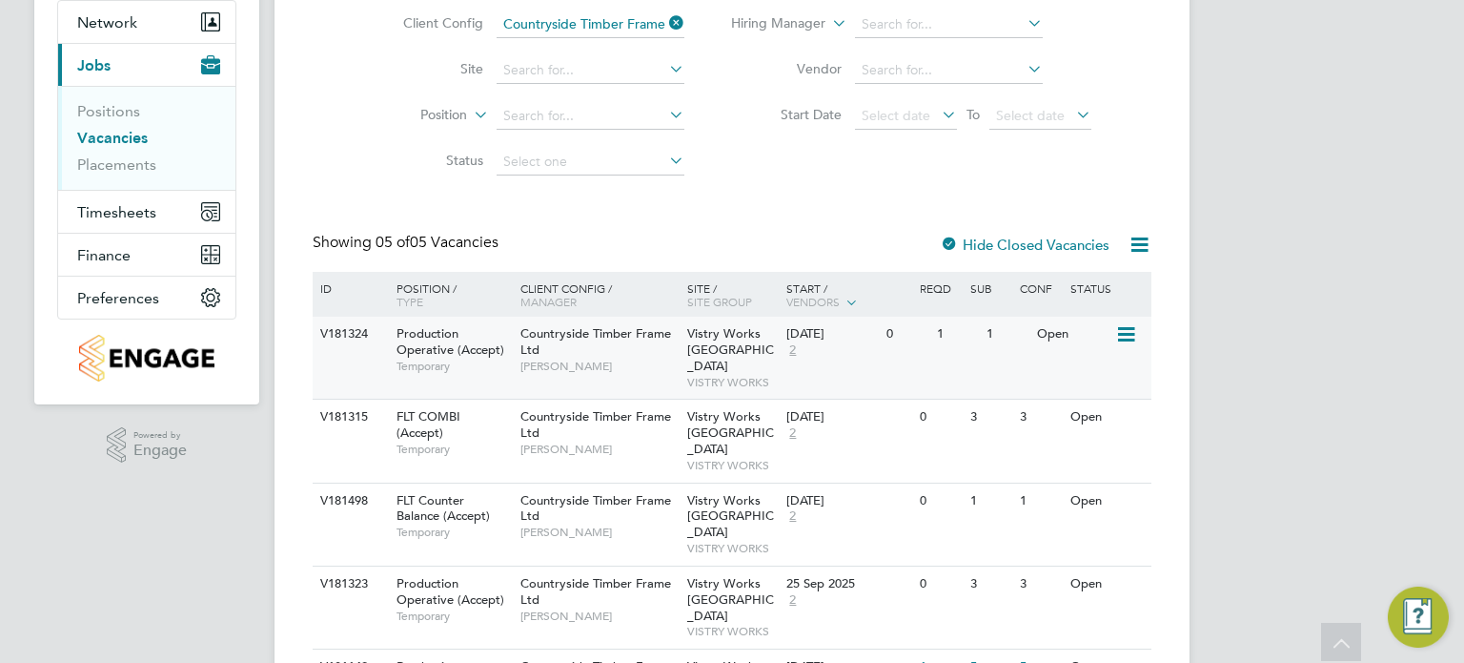
scroll to position [240, 0]
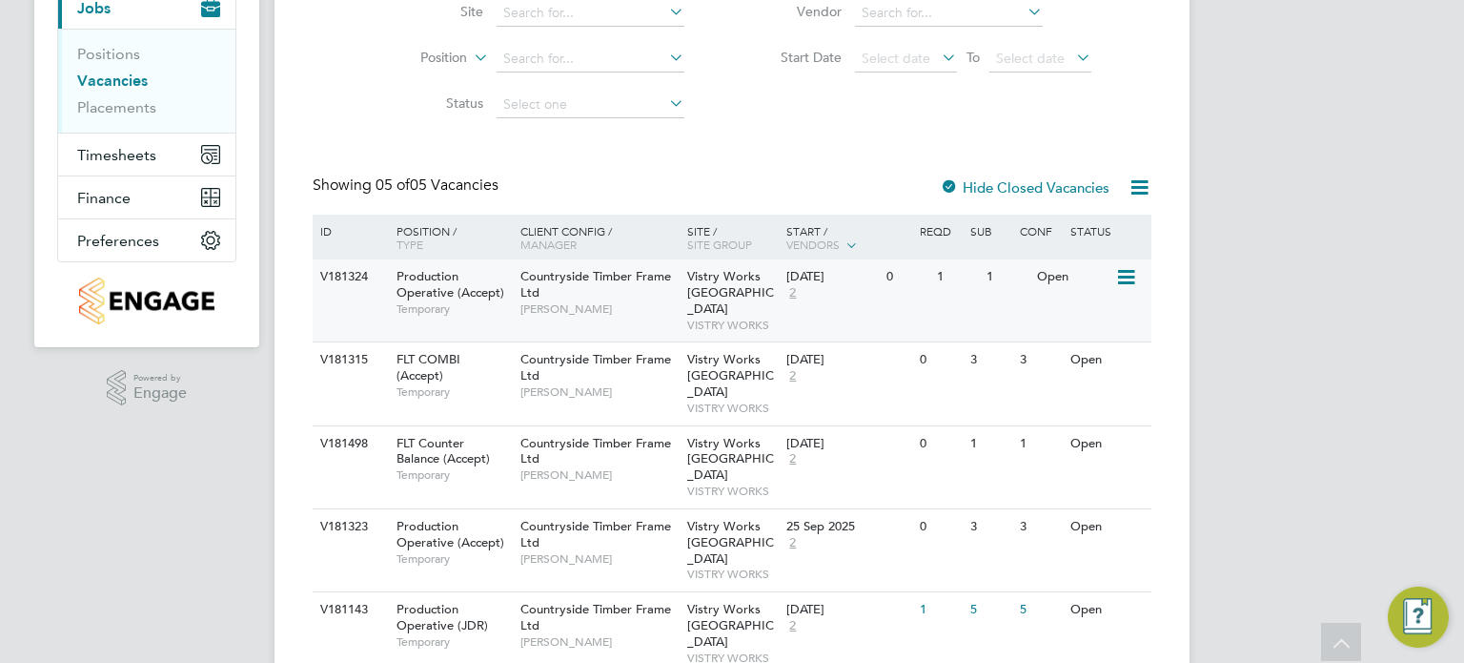
click at [1129, 271] on icon at bounding box center [1124, 277] width 19 height 23
click at [1090, 383] on li "Update Status" at bounding box center [1079, 374] width 111 height 27
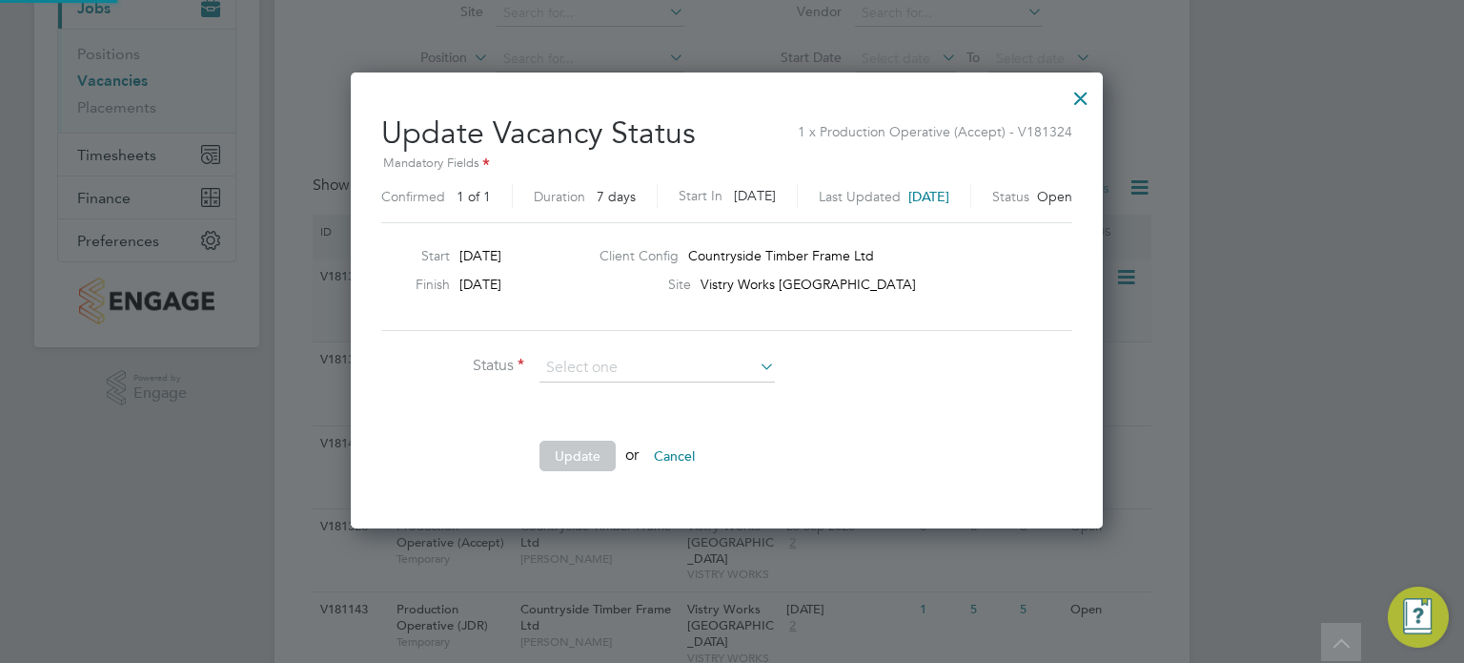
scroll to position [453, 763]
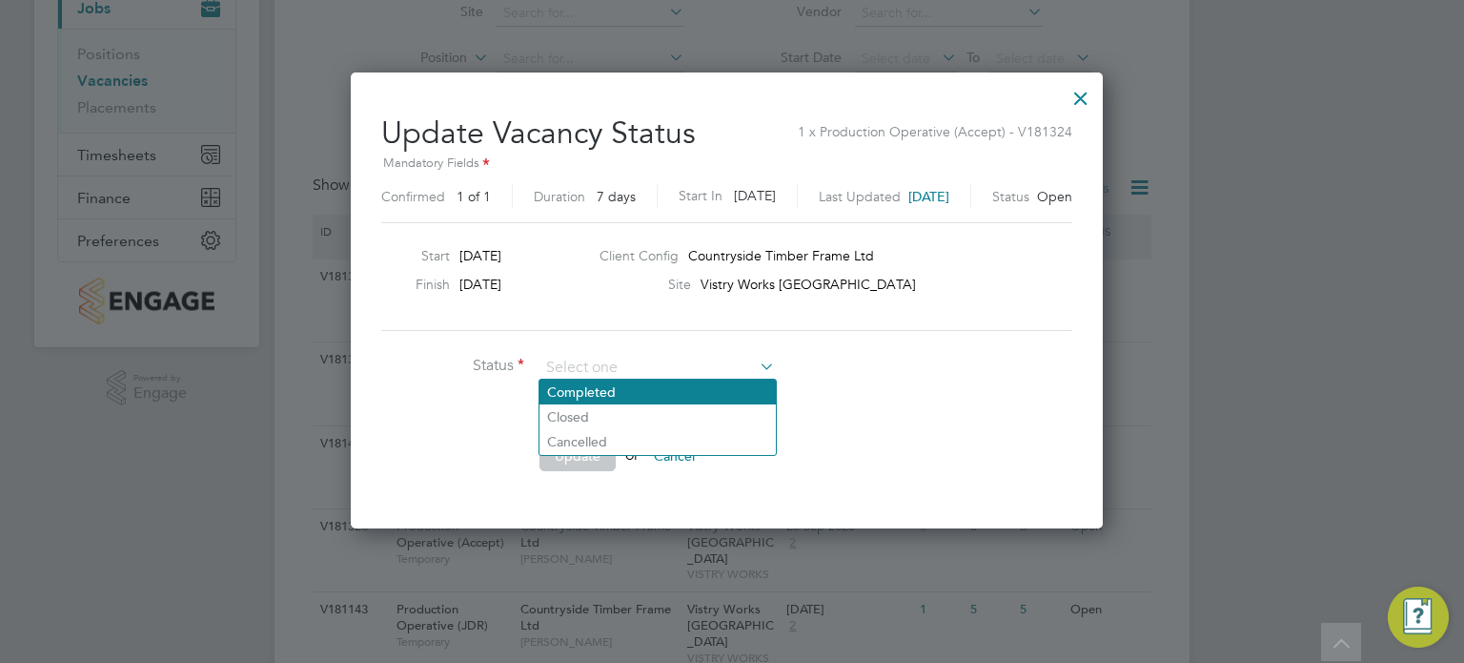
click at [606, 390] on li "Completed" at bounding box center [658, 391] width 236 height 25
type input "Completed"
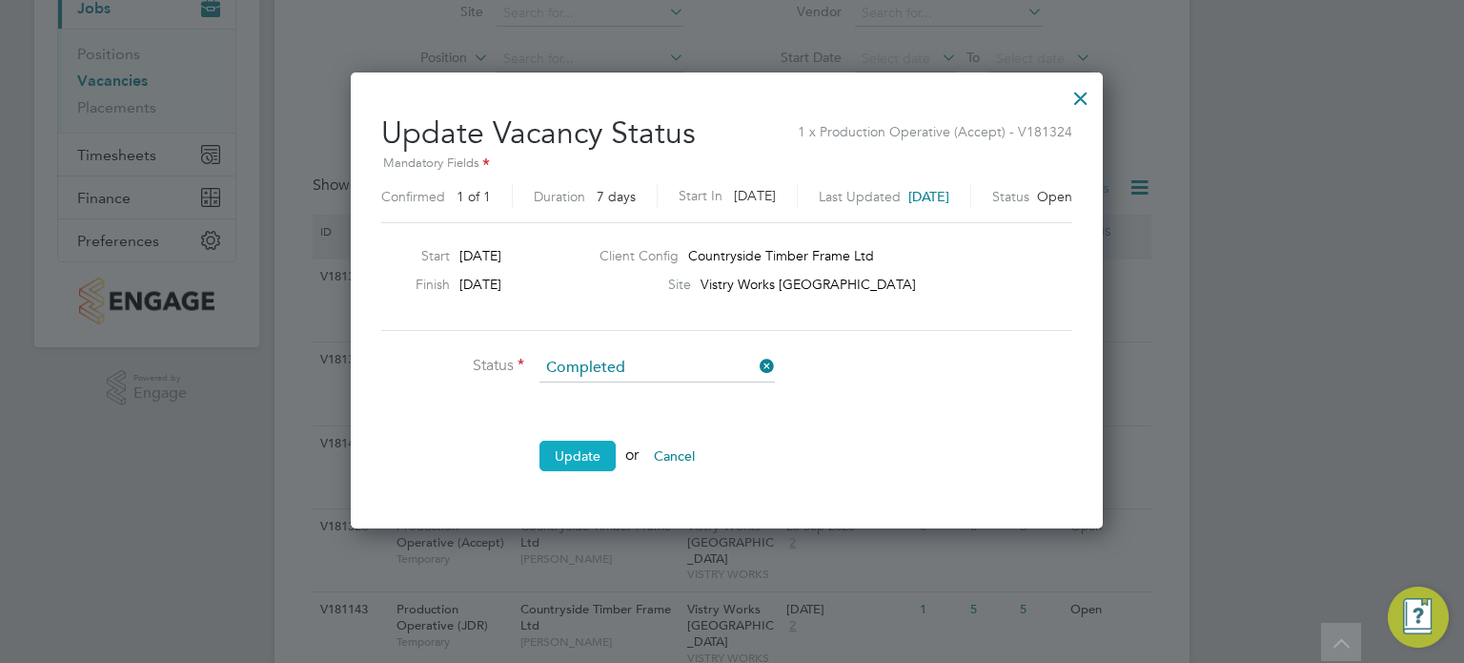
click at [583, 453] on button "Update" at bounding box center [578, 455] width 76 height 31
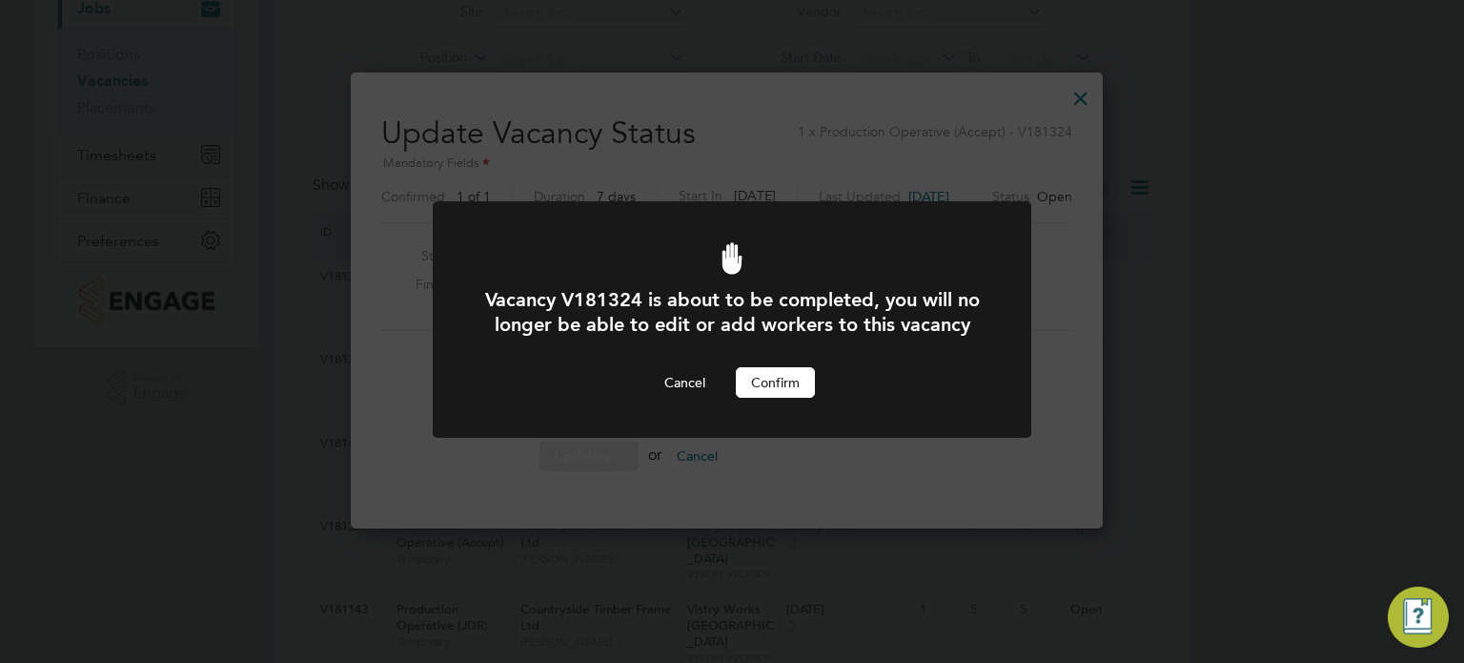
click at [776, 392] on button "Confirm" at bounding box center [775, 382] width 79 height 31
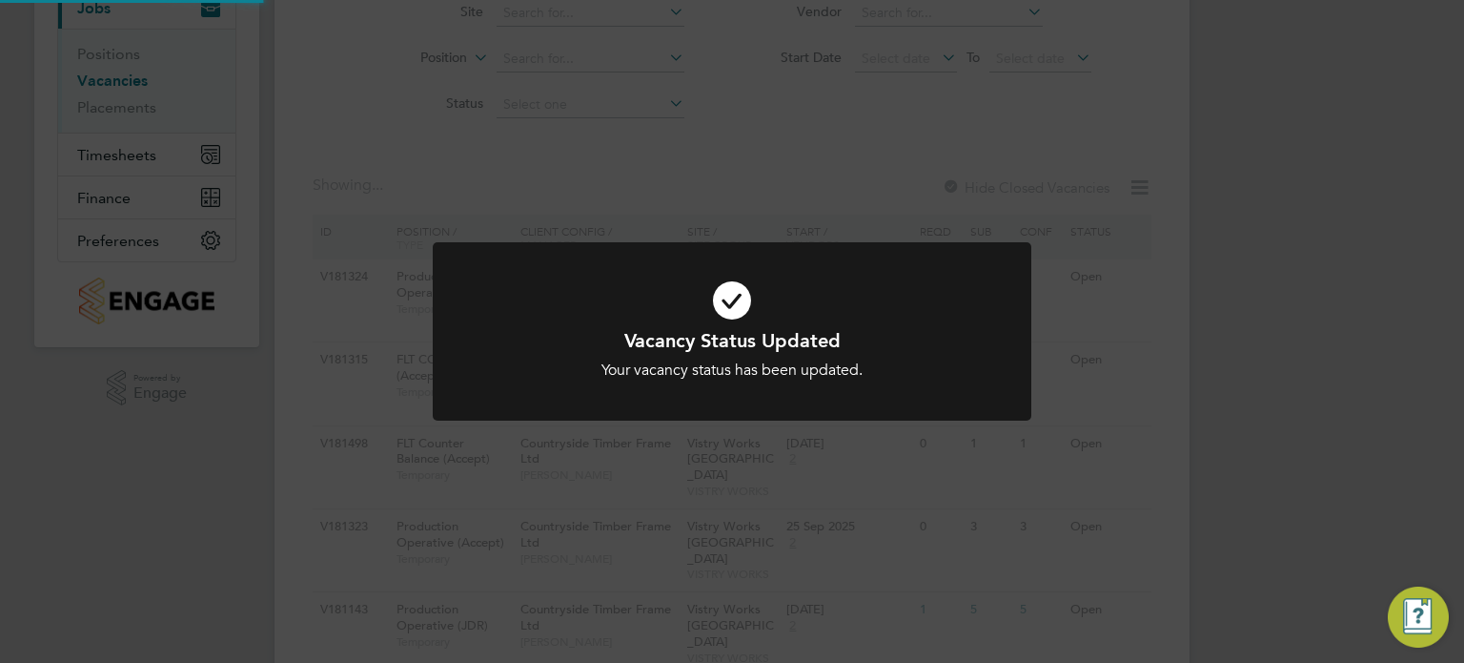
click at [1318, 329] on div "Vacancy Status Updated Your vacancy status has been updated. Cancel Okay" at bounding box center [732, 331] width 1464 height 663
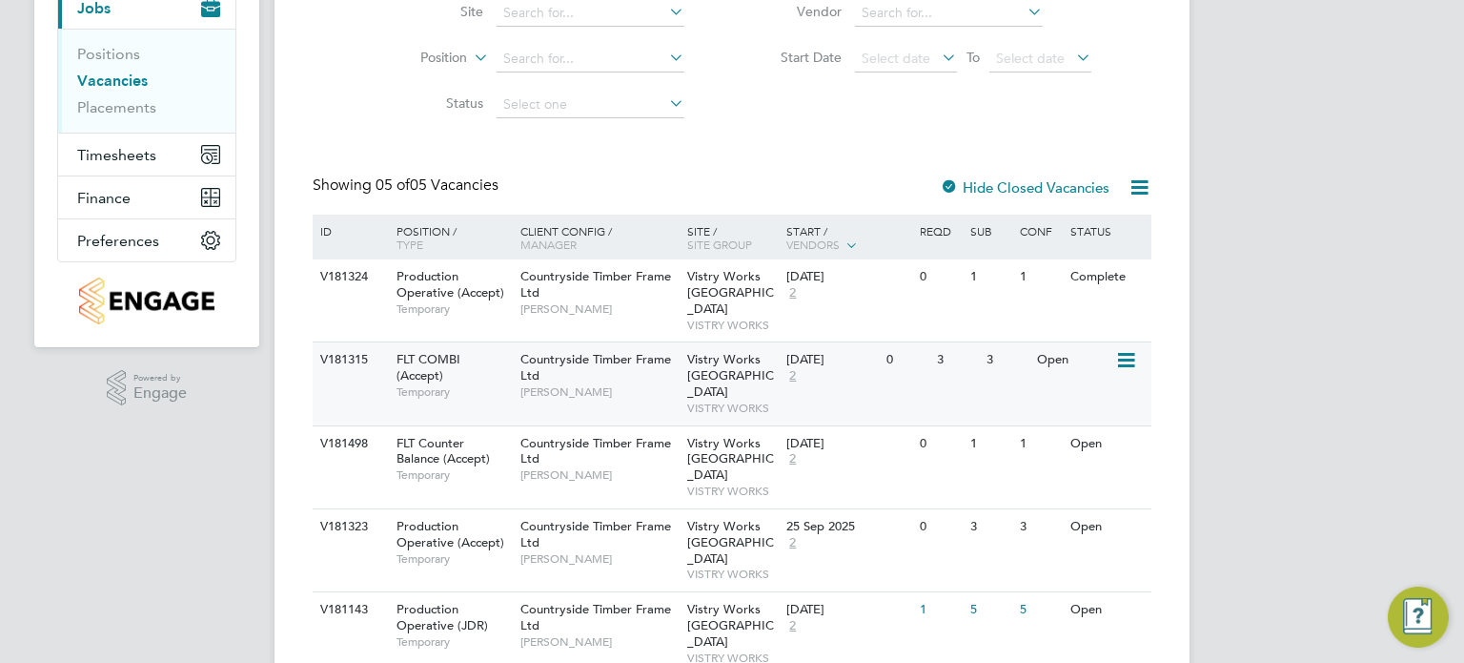
click at [1126, 349] on icon at bounding box center [1124, 360] width 19 height 23
click at [1080, 438] on li "Update Status" at bounding box center [1079, 441] width 111 height 27
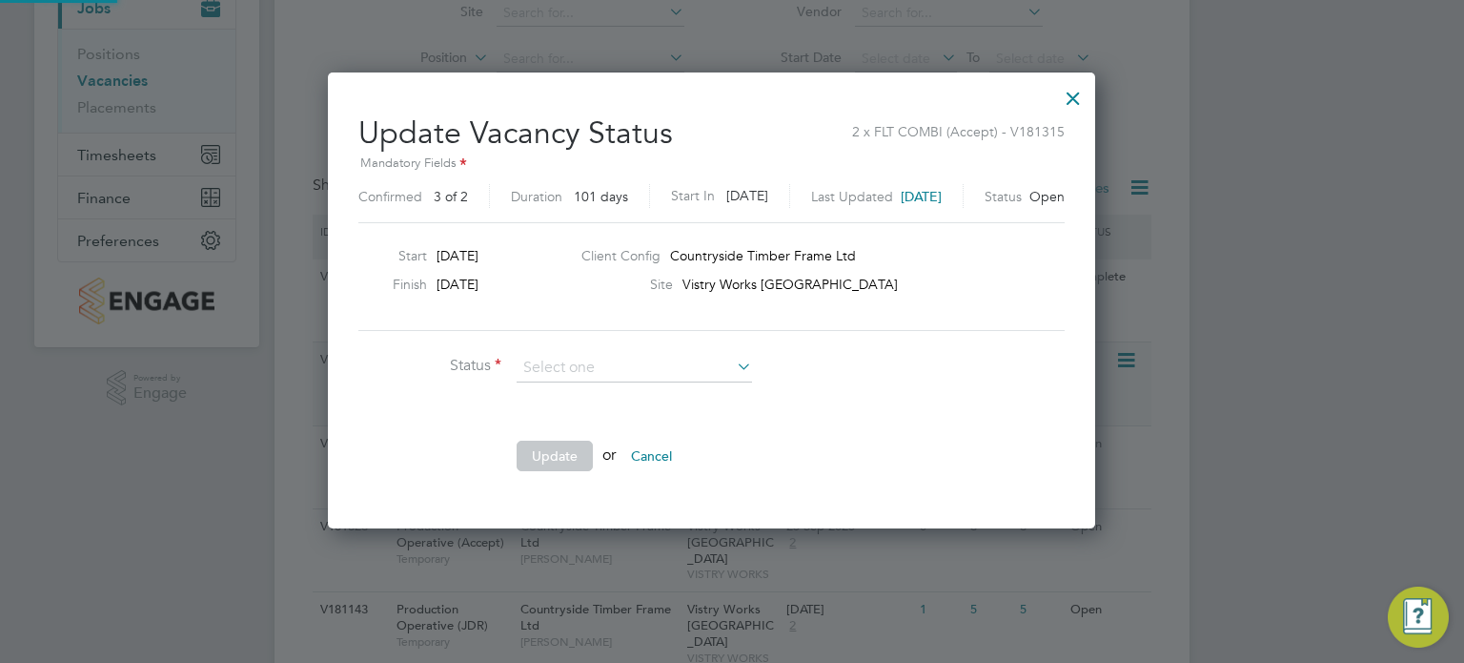
scroll to position [28, 519]
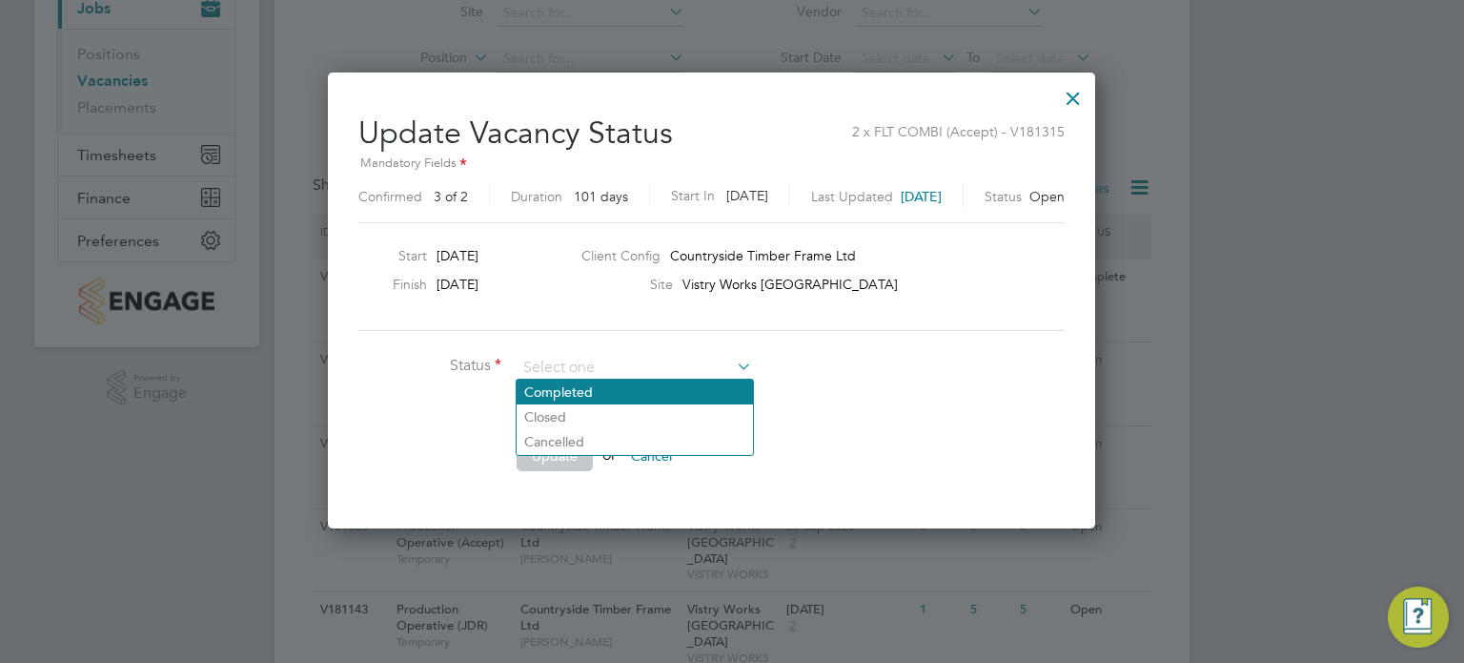
click at [608, 385] on li "Completed" at bounding box center [635, 391] width 236 height 25
type input "Completed"
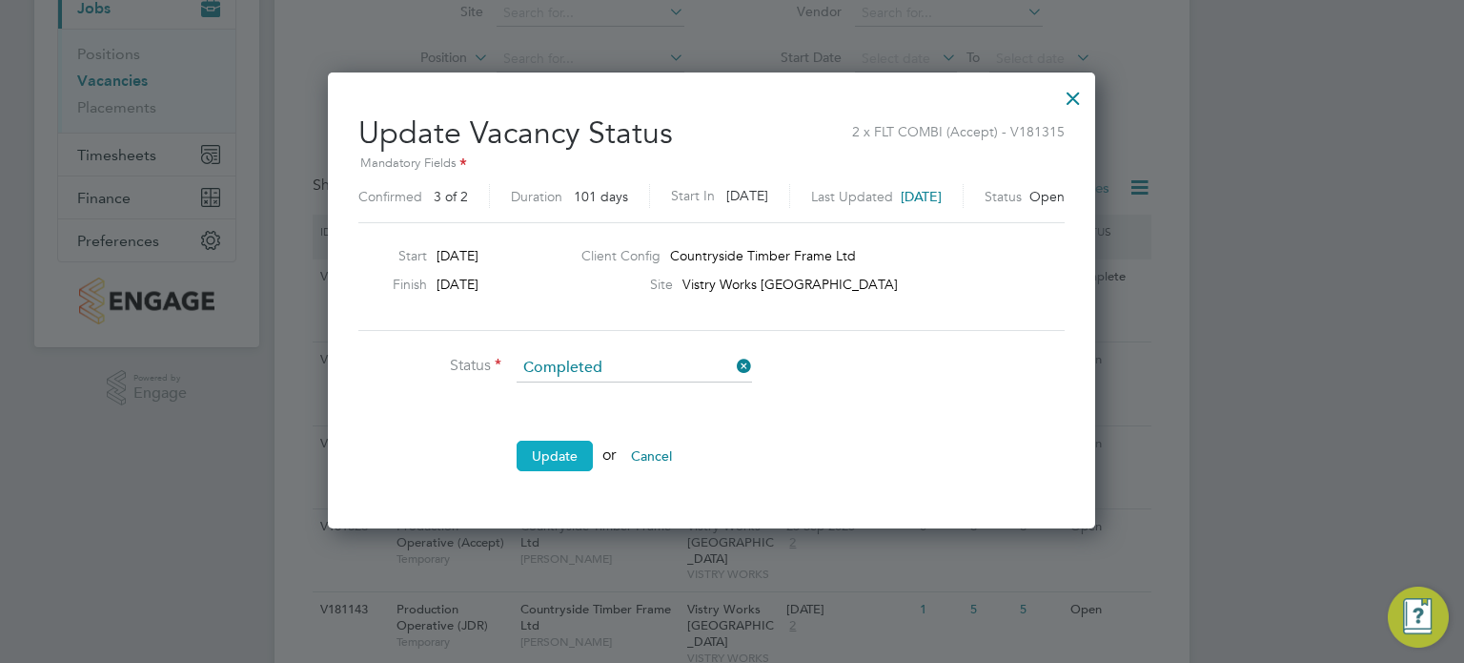
click at [568, 445] on button "Update" at bounding box center [555, 455] width 76 height 31
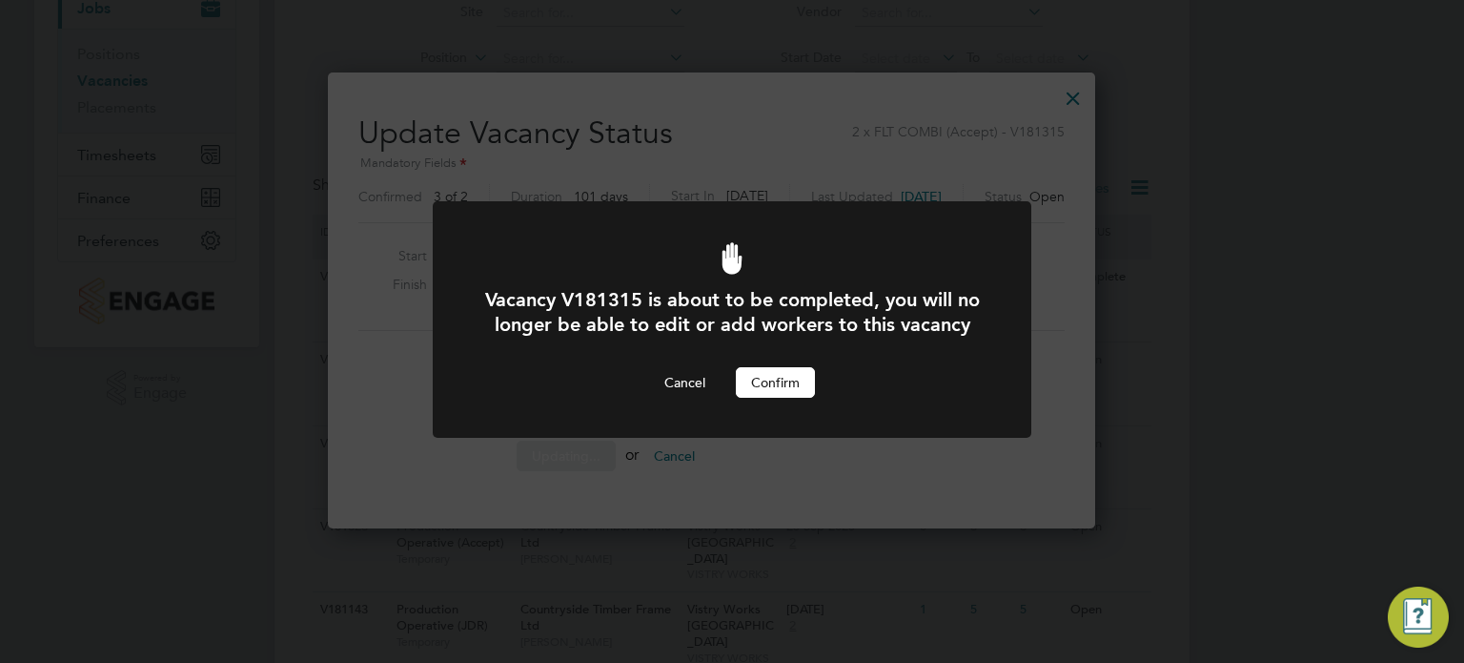
scroll to position [0, 0]
click at [763, 398] on button "Confirm" at bounding box center [775, 382] width 79 height 31
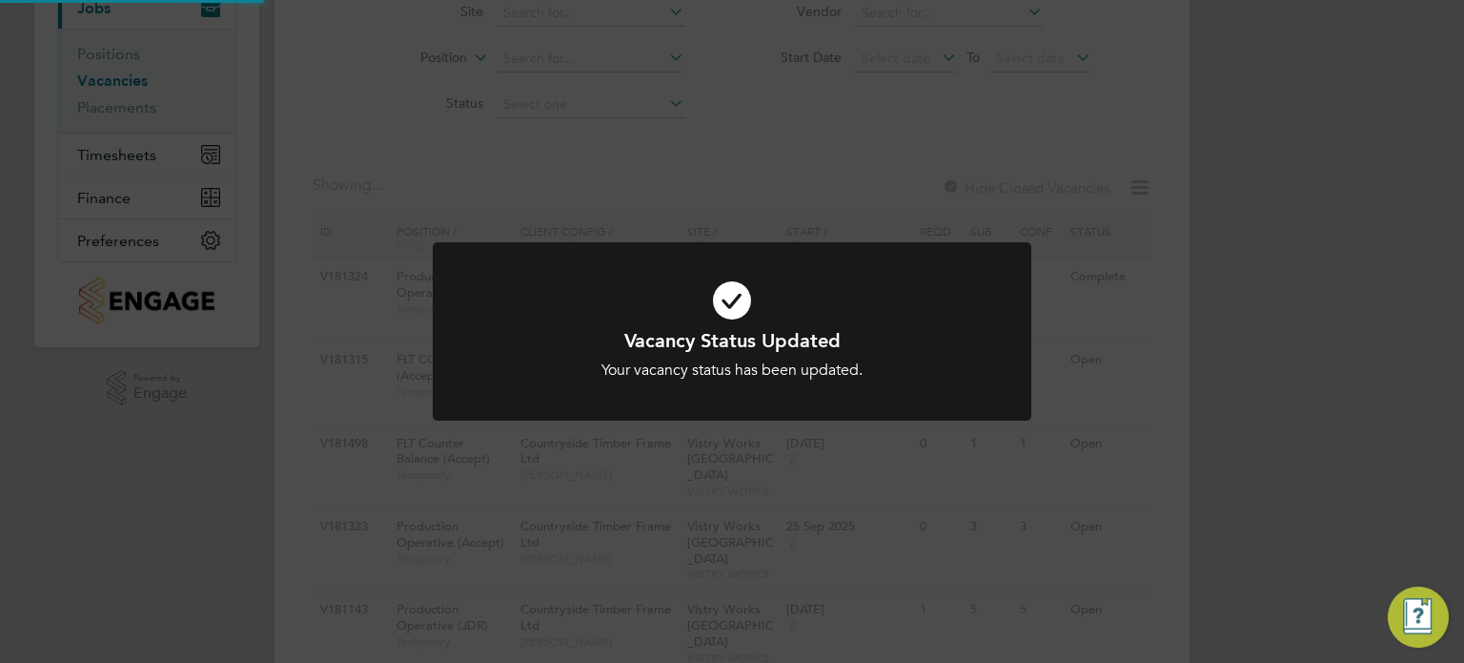
scroll to position [173, 0]
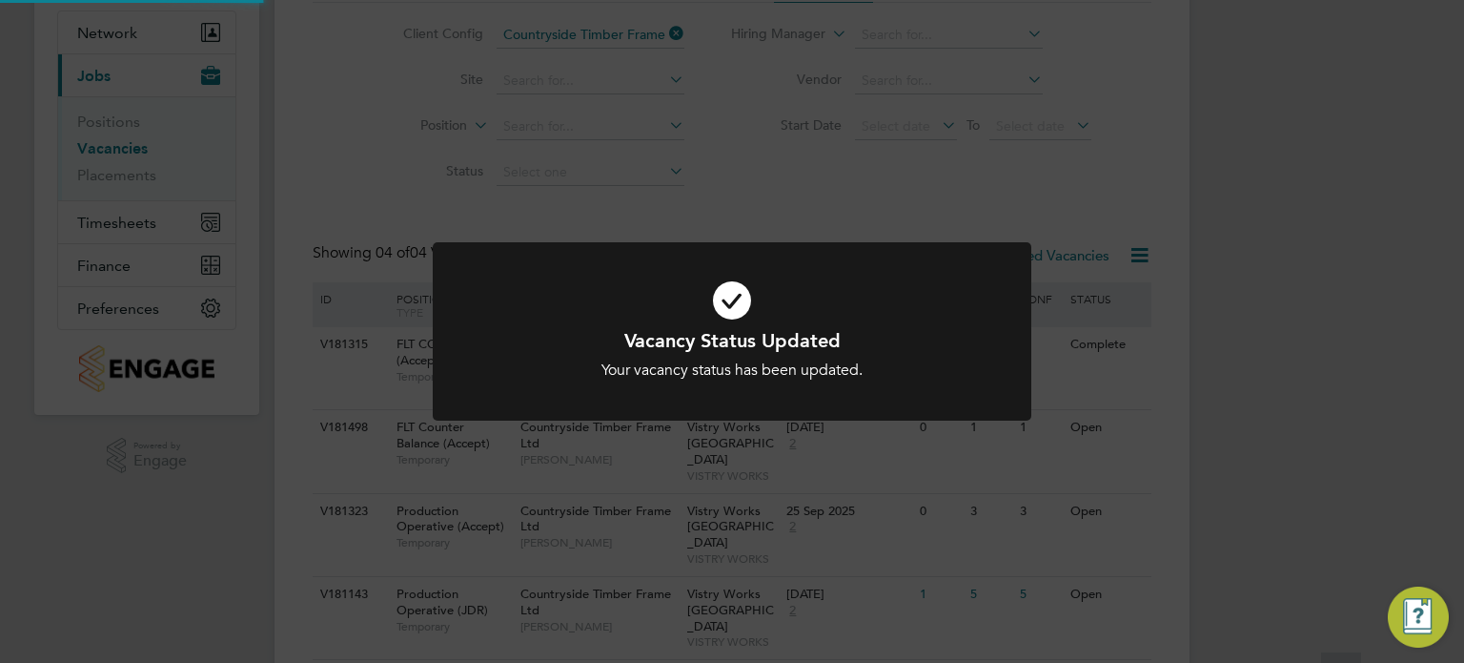
click at [1188, 358] on div "Vacancy Status Updated Your vacancy status has been updated. Cancel Okay" at bounding box center [732, 331] width 1464 height 663
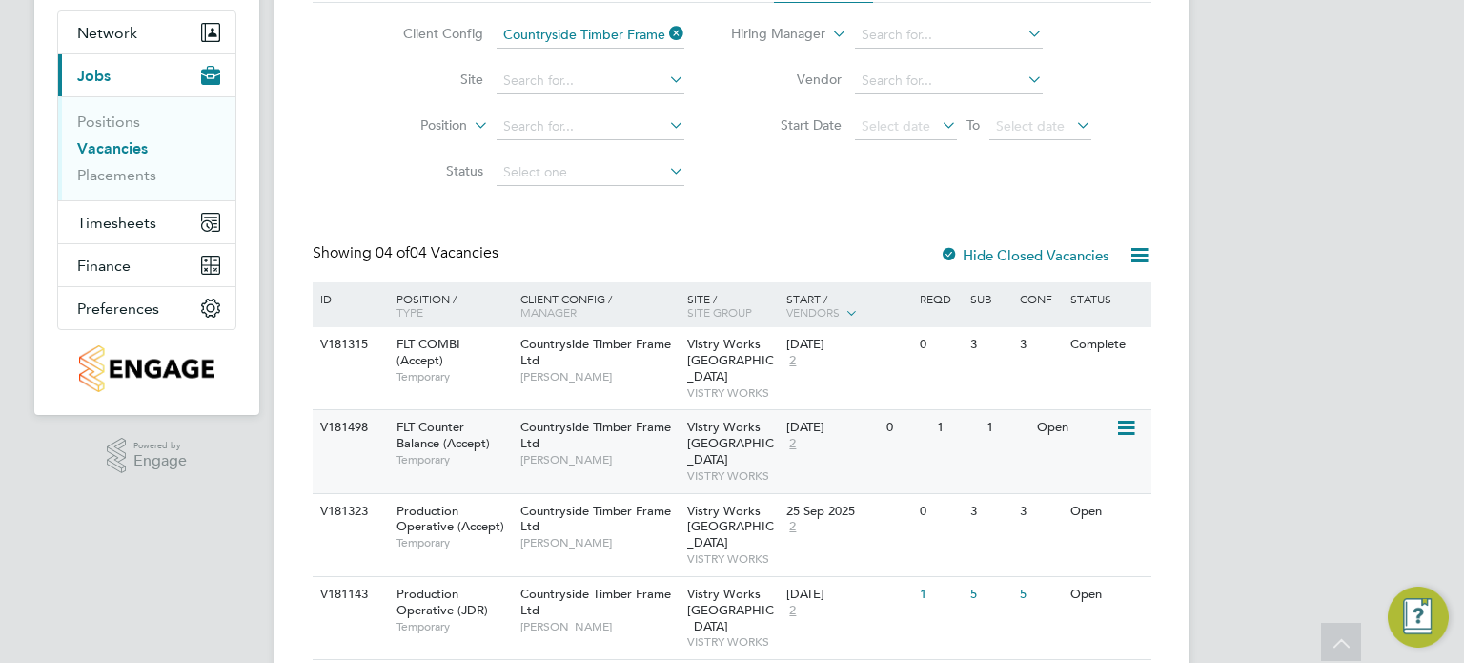
click at [1127, 417] on icon at bounding box center [1124, 428] width 19 height 23
click at [1068, 510] on li "Update Status" at bounding box center [1079, 509] width 111 height 27
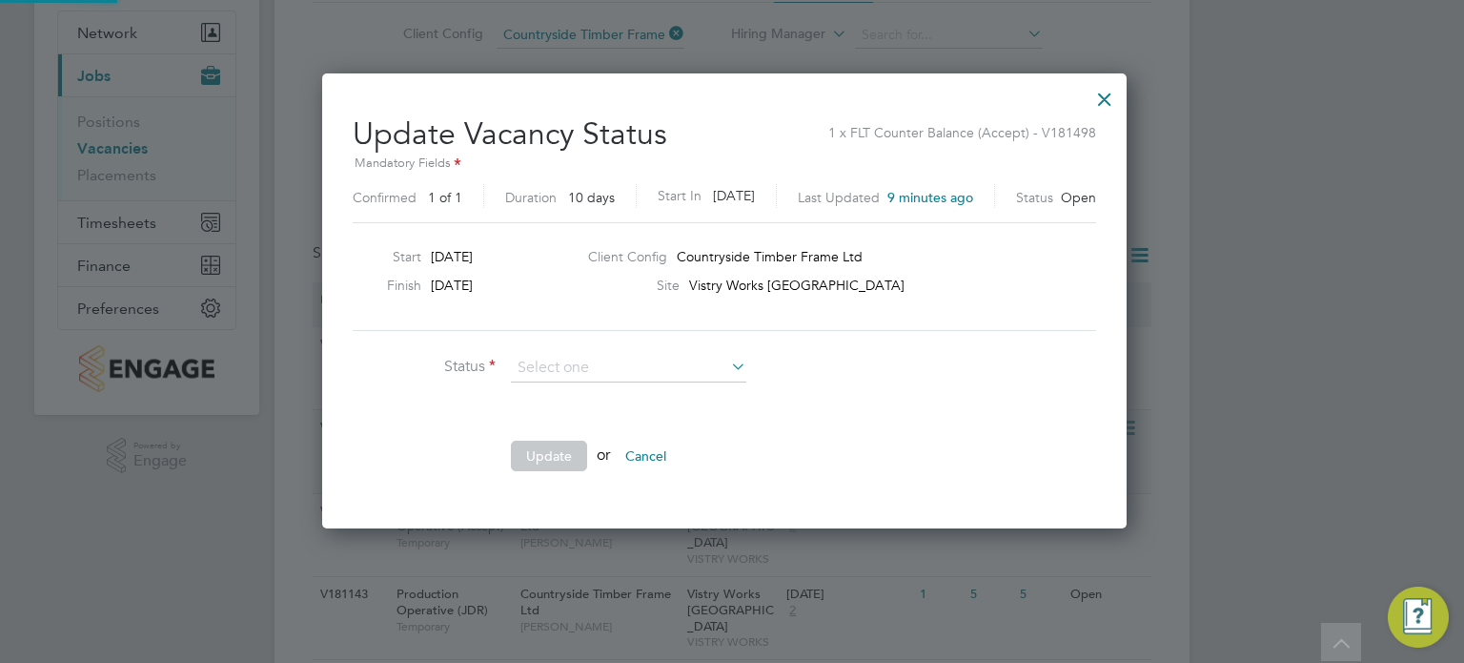
scroll to position [453, 820]
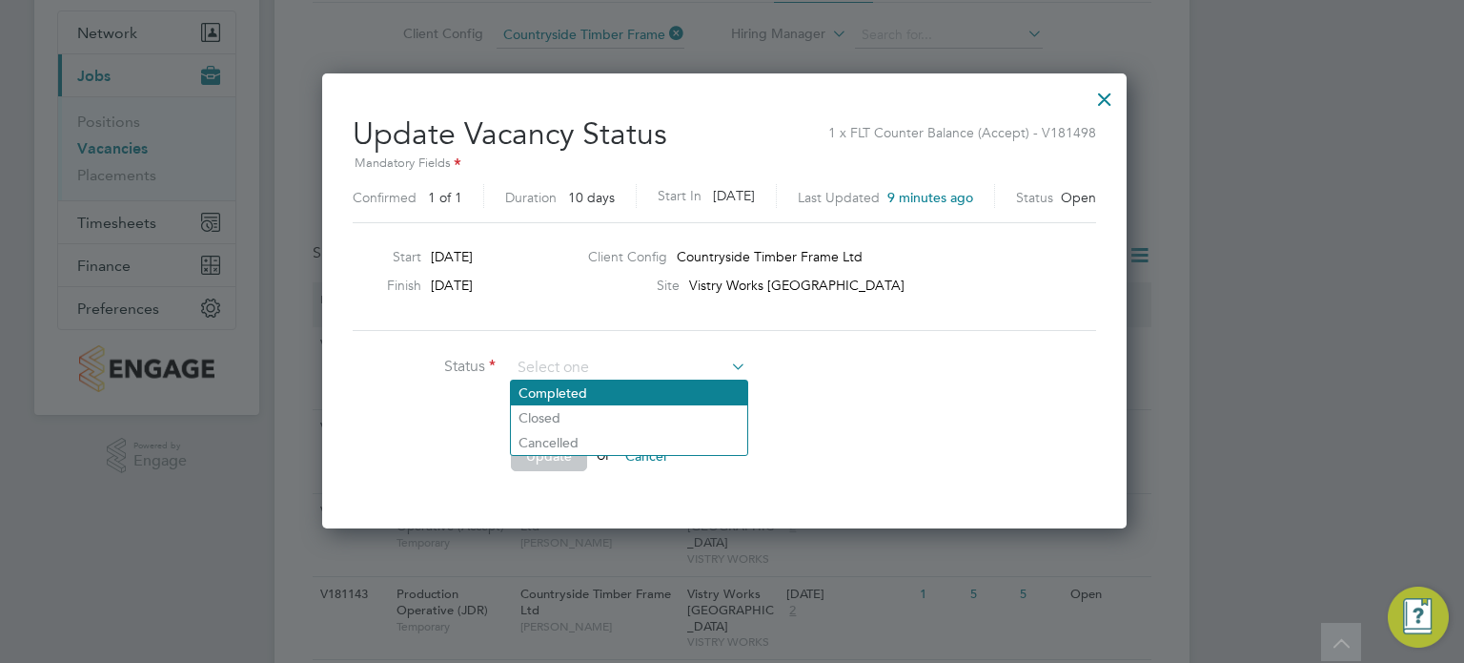
click at [683, 383] on li "Completed" at bounding box center [629, 392] width 236 height 25
type input "Completed"
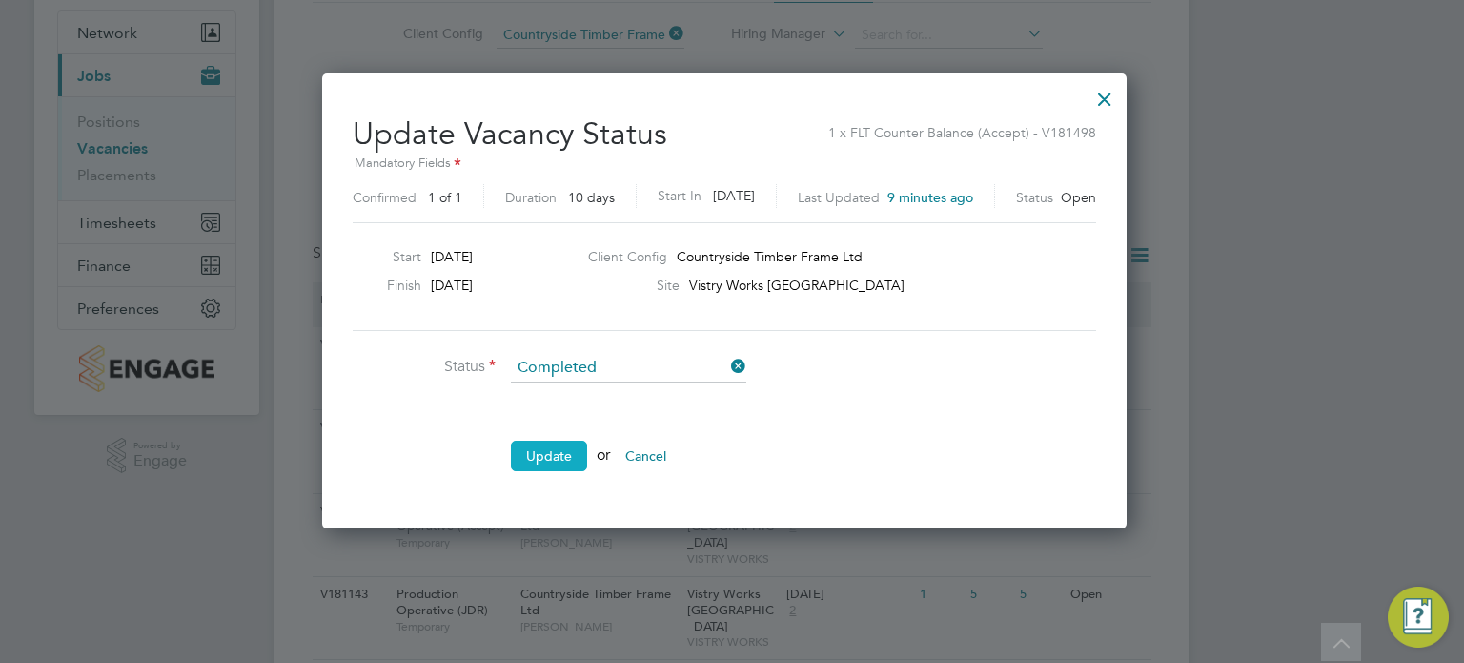
click at [553, 456] on button "Update" at bounding box center [549, 455] width 76 height 31
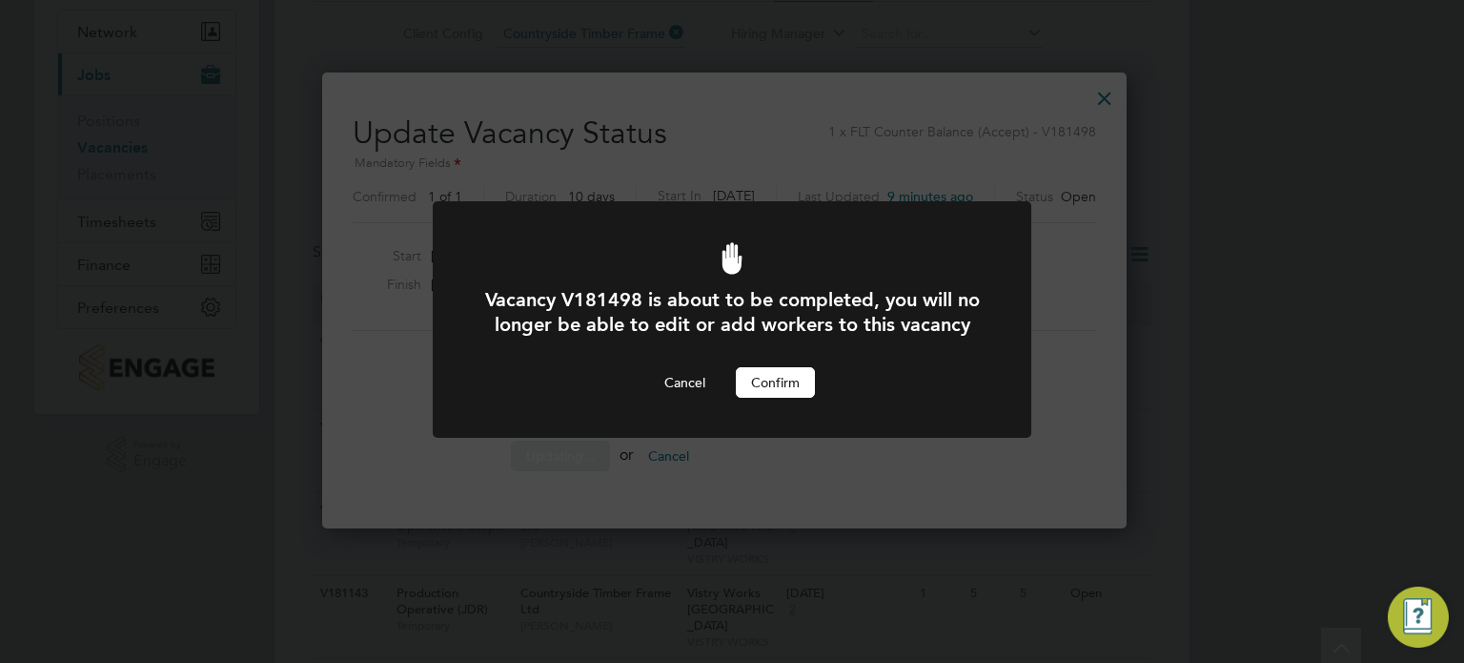
scroll to position [0, 0]
click at [778, 398] on button "Confirm" at bounding box center [775, 382] width 79 height 31
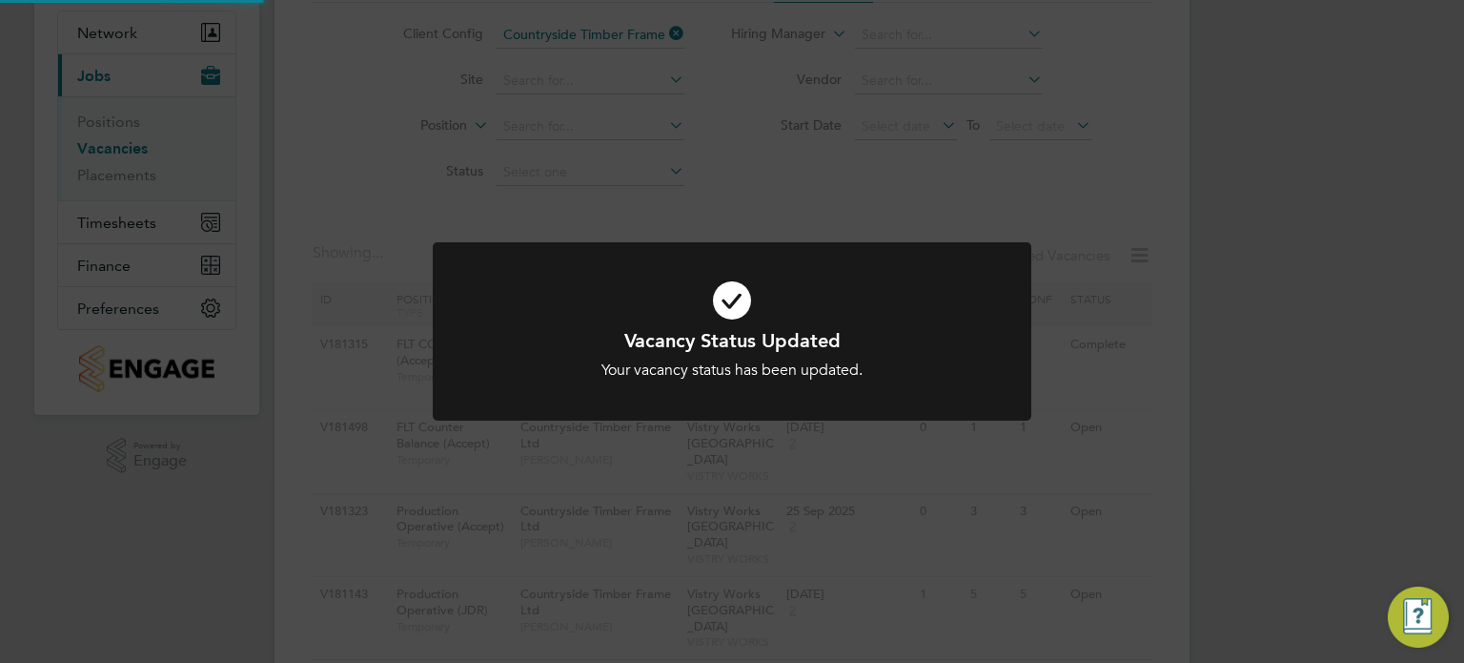
scroll to position [95, 0]
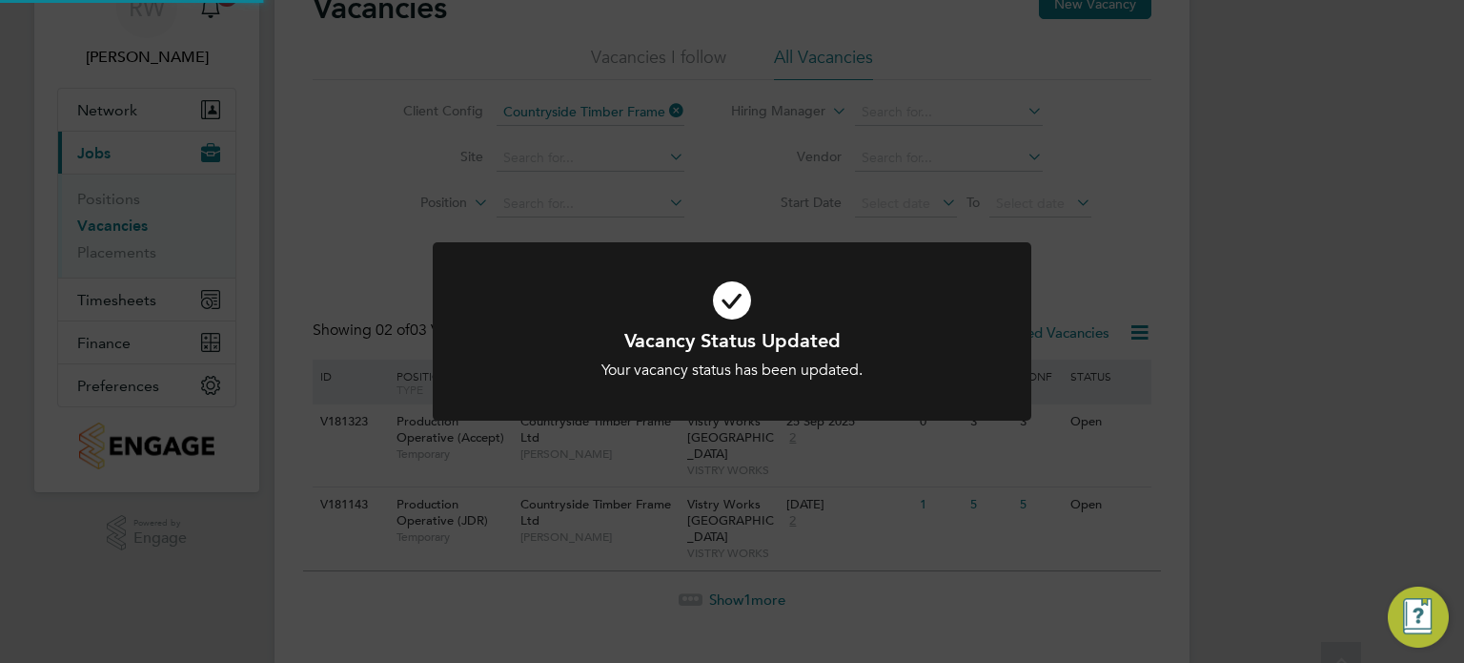
click at [1087, 438] on div "Vacancy Status Updated Your vacancy status has been updated. Cancel Okay" at bounding box center [732, 331] width 1464 height 663
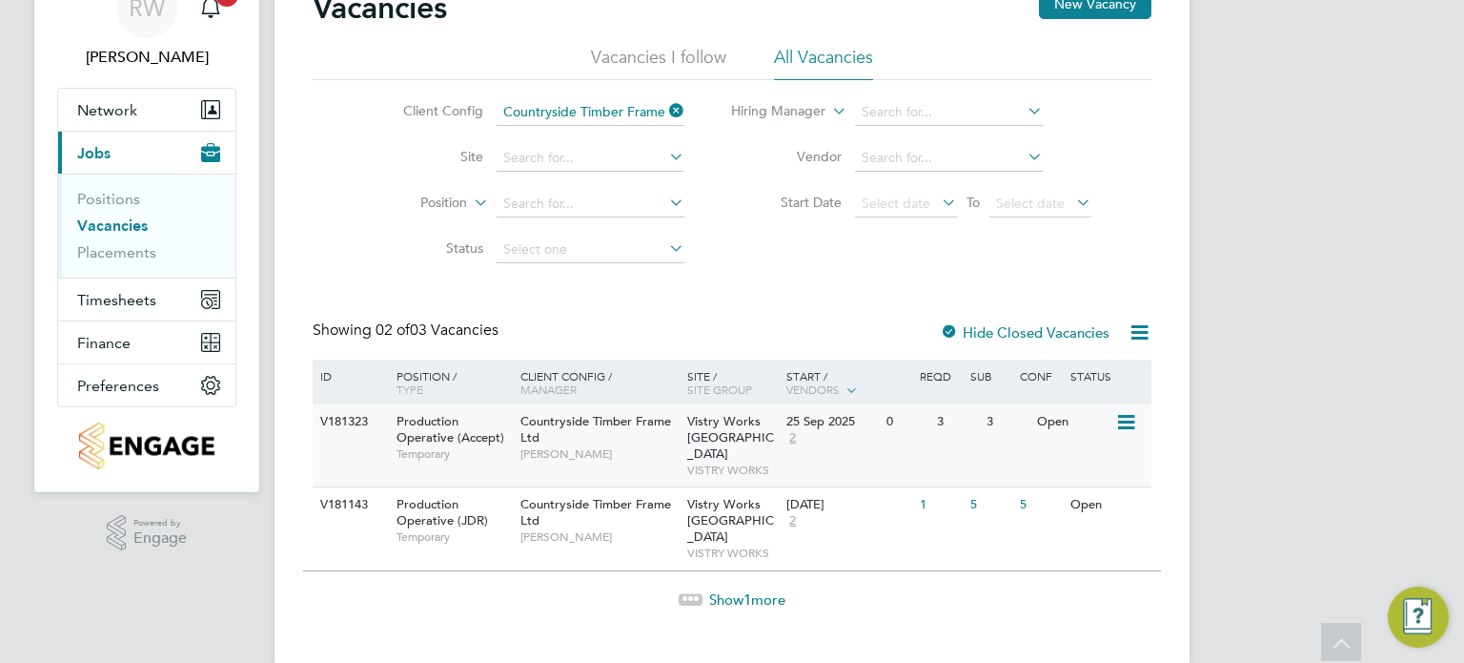
click at [1135, 417] on icon at bounding box center [1124, 422] width 19 height 23
click at [1091, 528] on li "Update Status" at bounding box center [1079, 519] width 111 height 27
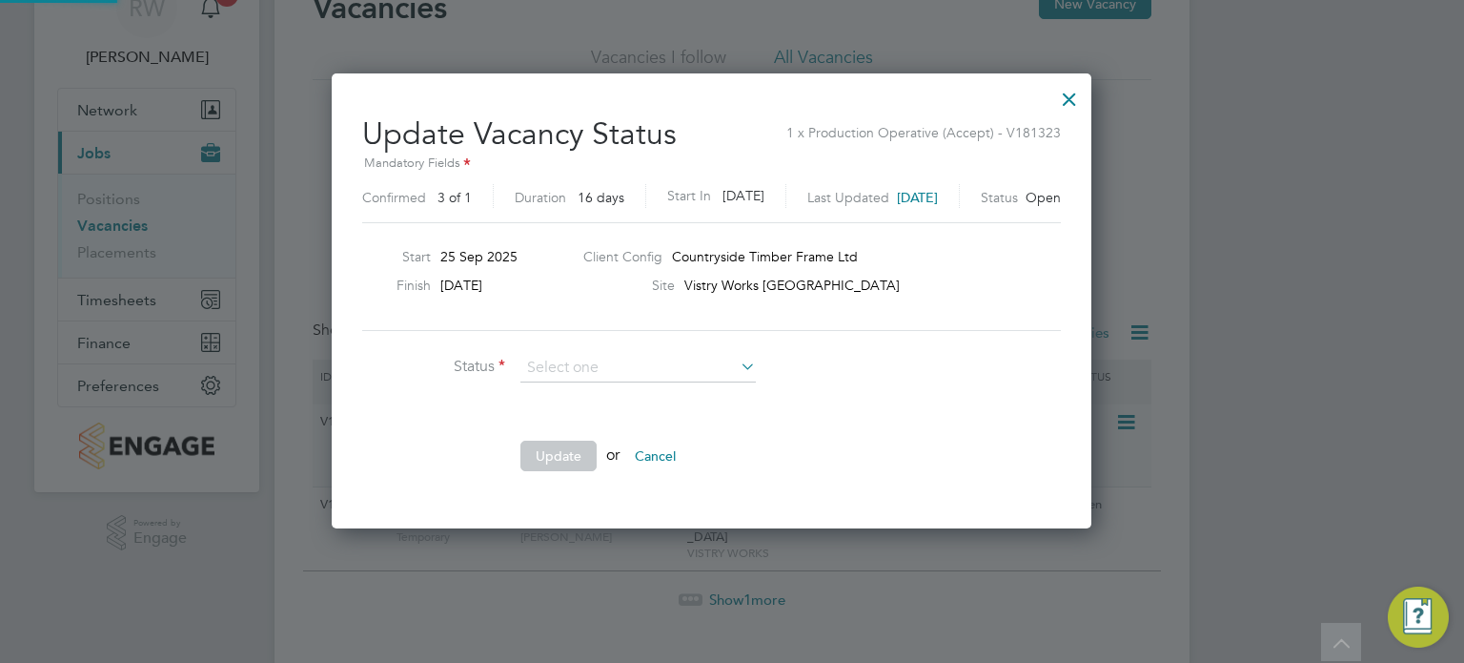
scroll to position [453, 801]
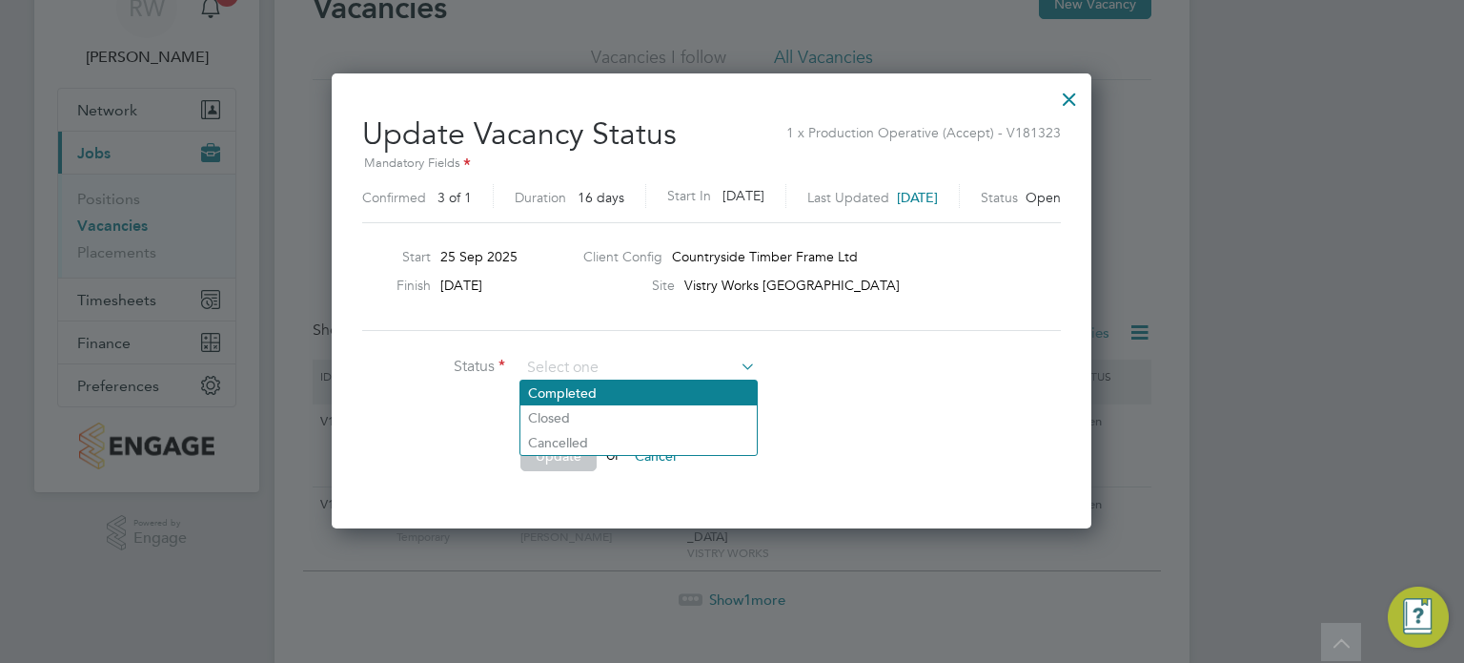
click at [585, 387] on li "Completed" at bounding box center [639, 392] width 236 height 25
type input "Completed"
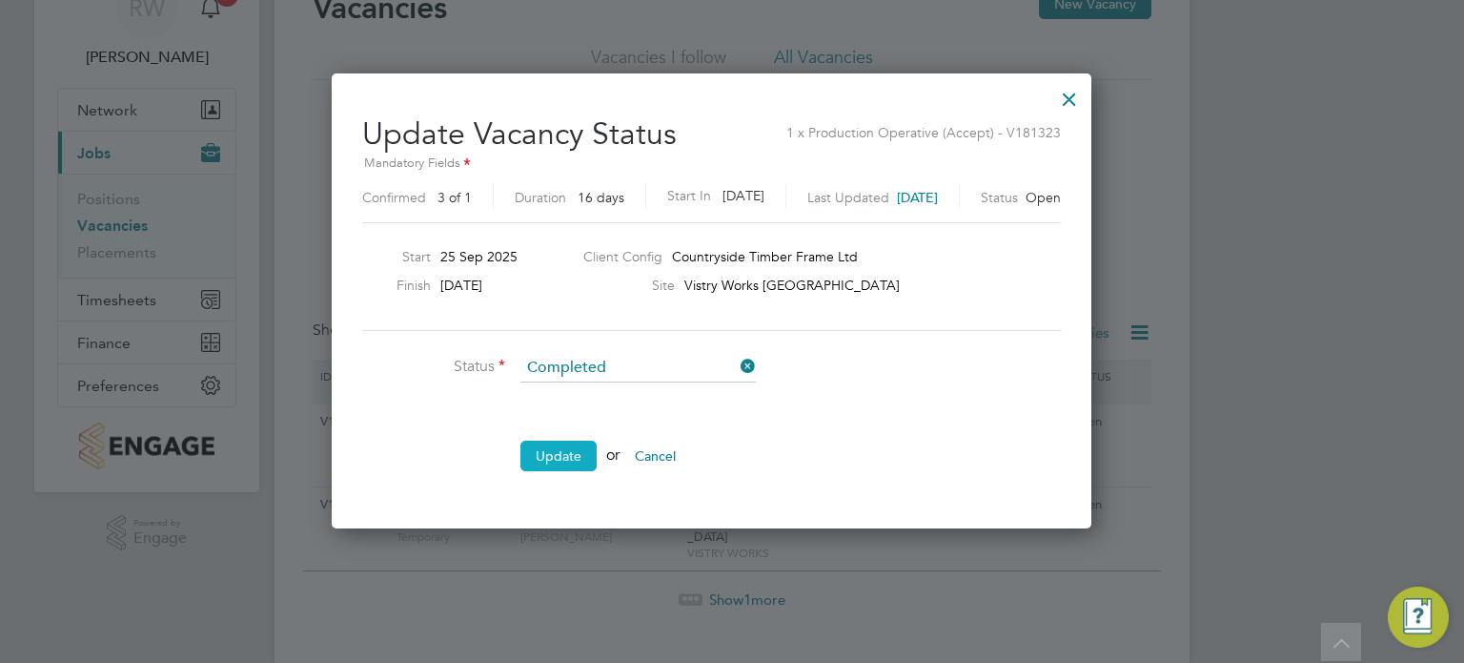
click at [570, 454] on button "Update" at bounding box center [559, 455] width 76 height 31
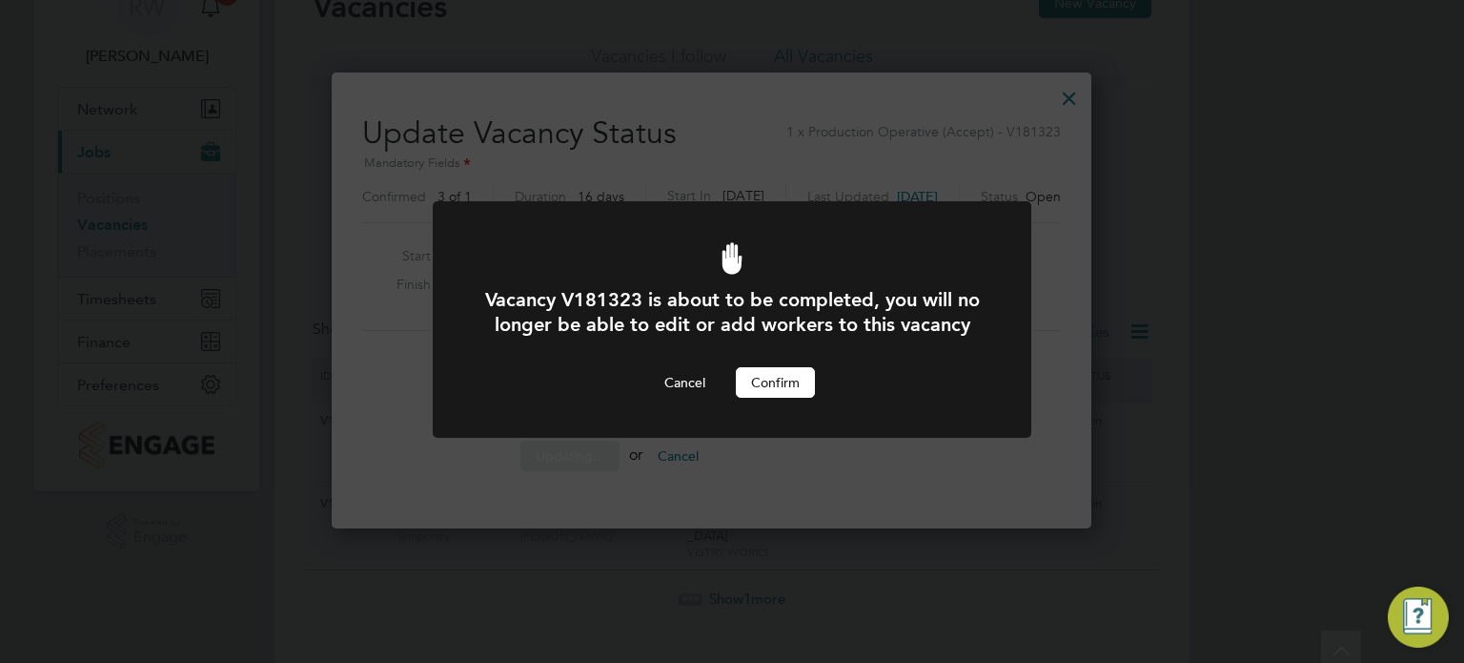
scroll to position [0, 0]
click at [782, 398] on button "Confirm" at bounding box center [775, 382] width 79 height 31
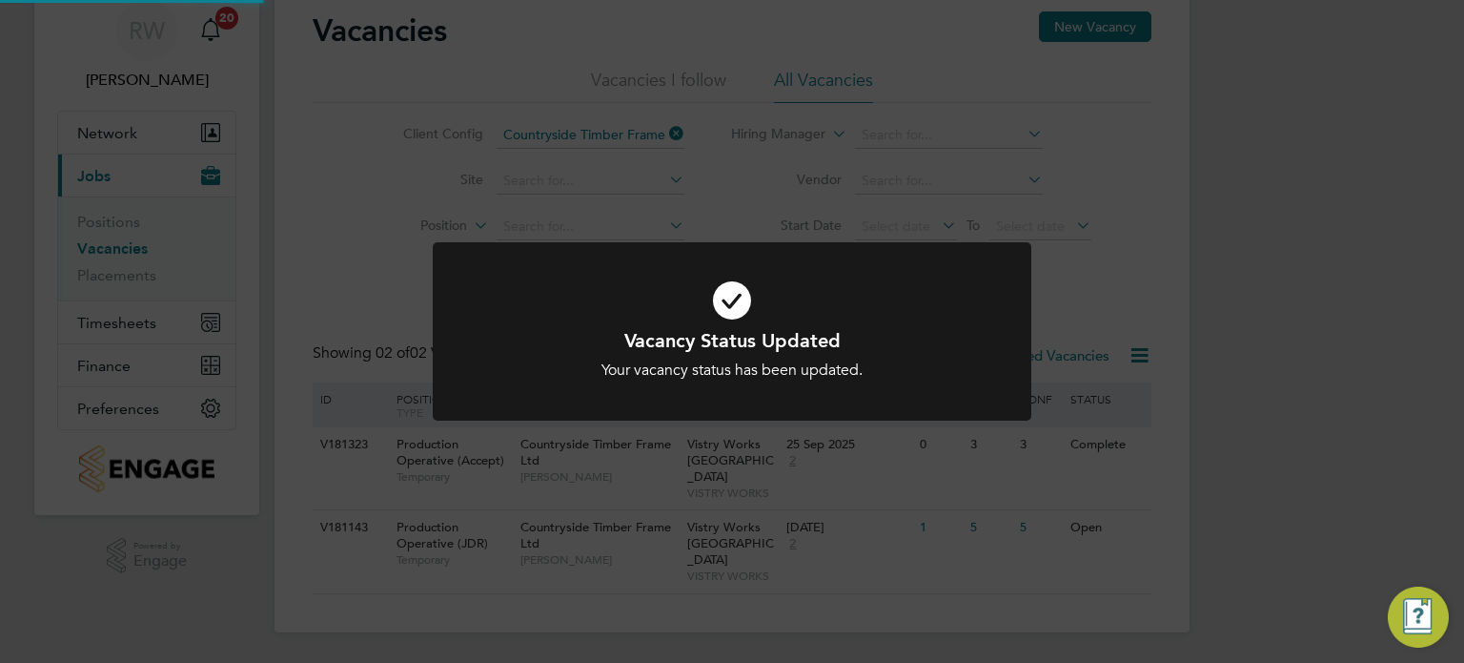
scroll to position [39, 0]
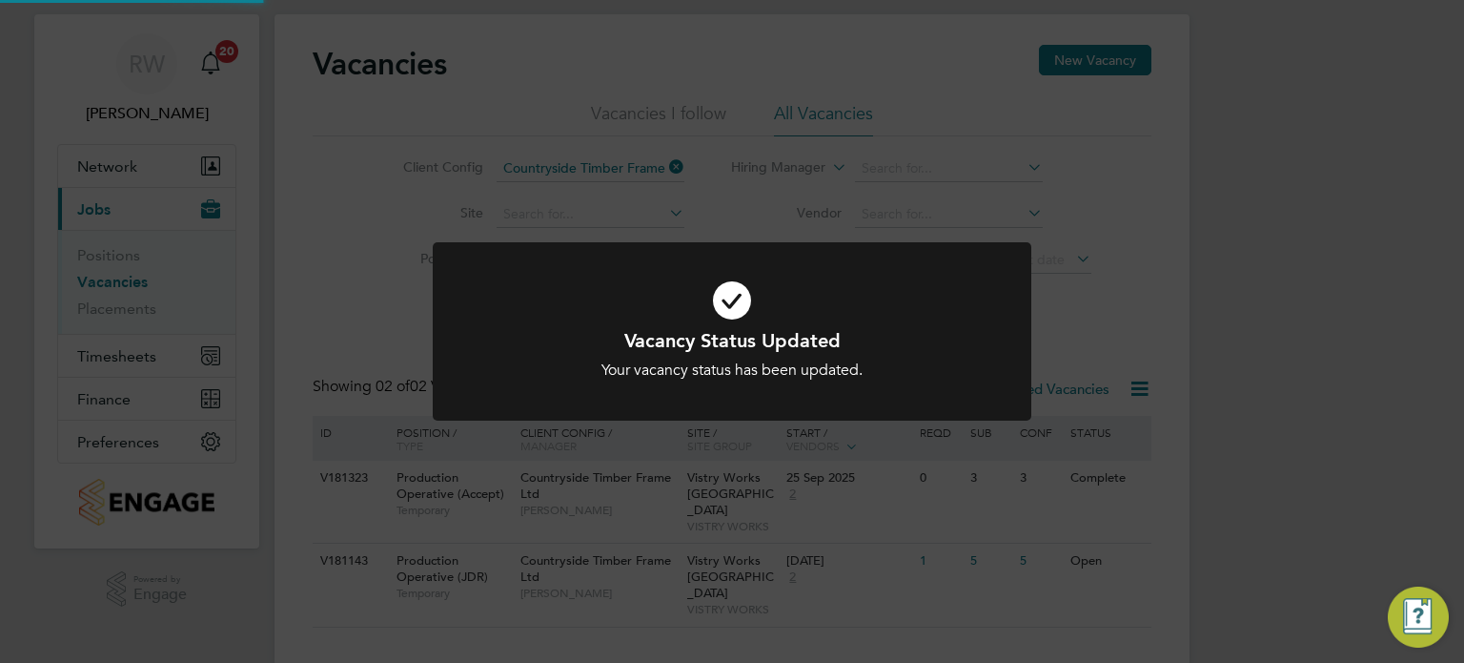
click at [1223, 367] on div "Vacancy Status Updated Your vacancy status has been updated. Cancel Okay" at bounding box center [732, 331] width 1464 height 663
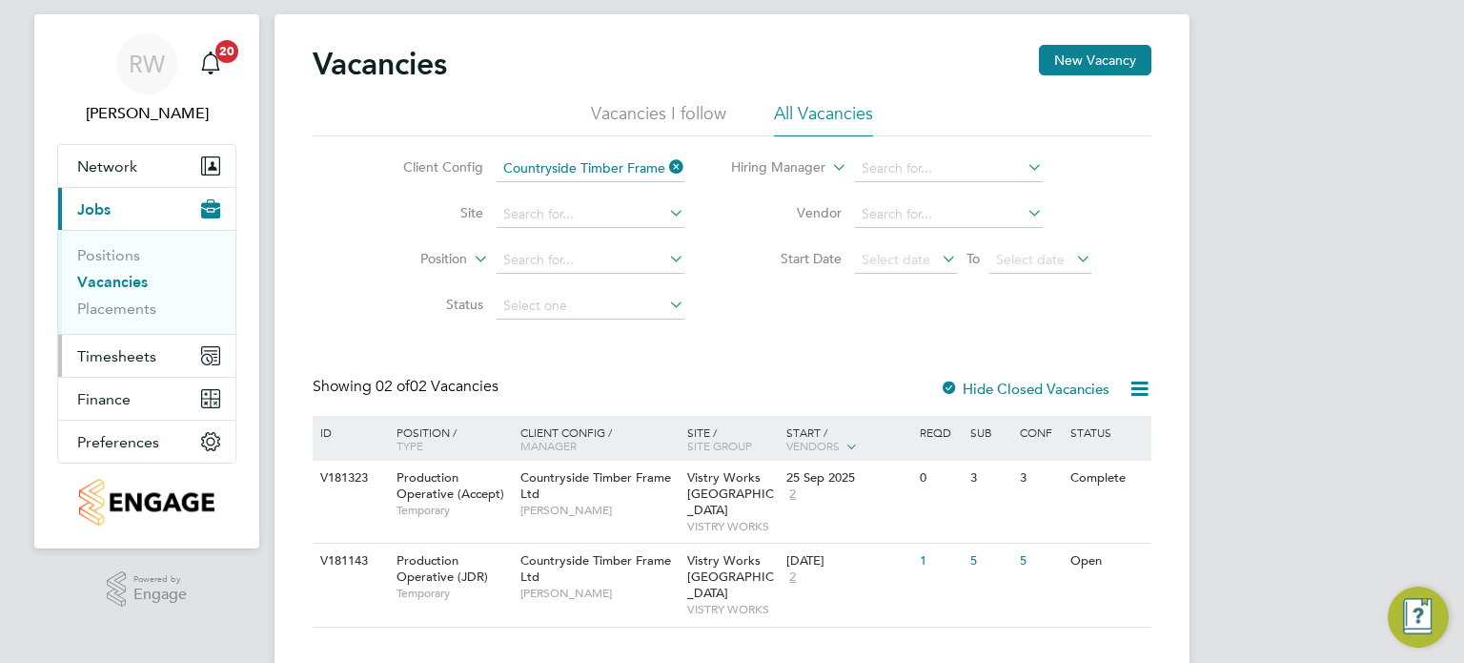
click at [135, 350] on span "Timesheets" at bounding box center [116, 356] width 79 height 18
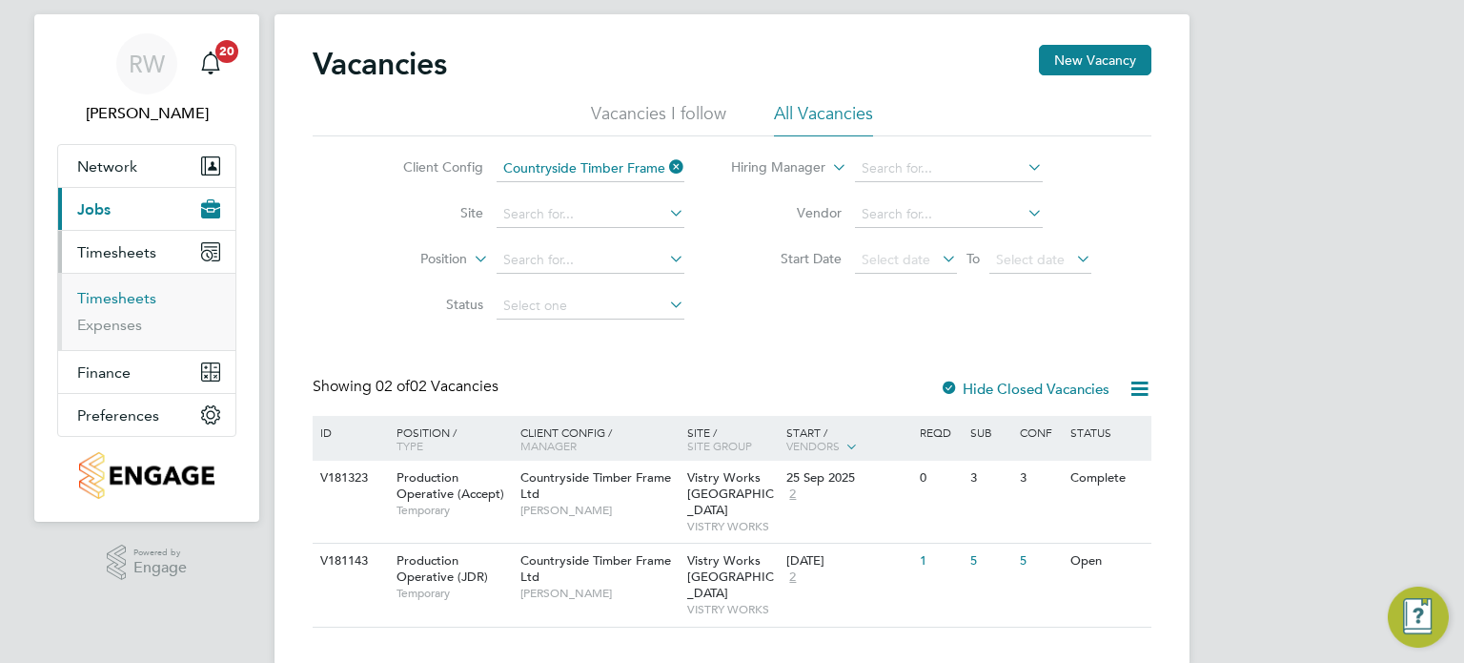
click at [136, 293] on link "Timesheets" at bounding box center [116, 298] width 79 height 18
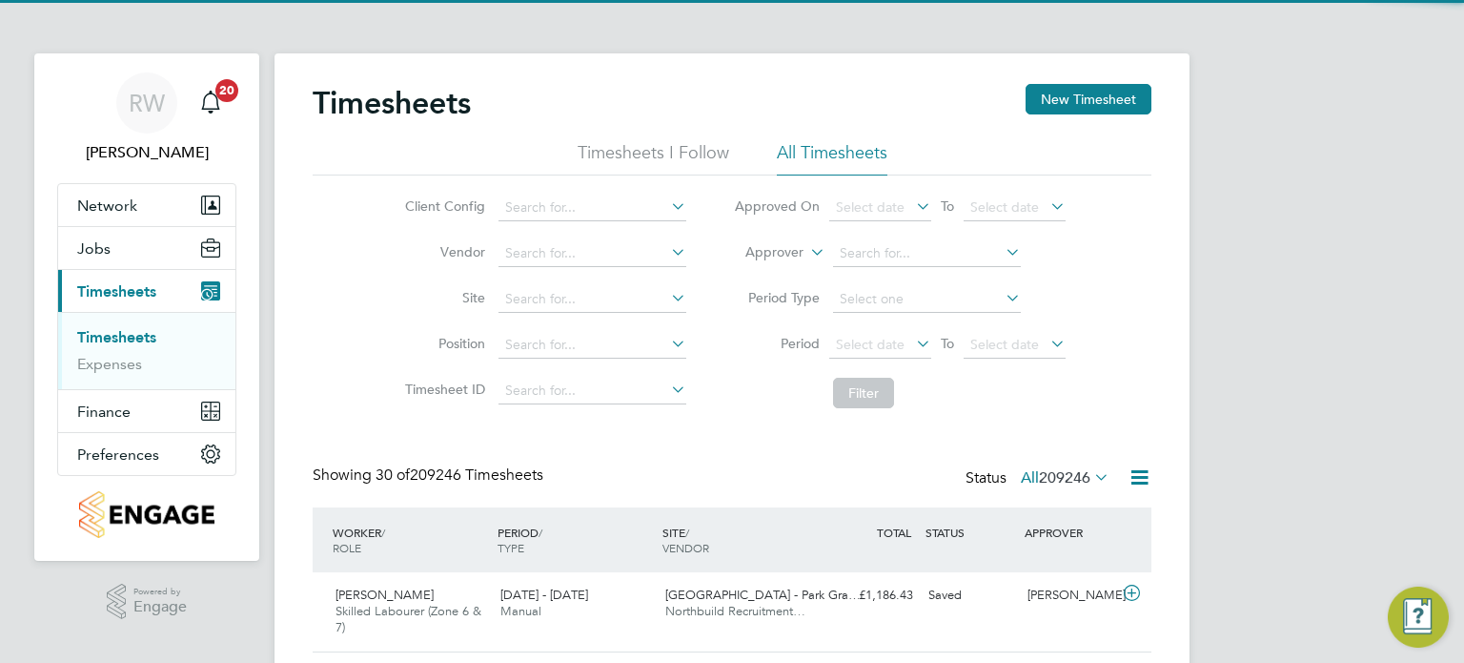
scroll to position [64, 166]
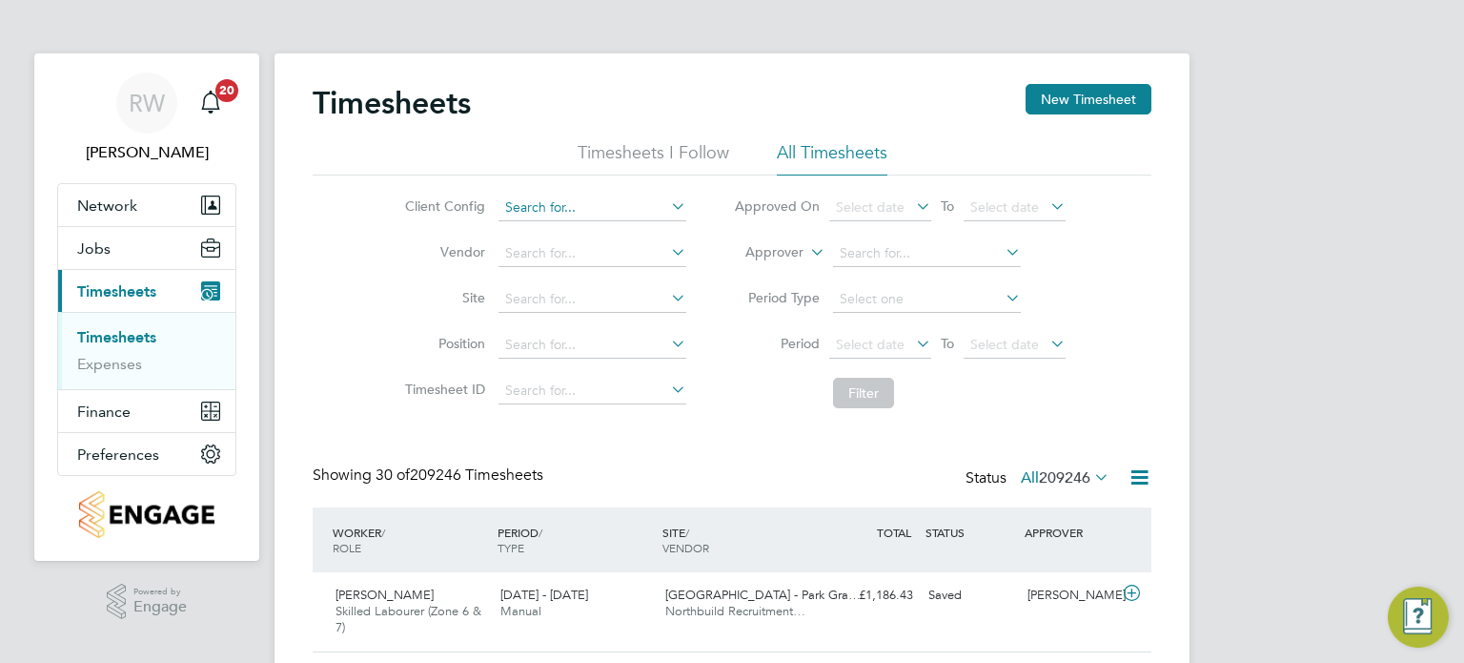
click at [641, 209] on input at bounding box center [593, 207] width 188 height 27
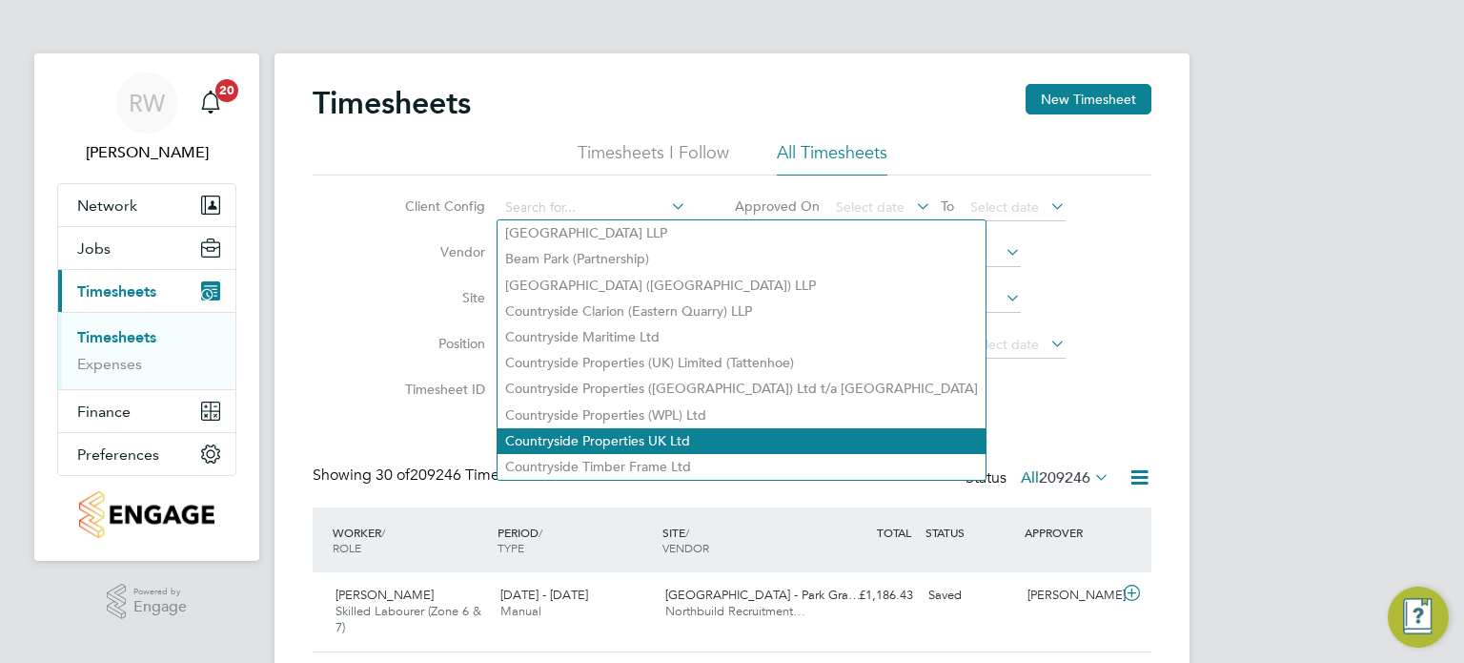
click at [652, 435] on li "Countryside Properties UK Ltd" at bounding box center [742, 441] width 488 height 26
type input "Countryside Properties UK Ltd"
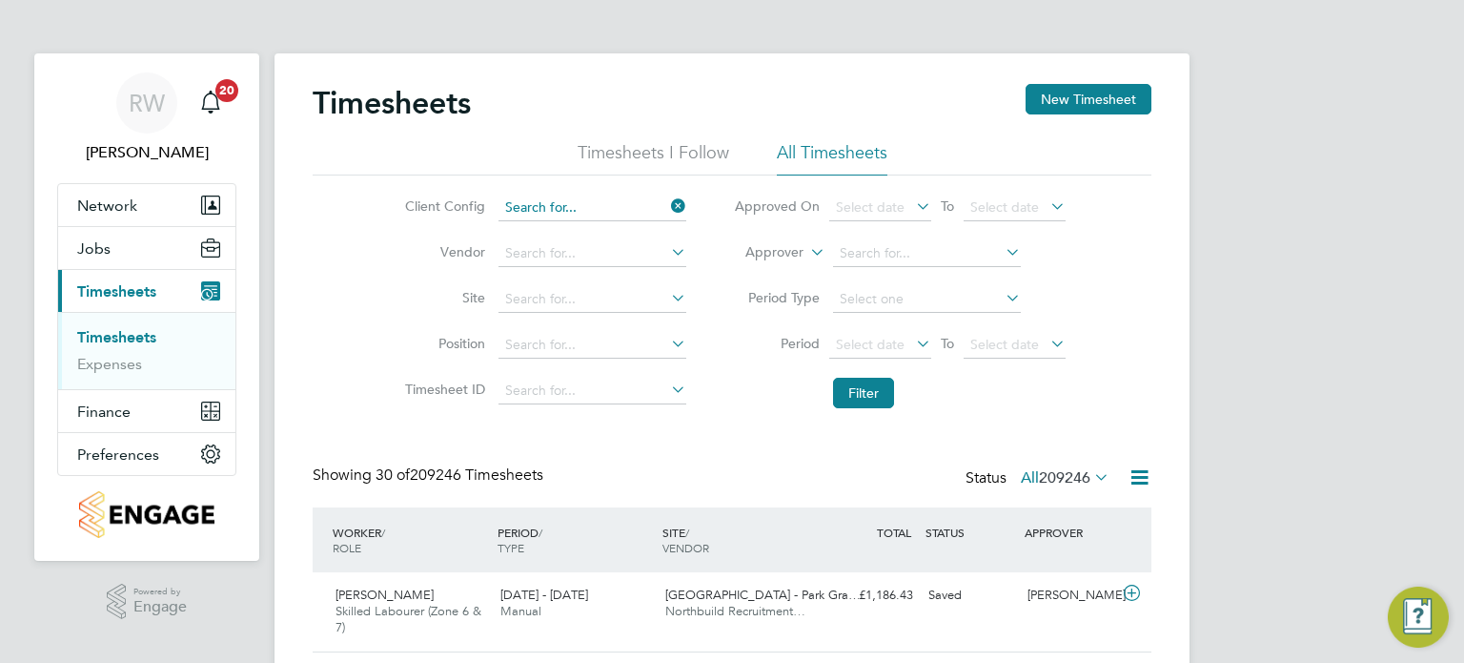
click at [664, 204] on input at bounding box center [593, 207] width 188 height 27
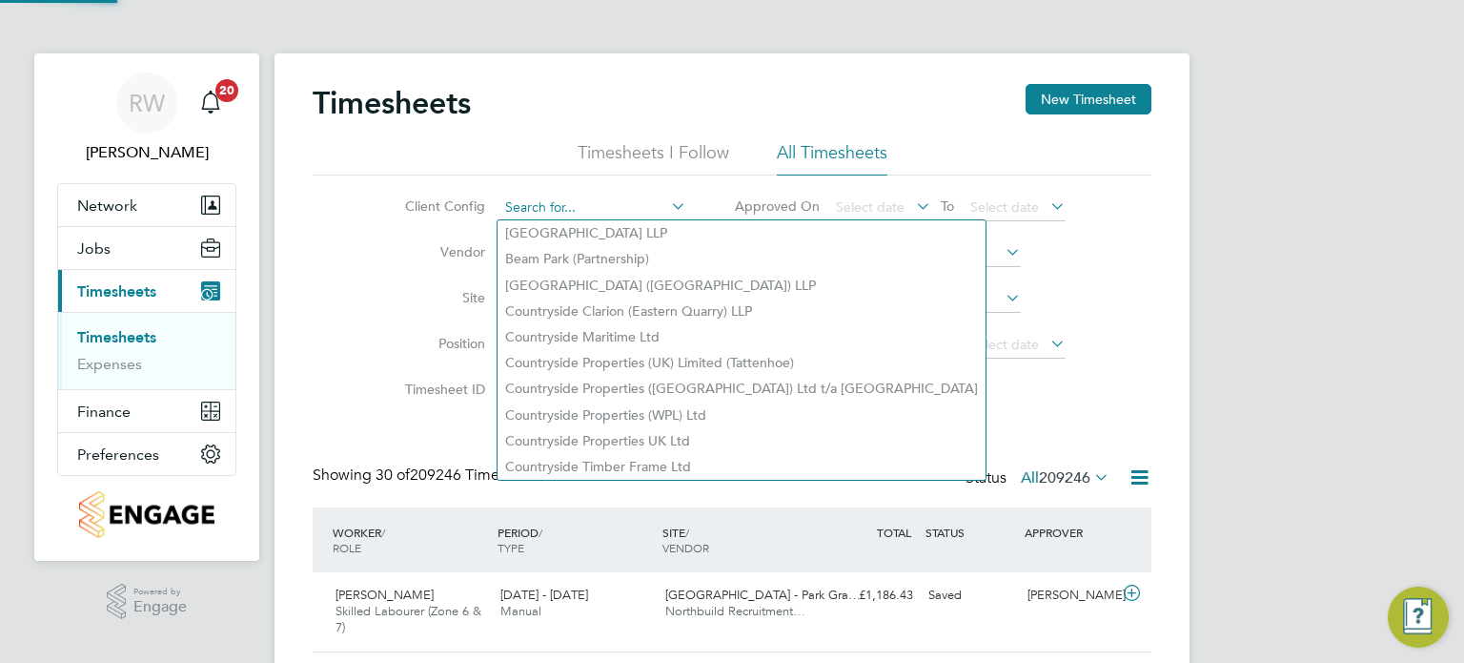
click at [627, 201] on input at bounding box center [593, 207] width 188 height 27
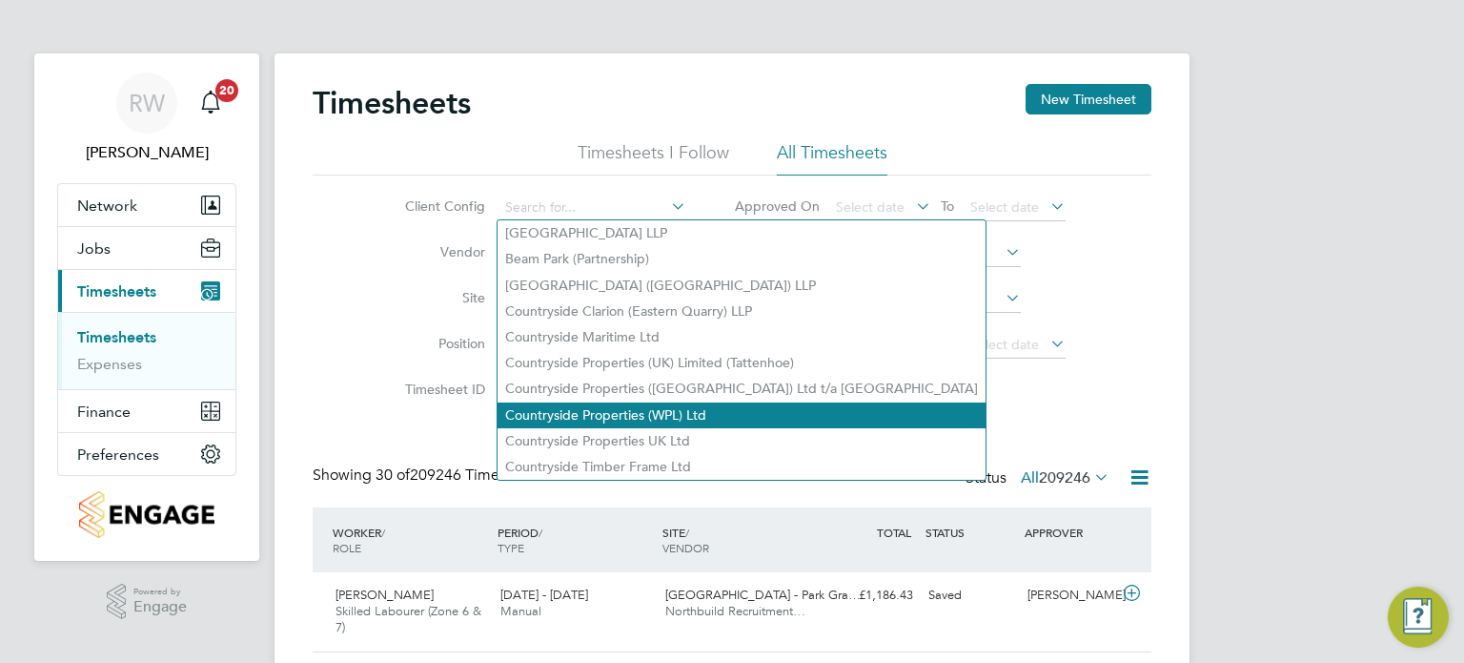
click at [639, 408] on li "Countryside Properties (WPL) Ltd" at bounding box center [742, 415] width 488 height 26
type input "Countryside Properties (WPL) Ltd"
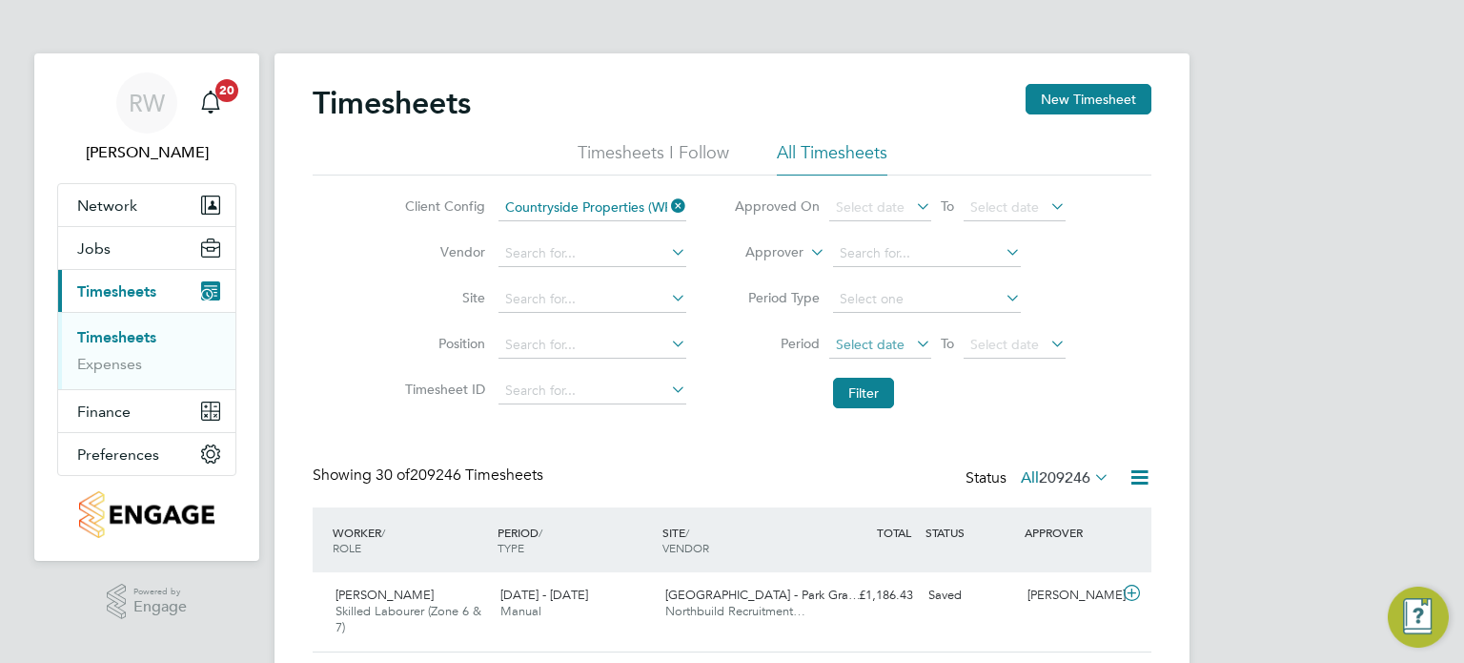
click at [881, 346] on span "Select date" at bounding box center [870, 344] width 69 height 17
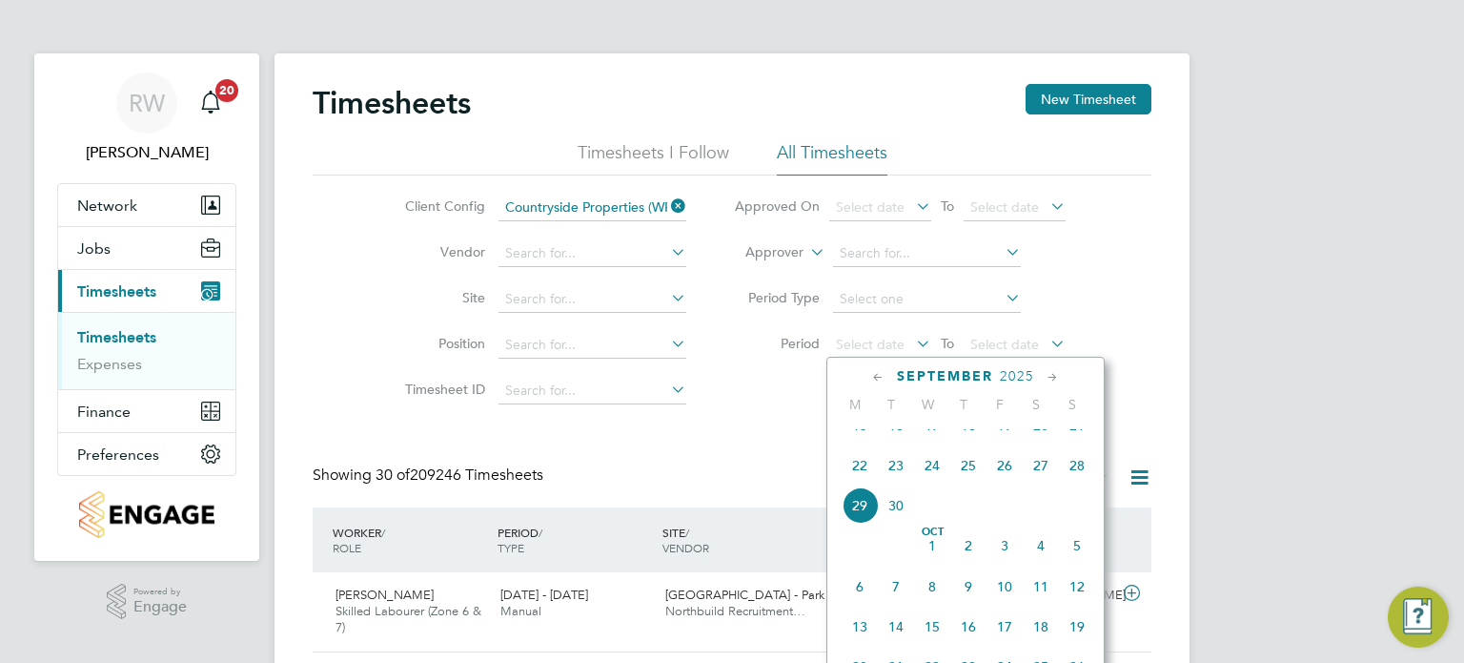
click at [859, 443] on span "15" at bounding box center [860, 425] width 36 height 36
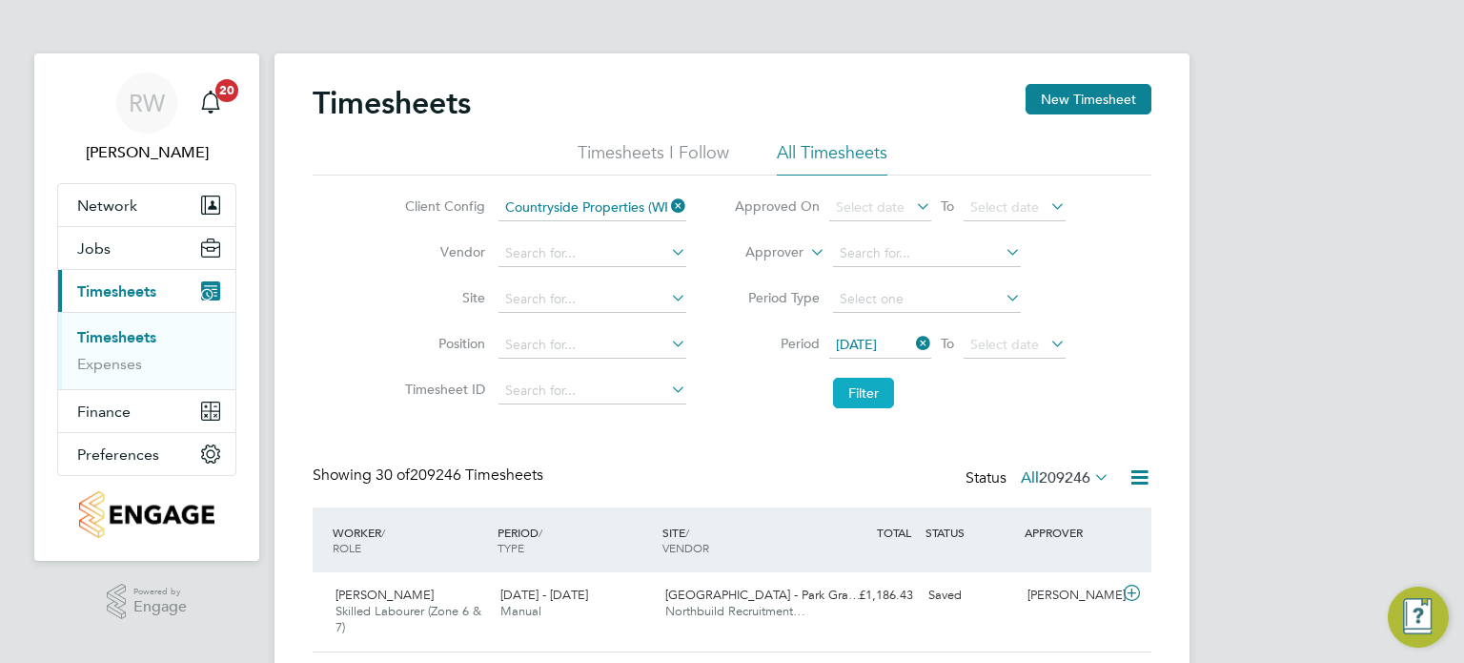
click at [861, 386] on button "Filter" at bounding box center [863, 393] width 61 height 31
click at [626, 256] on input at bounding box center [593, 253] width 188 height 27
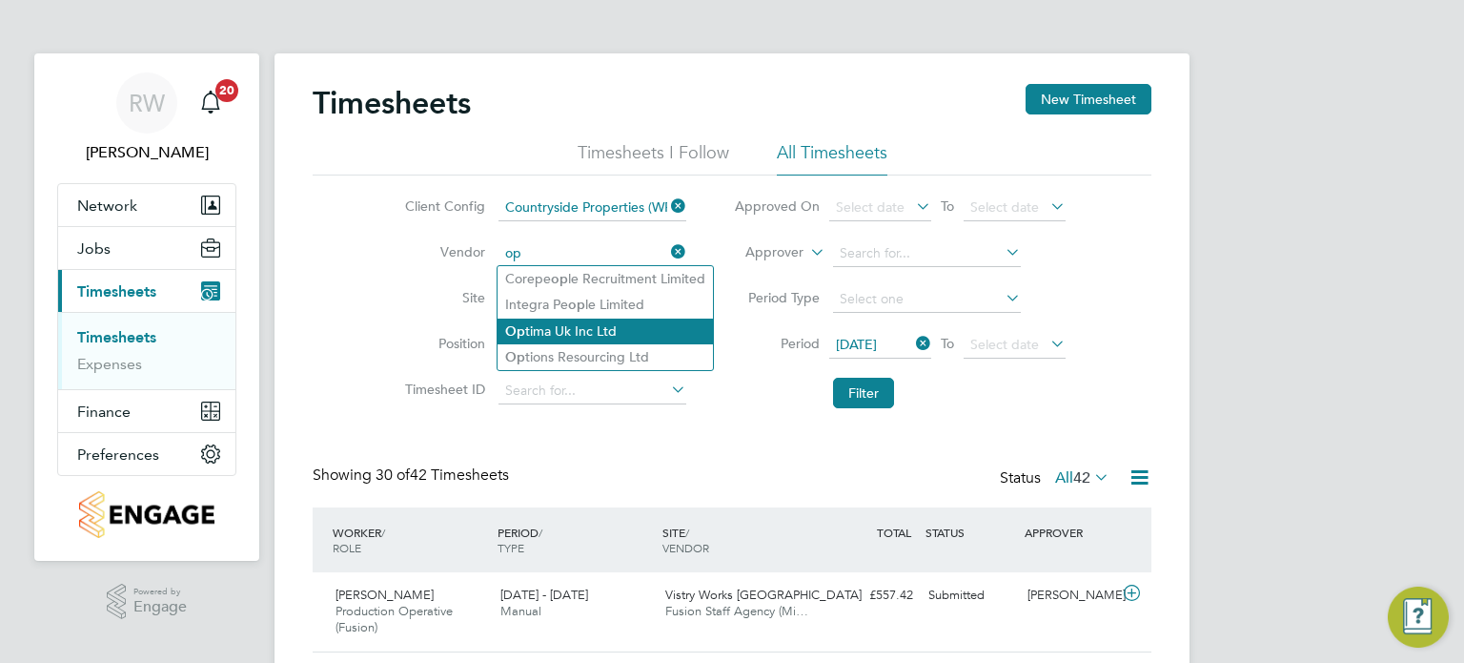
click at [602, 328] on li "Op tima Uk Inc Ltd" at bounding box center [605, 331] width 215 height 26
type input "Optima Uk Inc Ltd"
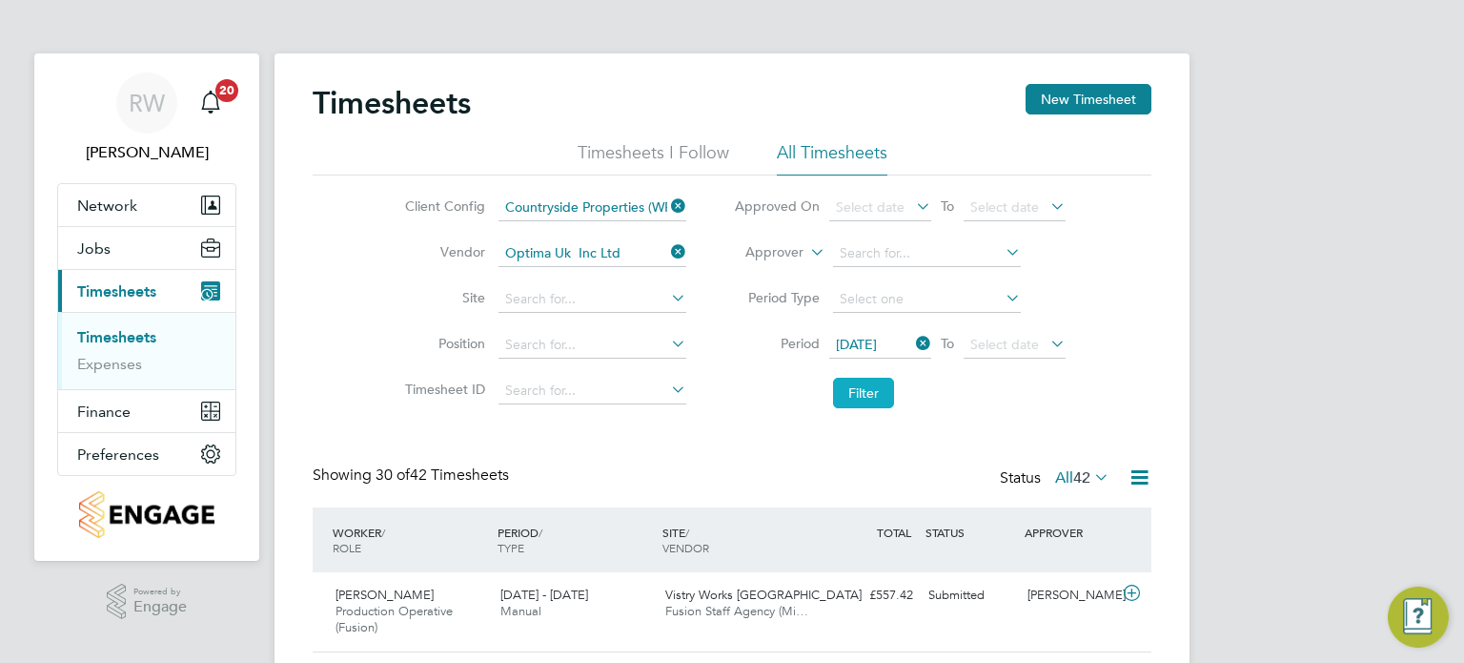
click at [866, 399] on button "Filter" at bounding box center [863, 393] width 61 height 31
click at [96, 239] on span "Jobs" at bounding box center [93, 248] width 33 height 18
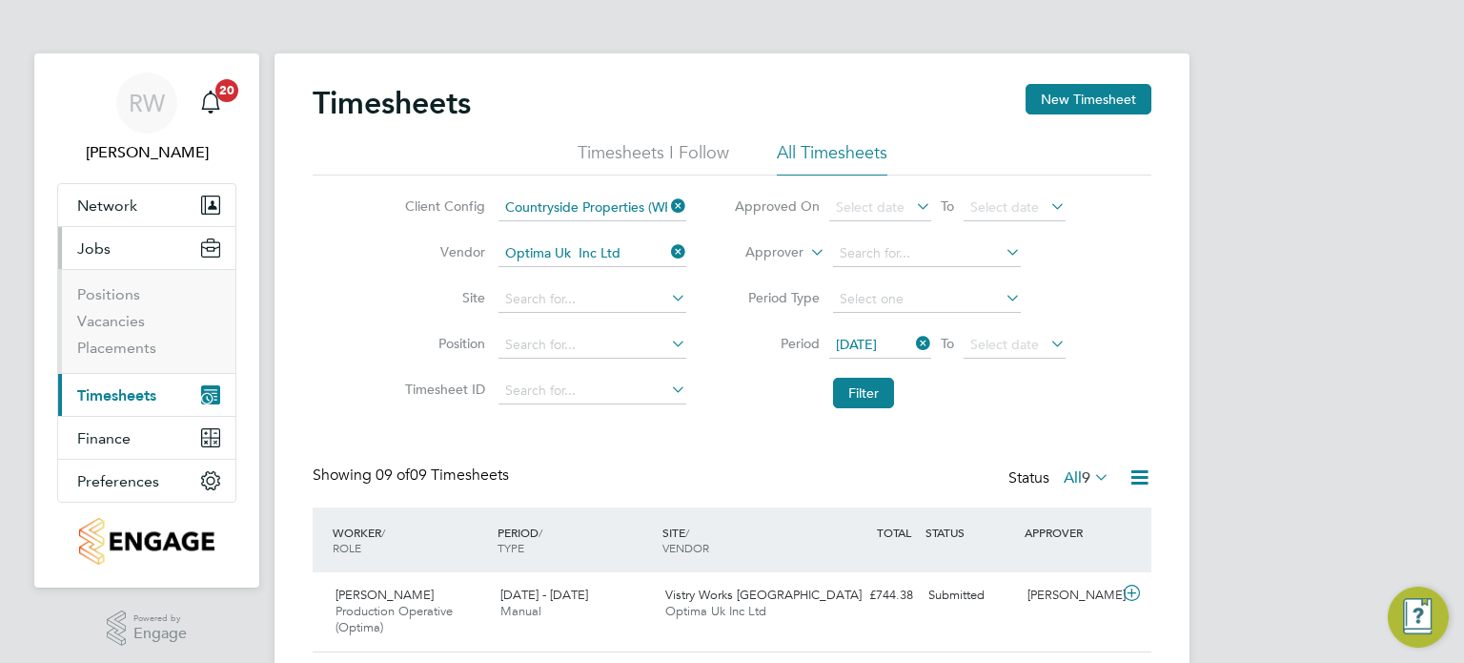
click at [112, 357] on li "Placements" at bounding box center [148, 347] width 143 height 19
click at [116, 355] on link "Placements" at bounding box center [116, 347] width 79 height 18
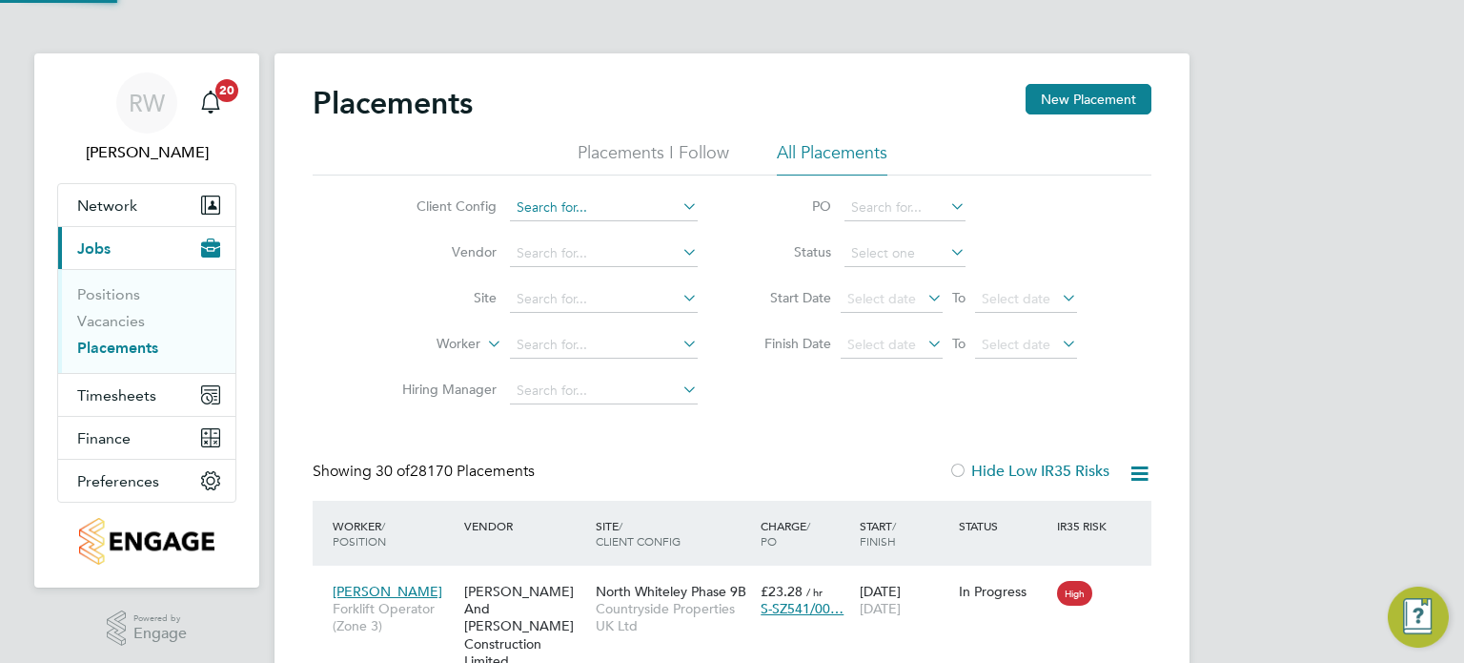
click at [618, 206] on input at bounding box center [604, 207] width 188 height 27
click at [657, 415] on li "Countryside Properties (WPL) Ltd" at bounding box center [754, 415] width 488 height 26
type input "Countryside Properties (WPL) Ltd"
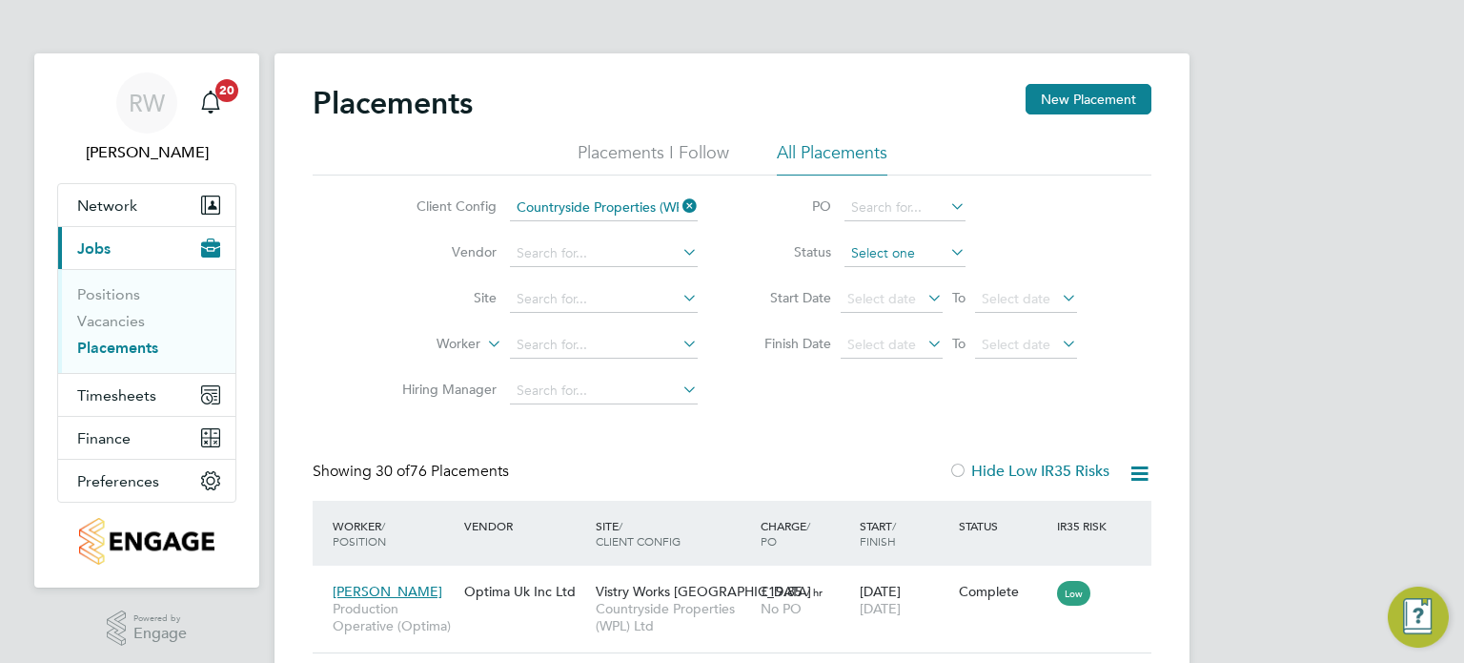
click at [854, 254] on input at bounding box center [905, 253] width 121 height 27
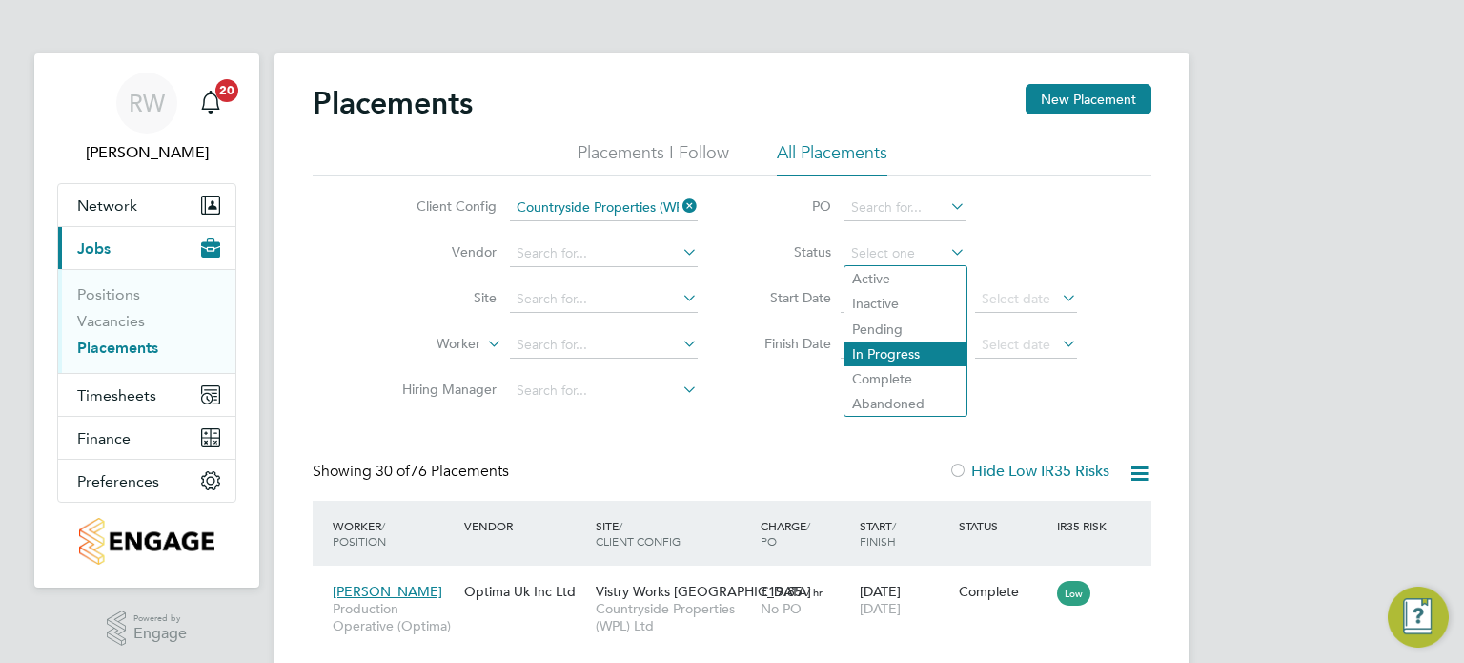
click at [896, 362] on li "In Progress" at bounding box center [906, 353] width 122 height 25
type input "In Progress"
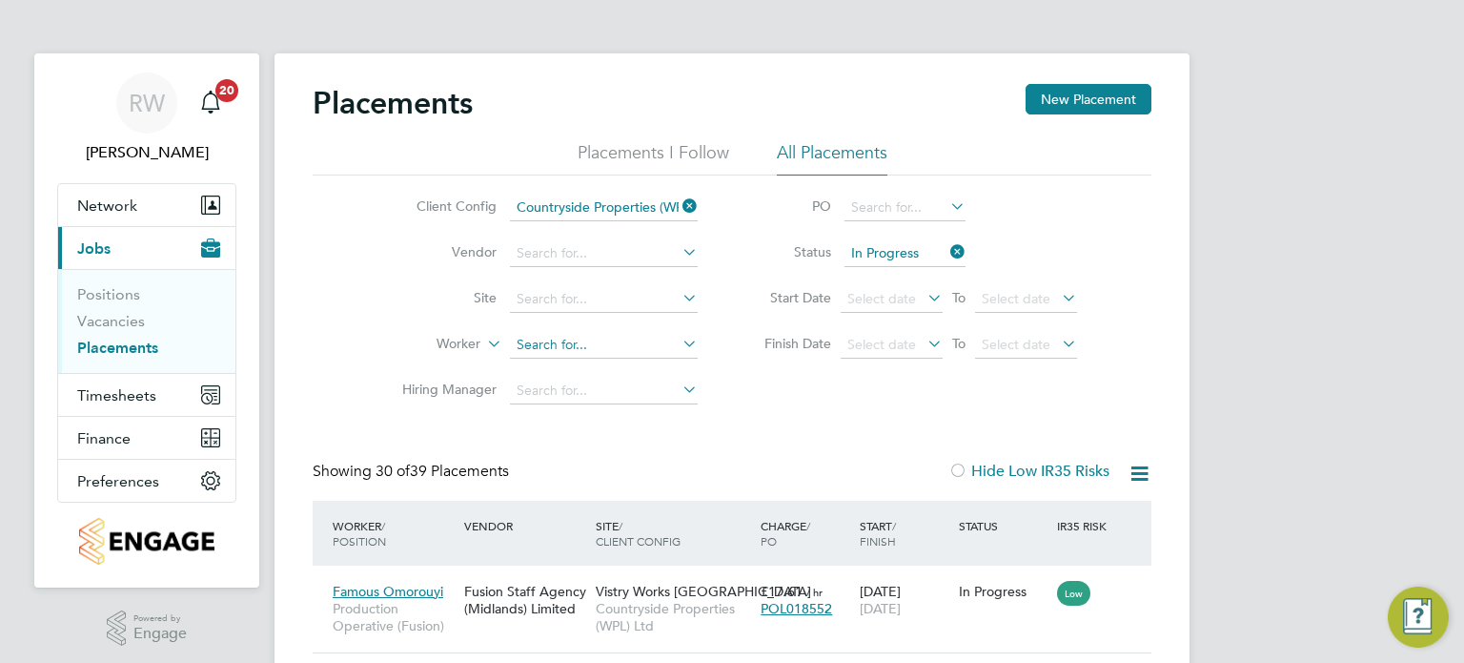
click at [569, 344] on input at bounding box center [604, 345] width 188 height 27
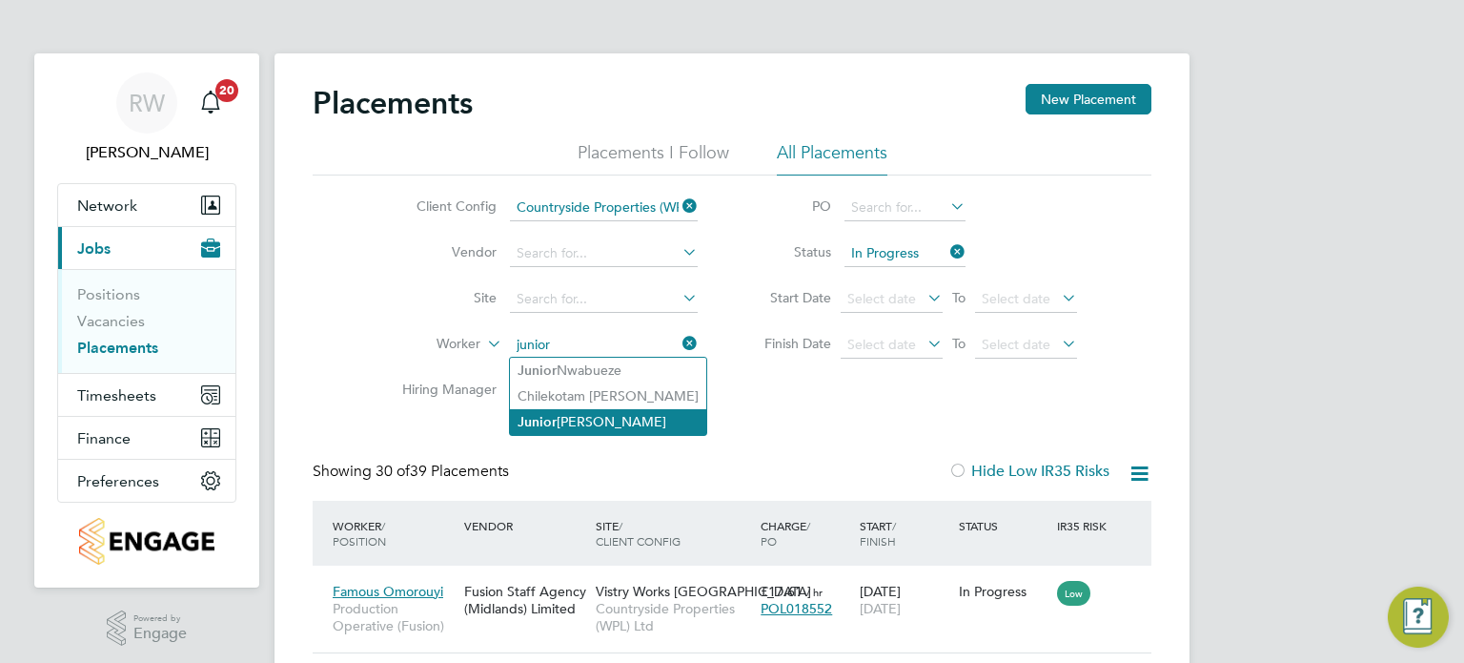
click at [593, 419] on li "[PERSON_NAME]" at bounding box center [608, 422] width 196 height 26
type input "[PERSON_NAME]"
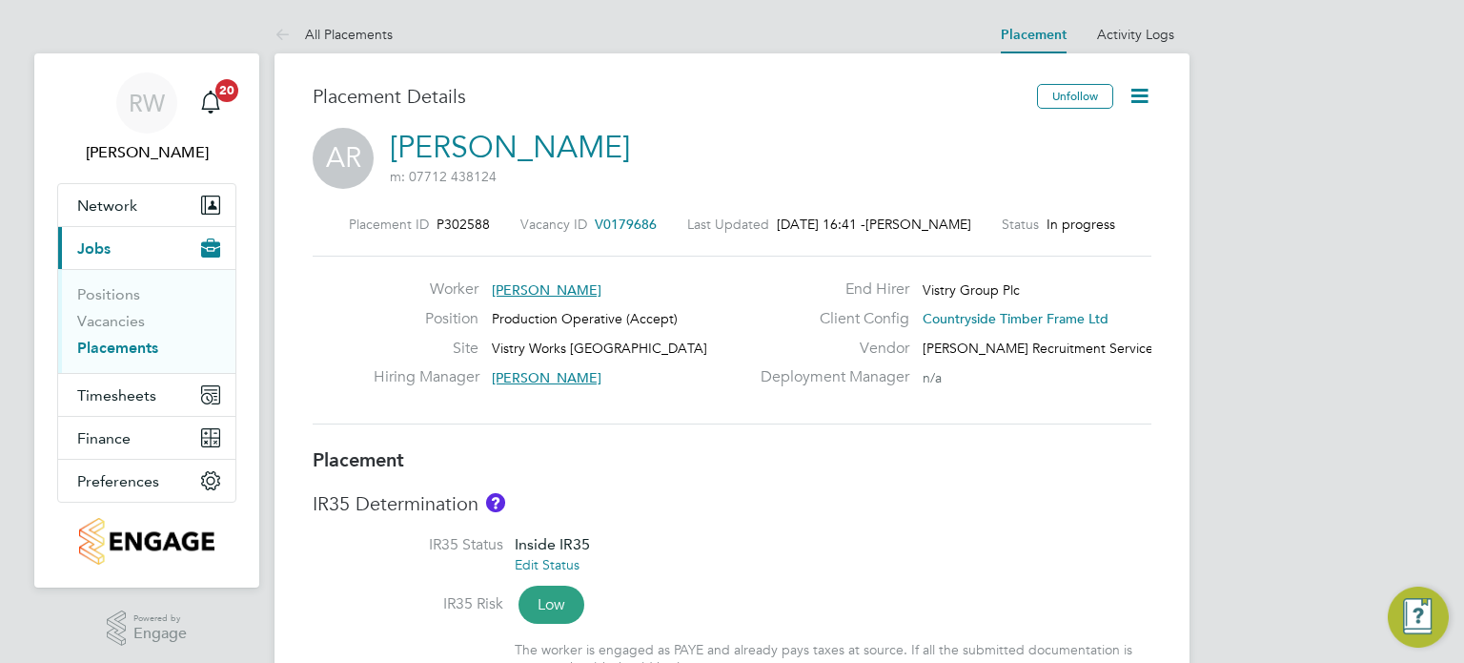
click at [1140, 87] on icon at bounding box center [1140, 96] width 24 height 24
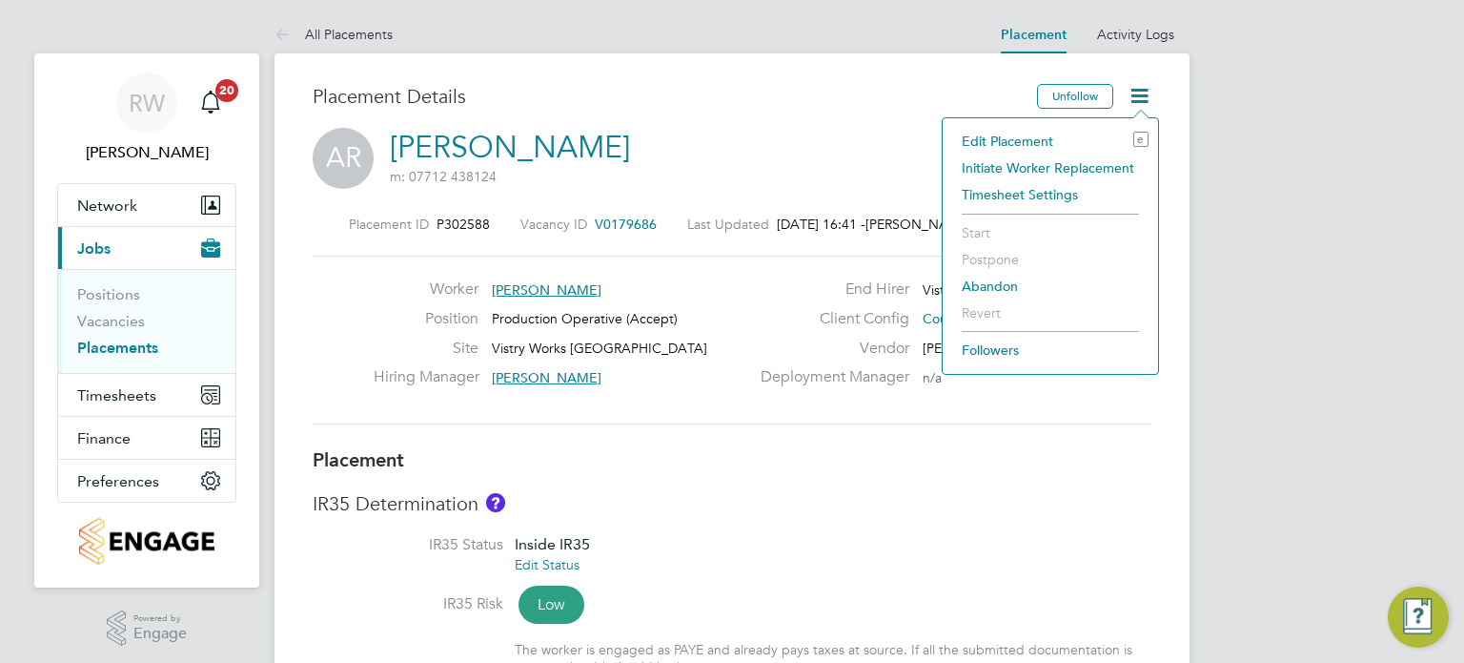
click at [1024, 140] on li "Edit Placement e" at bounding box center [1050, 141] width 196 height 27
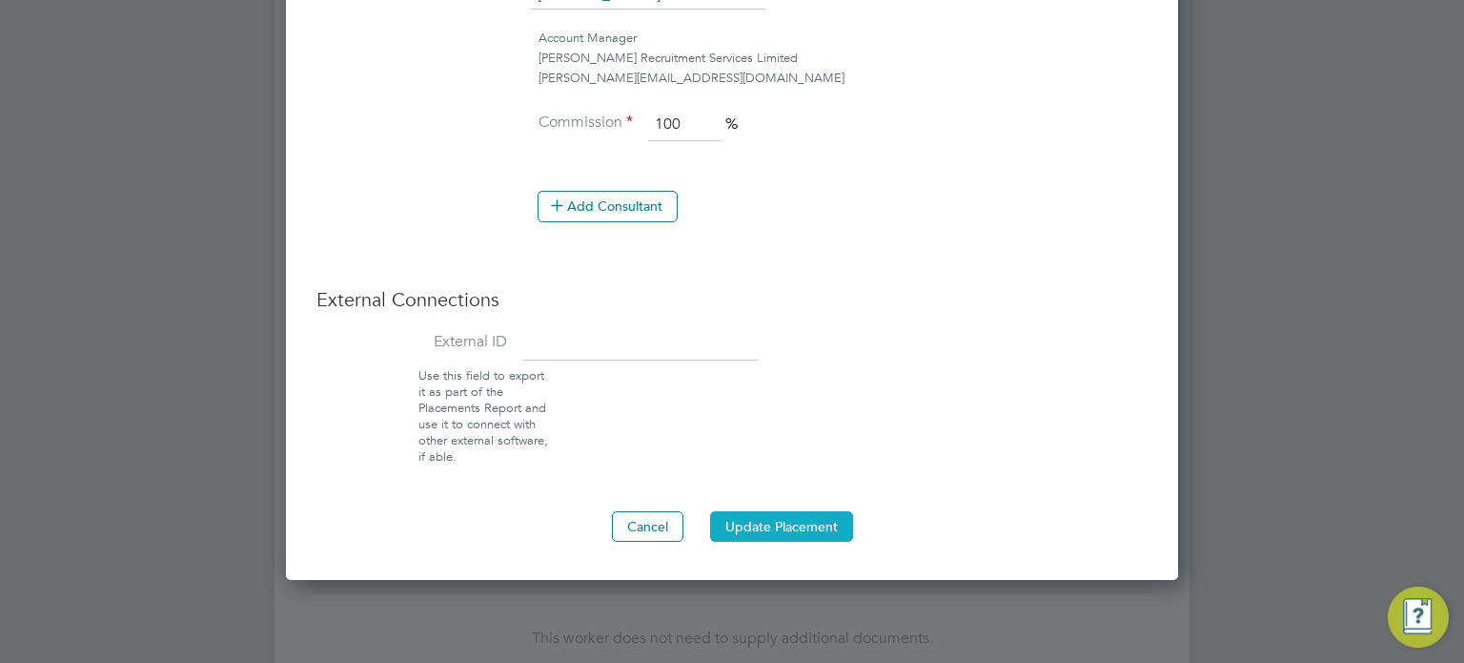
click at [811, 532] on button "Update Placement" at bounding box center [781, 526] width 143 height 31
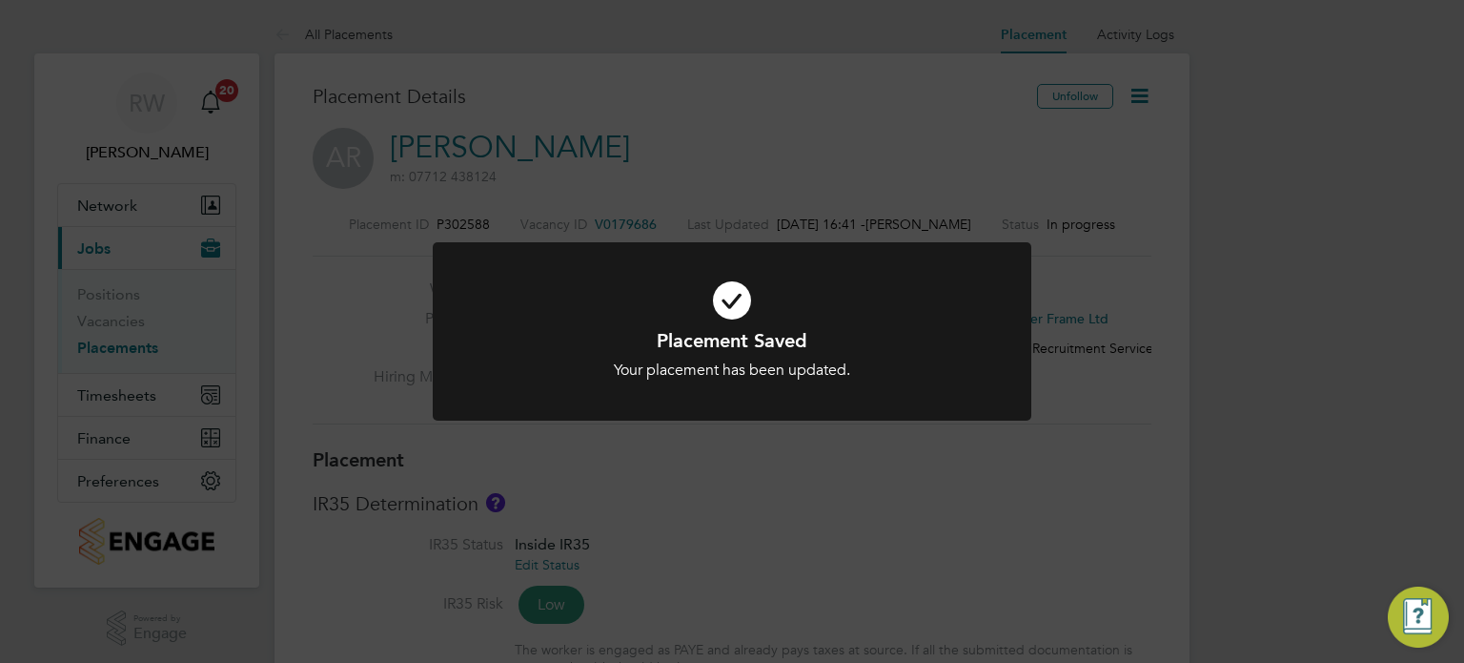
click at [991, 476] on div "Placement Saved Your placement has been updated. Cancel Okay" at bounding box center [732, 331] width 1464 height 663
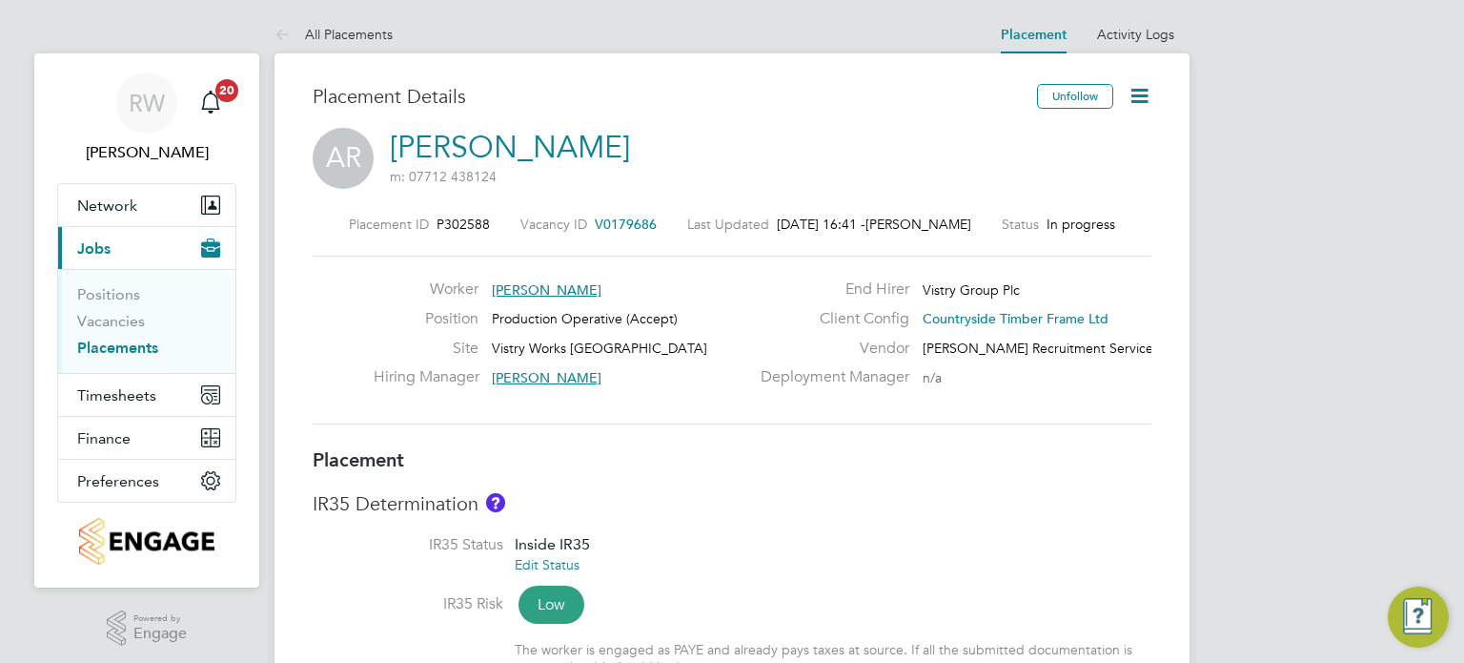
click at [1132, 91] on icon at bounding box center [1140, 96] width 24 height 24
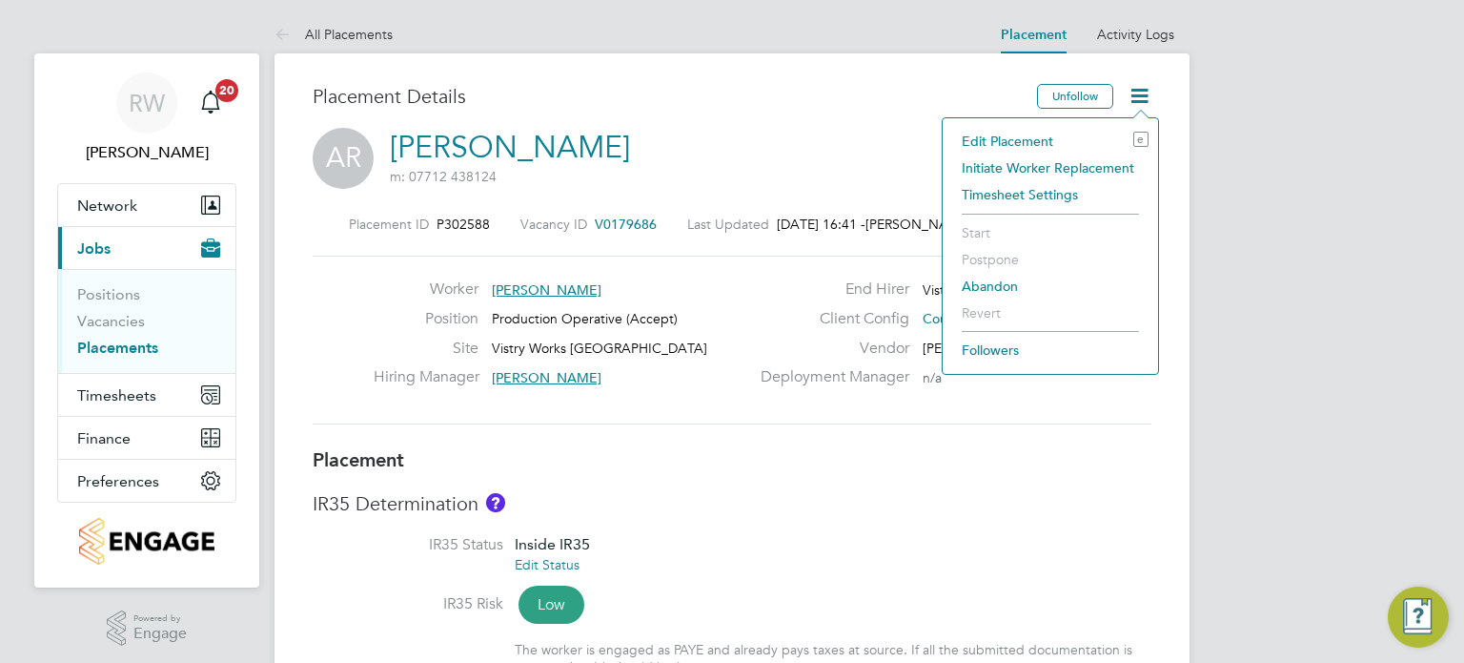
click at [1017, 132] on li "Edit Placement e" at bounding box center [1050, 141] width 196 height 27
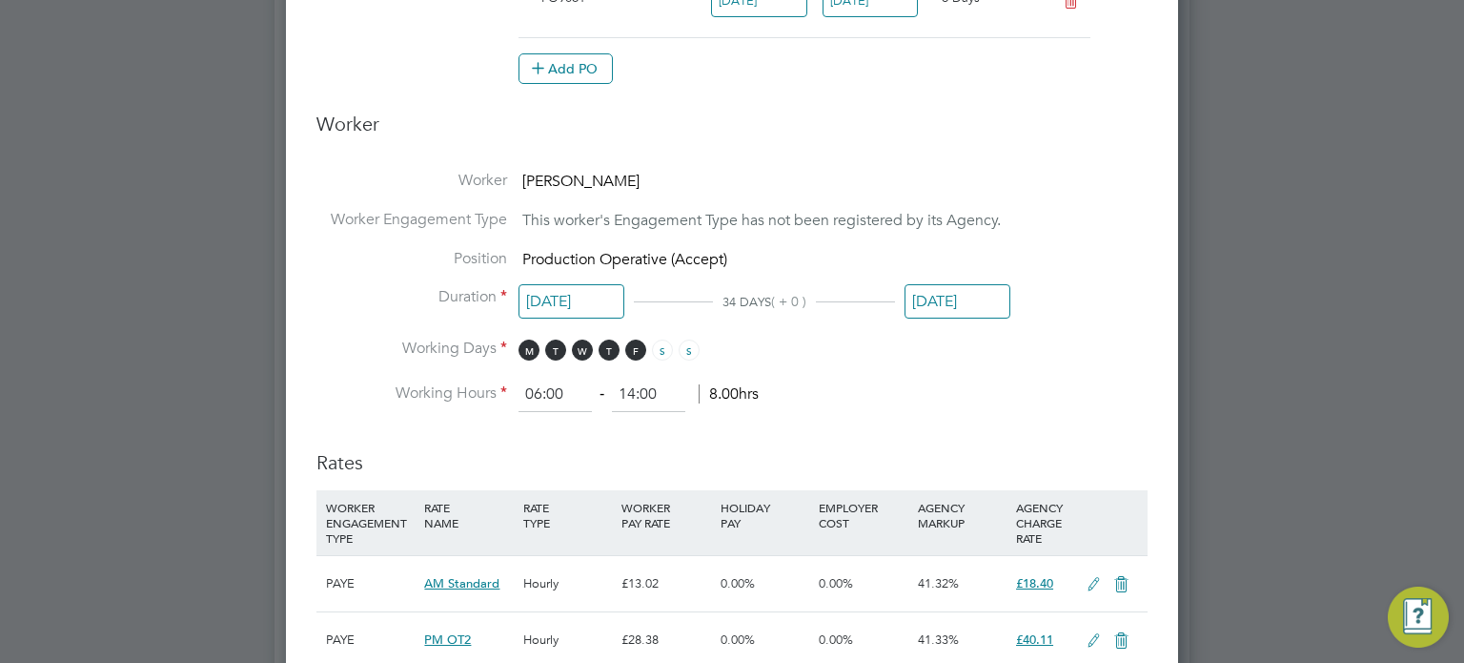
click at [961, 290] on input "[DATE]" at bounding box center [958, 301] width 106 height 35
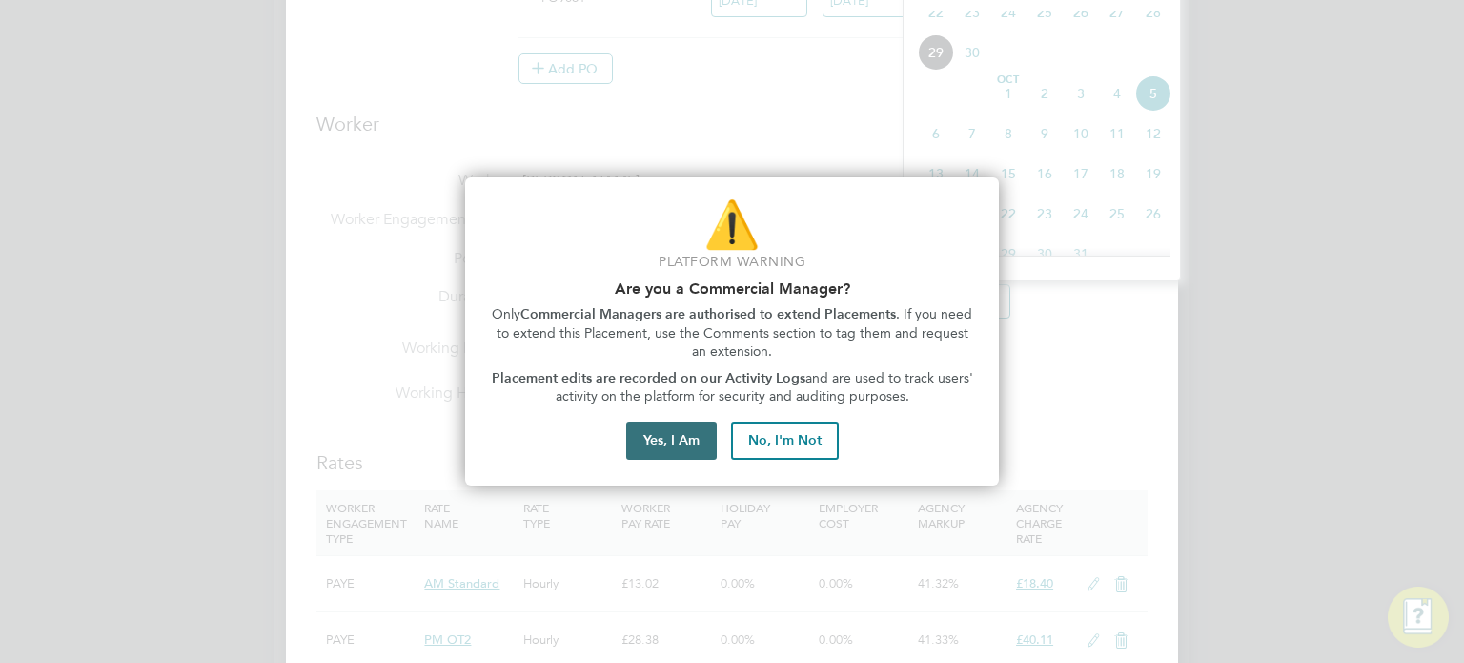
click at [678, 438] on button "Yes, I Am" at bounding box center [671, 440] width 91 height 38
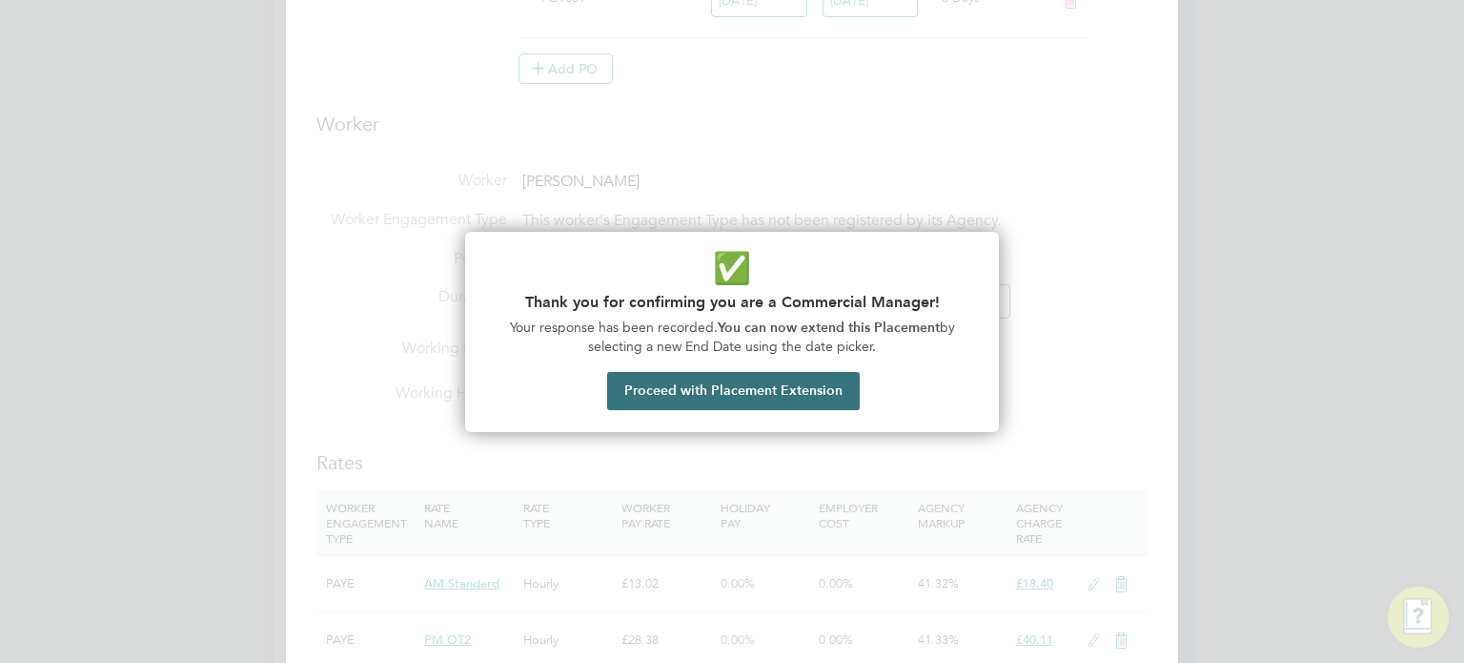
click at [715, 396] on button "Proceed with Placement Extension" at bounding box center [733, 391] width 253 height 38
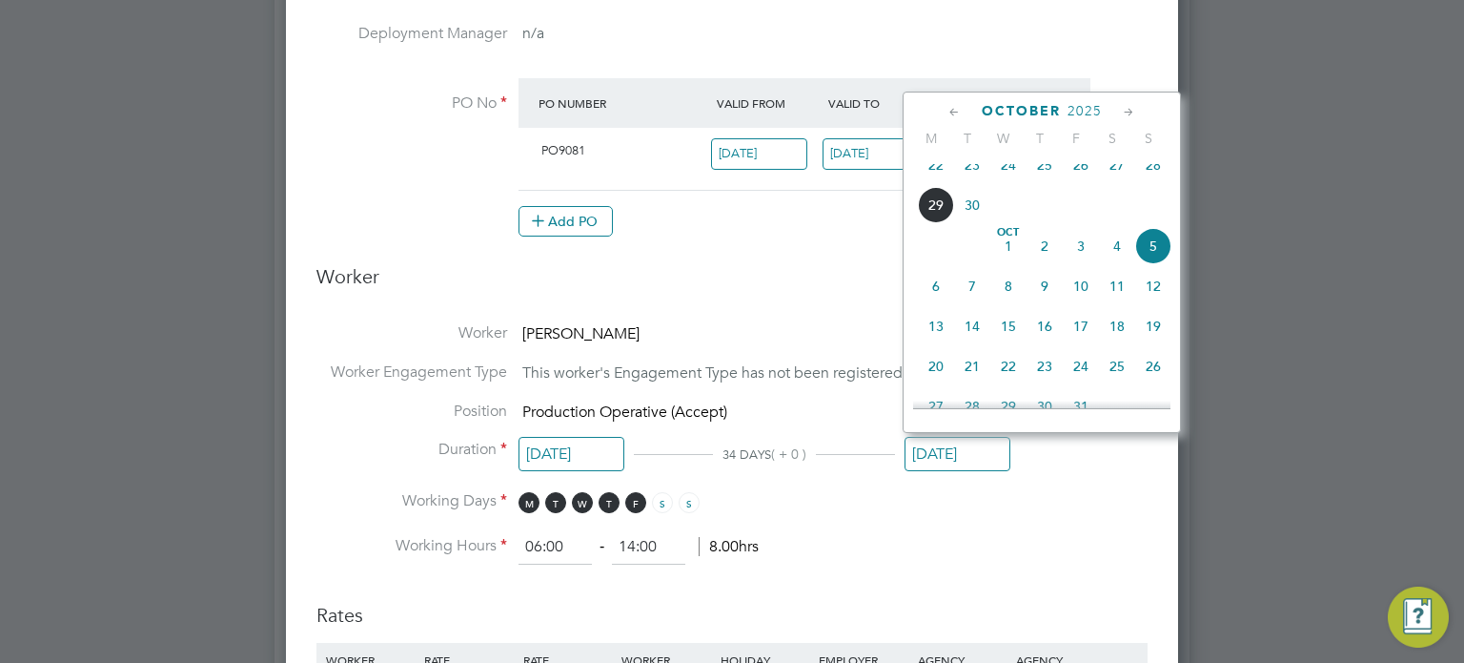
click at [1045, 174] on span "25" at bounding box center [1045, 165] width 36 height 36
type input "25 Sep 2025"
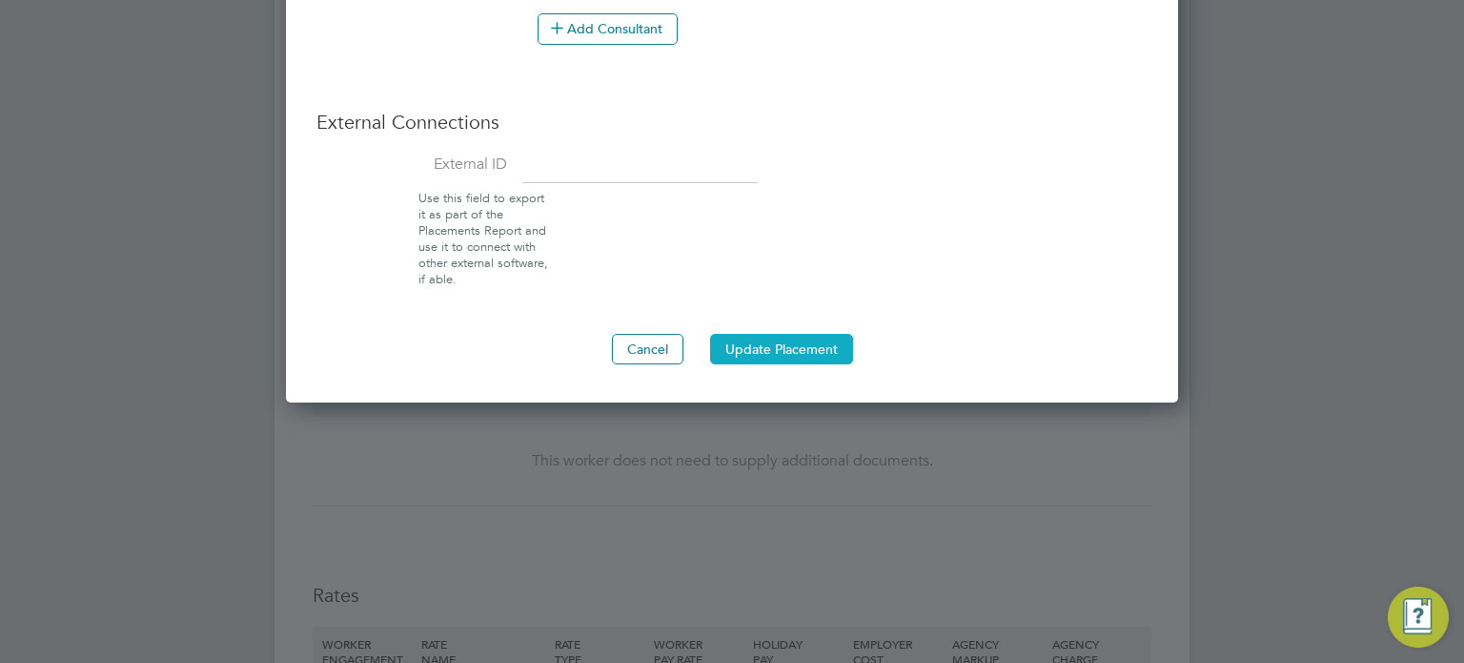
click at [780, 342] on button "Update Placement" at bounding box center [781, 349] width 143 height 31
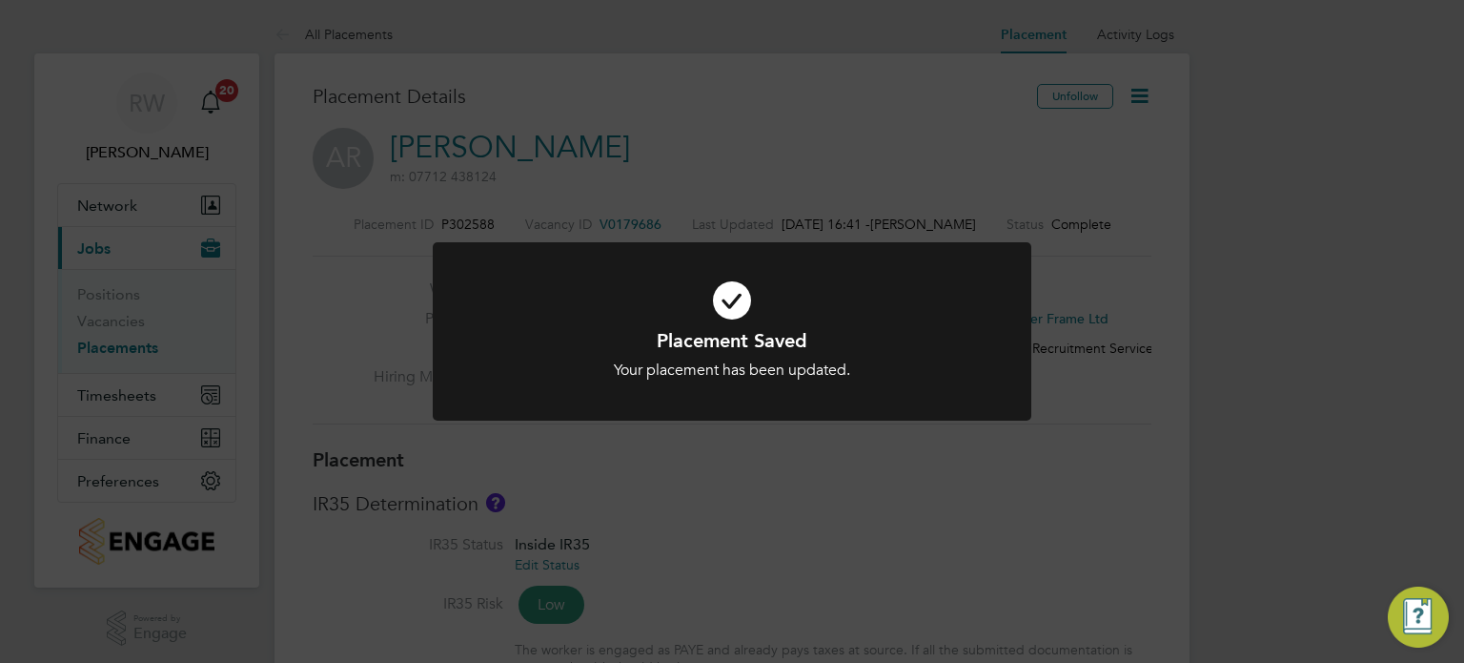
click at [958, 478] on div "Placement Saved Your placement has been updated. Cancel Okay" at bounding box center [732, 331] width 1464 height 663
